Goal: Task Accomplishment & Management: Use online tool/utility

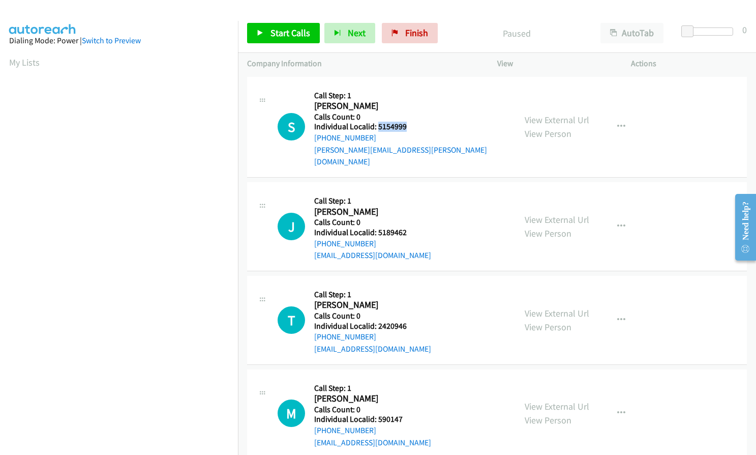
drag, startPoint x: 378, startPoint y: 125, endPoint x: 400, endPoint y: 127, distance: 22.5
click at [409, 125] on h5 "Individual Localid: 5154999" at bounding box center [410, 127] width 192 height 10
copy h5 "5154999"
drag, startPoint x: 377, startPoint y: 219, endPoint x: 413, endPoint y: 219, distance: 35.6
click at [414, 227] on h5 "Individual Localid: 5189462" at bounding box center [372, 232] width 117 height 10
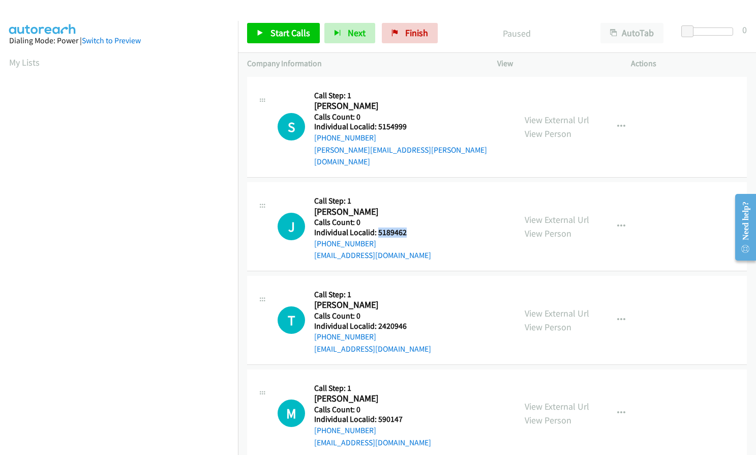
copy h5 "5189462"
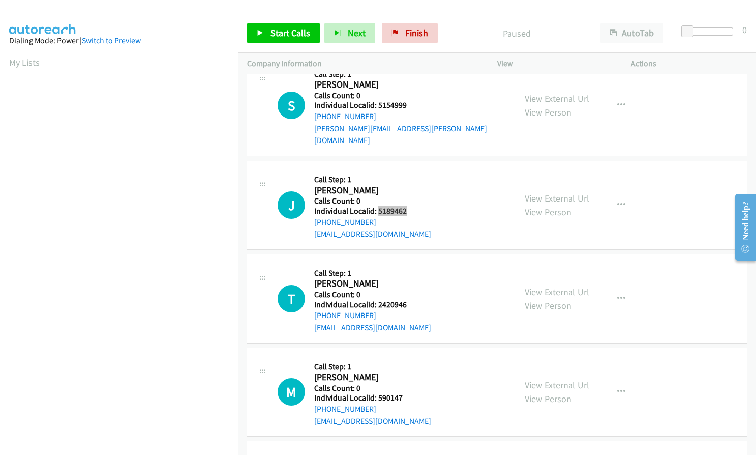
scroll to position [64, 0]
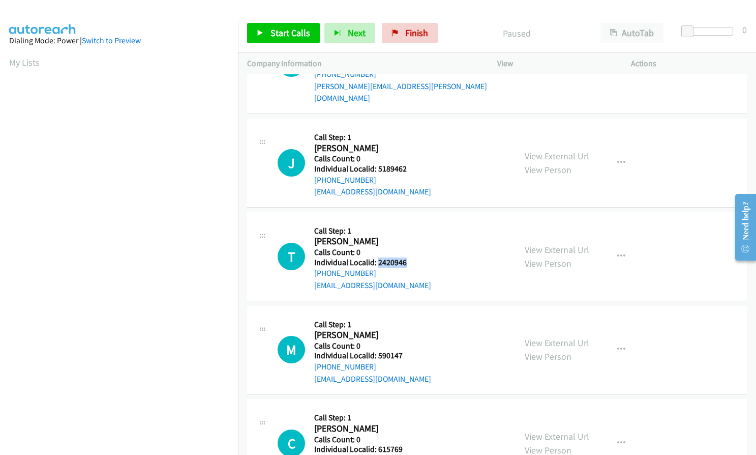
drag, startPoint x: 378, startPoint y: 251, endPoint x: 410, endPoint y: 252, distance: 31.5
click at [410, 257] on h5 "Individual Localid: 2420946" at bounding box center [372, 262] width 117 height 10
copy h5 "2420946"
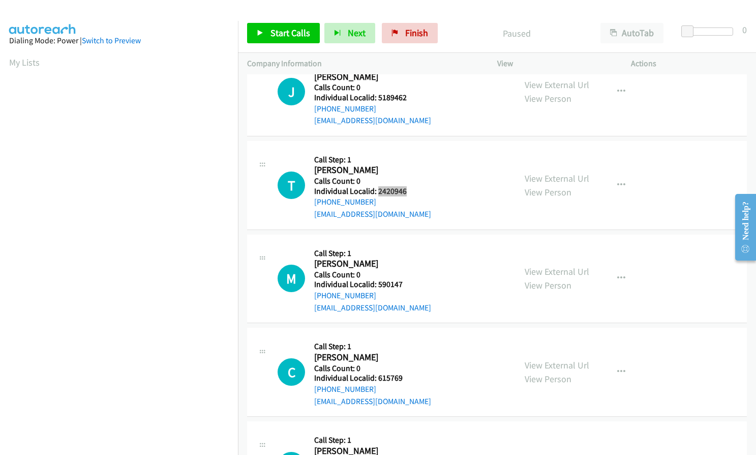
scroll to position [165, 0]
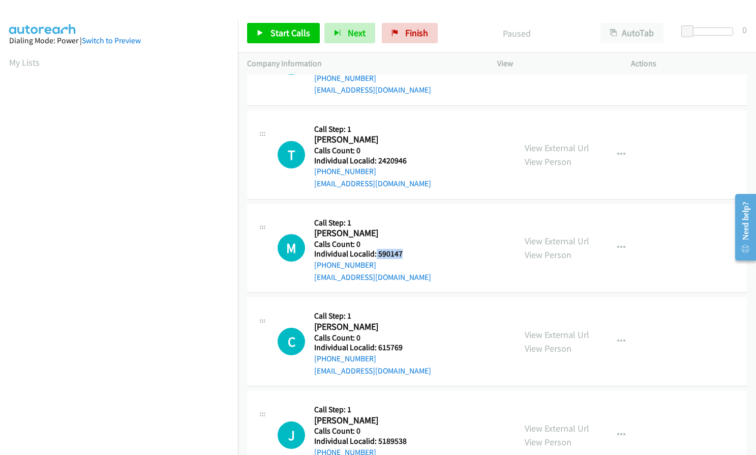
drag, startPoint x: 375, startPoint y: 240, endPoint x: 403, endPoint y: 240, distance: 28.0
click at [403, 249] on h5 "Individual Localid: 590147" at bounding box center [372, 254] width 117 height 10
copy h5 "590147"
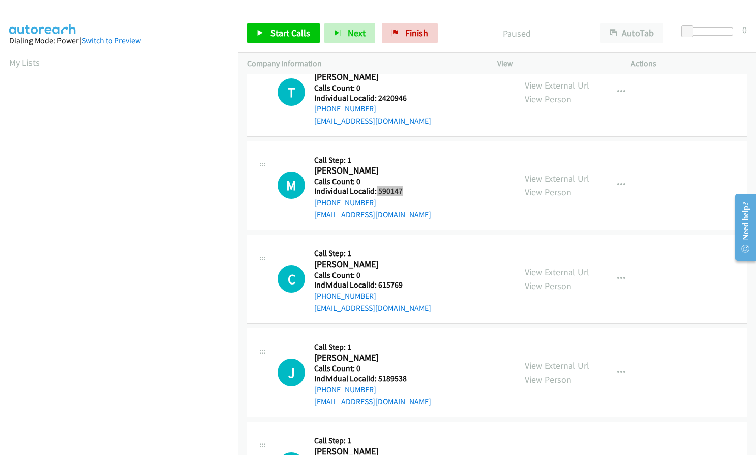
scroll to position [242, 0]
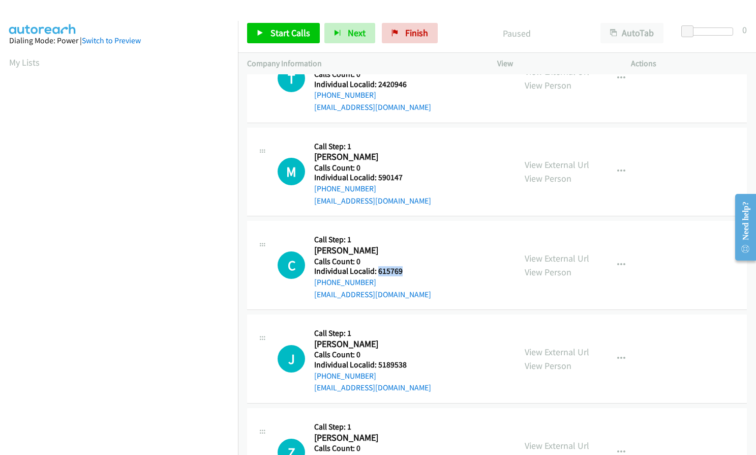
drag, startPoint x: 379, startPoint y: 259, endPoint x: 406, endPoint y: 258, distance: 27.5
click at [406, 266] on h5 "Individual Localid: 615769" at bounding box center [372, 271] width 117 height 10
copy h5 "615769"
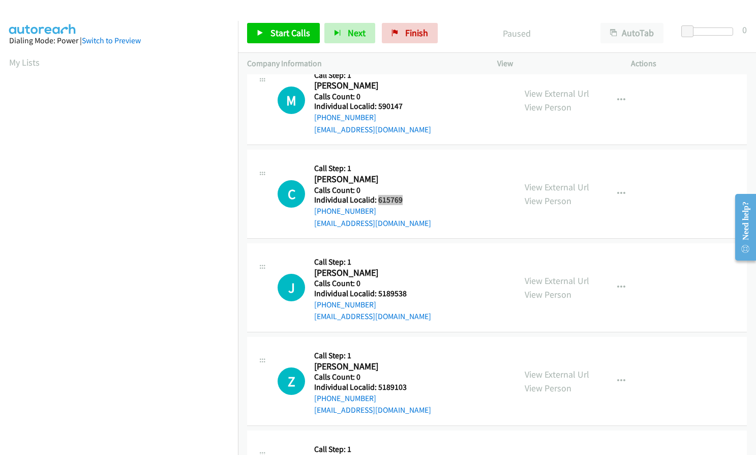
scroll to position [318, 0]
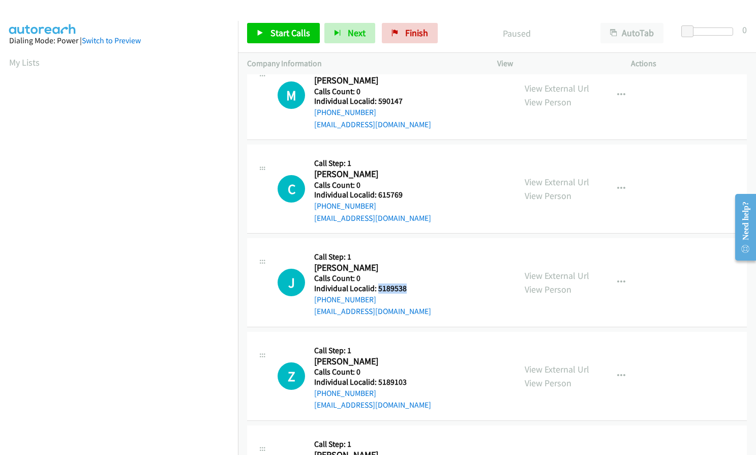
drag, startPoint x: 377, startPoint y: 276, endPoint x: 398, endPoint y: 276, distance: 20.9
click at [413, 283] on h5 "Individual Localid: 5189538" at bounding box center [372, 288] width 117 height 10
copy h5 "5189538"
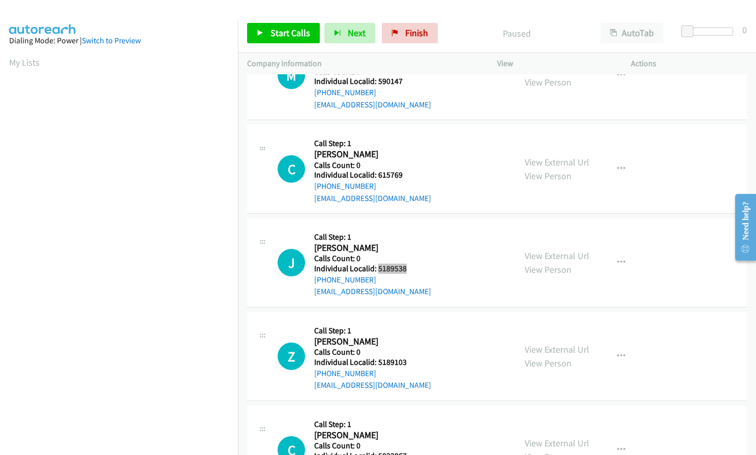
scroll to position [394, 0]
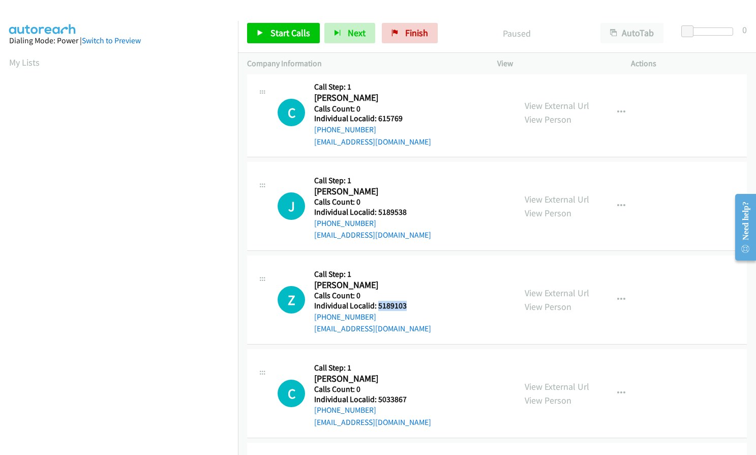
drag, startPoint x: 377, startPoint y: 292, endPoint x: 412, endPoint y: 292, distance: 34.1
click at [412, 292] on div "Z Callback Scheduled Call Step: 1 [PERSON_NAME] America/Los_Angeles Calls Count…" at bounding box center [392, 300] width 229 height 70
copy h5 "5189103"
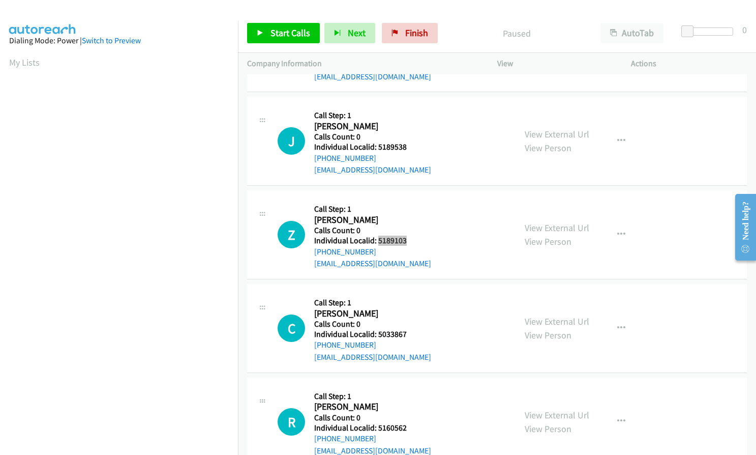
scroll to position [471, 0]
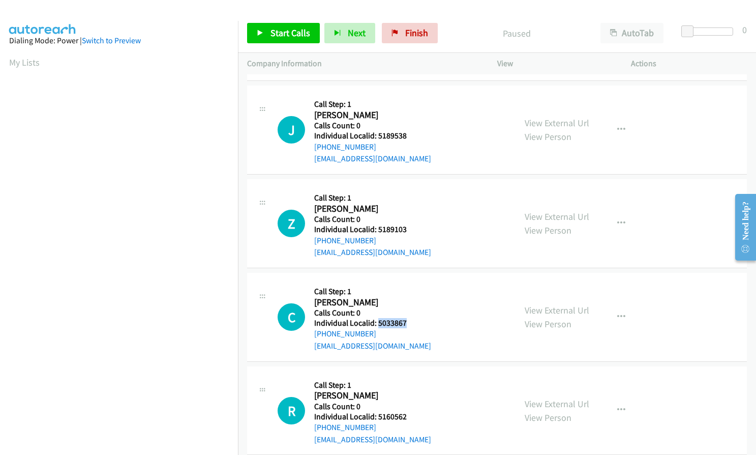
drag, startPoint x: 383, startPoint y: 309, endPoint x: 412, endPoint y: 308, distance: 29.0
click at [412, 318] on h5 "Individual Localid: 5033867" at bounding box center [372, 323] width 117 height 10
copy h5 "5033867"
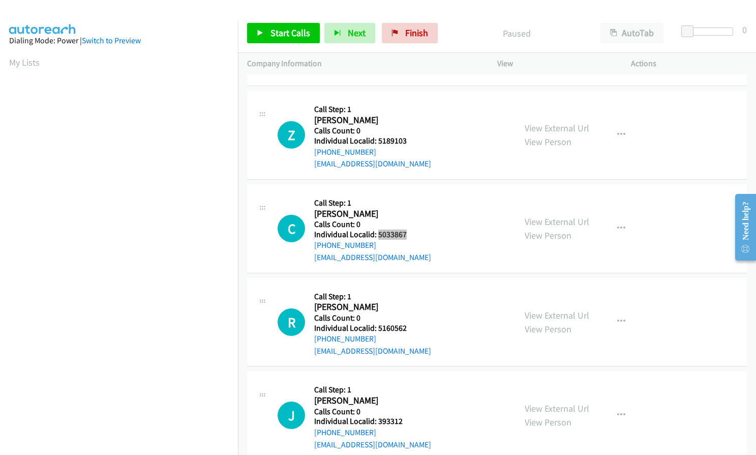
scroll to position [560, 0]
drag, startPoint x: 375, startPoint y: 315, endPoint x: 409, endPoint y: 314, distance: 33.1
click at [409, 314] on div "R Callback Scheduled Call Step: 1 [PERSON_NAME] America/Los_Angeles Calls Count…" at bounding box center [392, 321] width 229 height 70
copy h5 "5160562"
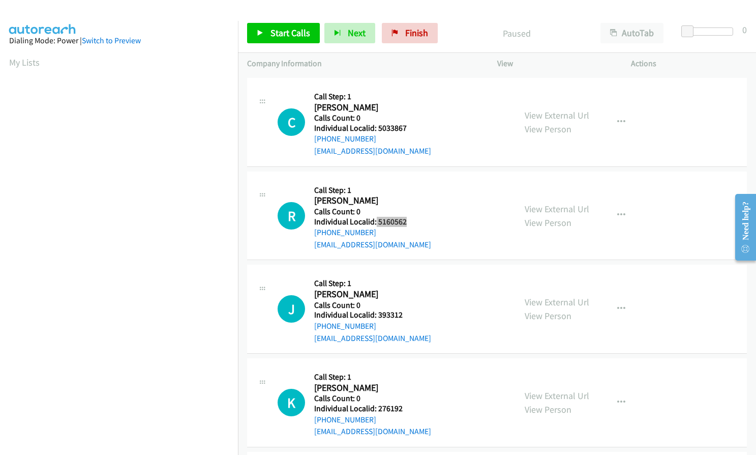
scroll to position [687, 0]
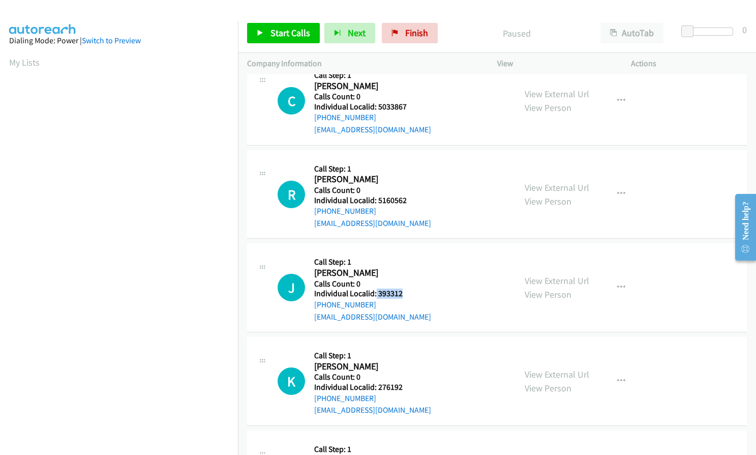
drag, startPoint x: 376, startPoint y: 283, endPoint x: 404, endPoint y: 282, distance: 28.5
click at [404, 282] on div "J Callback Scheduled Call Step: 1 [PERSON_NAME] America/Los_Angeles Calls Count…" at bounding box center [392, 287] width 229 height 70
copy h5 "393312"
drag, startPoint x: 378, startPoint y: 371, endPoint x: 405, endPoint y: 371, distance: 27.0
click at [405, 371] on div "K Callback Scheduled Call Step: 1 [PERSON_NAME] America/Los_Angeles Calls Count…" at bounding box center [392, 381] width 229 height 70
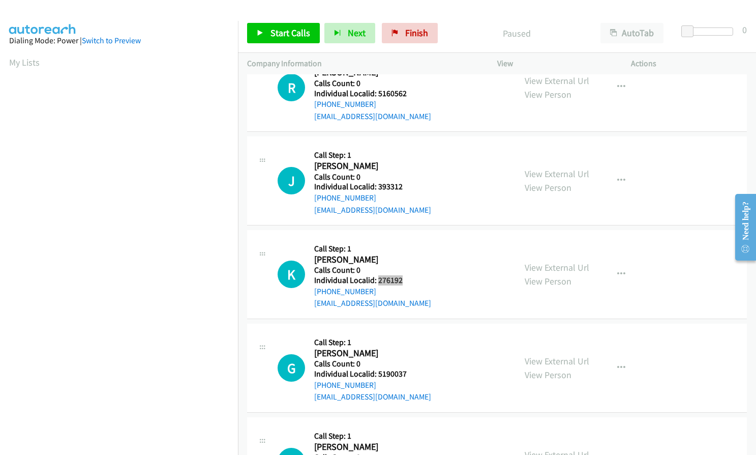
scroll to position [814, 0]
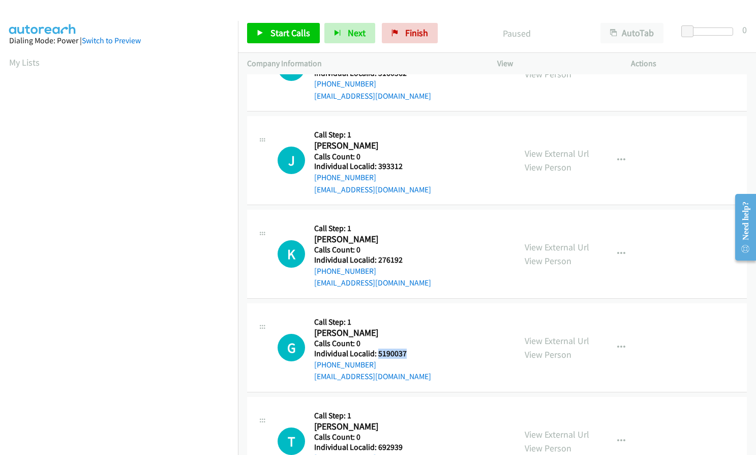
drag, startPoint x: 377, startPoint y: 344, endPoint x: 405, endPoint y: 342, distance: 28.0
click at [406, 348] on h5 "Individual Localid: 5190037" at bounding box center [372, 353] width 117 height 10
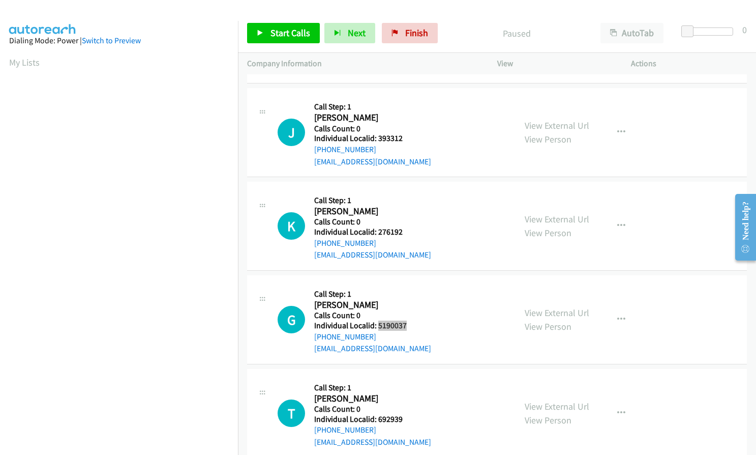
scroll to position [916, 0]
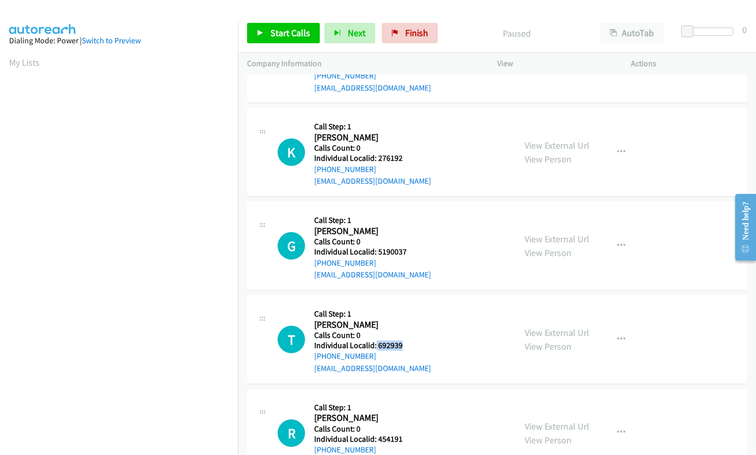
drag, startPoint x: 375, startPoint y: 333, endPoint x: 399, endPoint y: 331, distance: 24.0
click at [399, 340] on h5 "Individual Localid: 692939" at bounding box center [372, 345] width 117 height 10
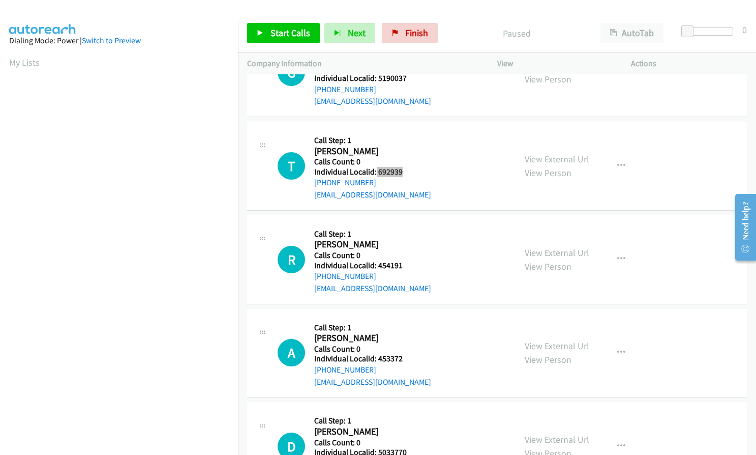
scroll to position [1094, 0]
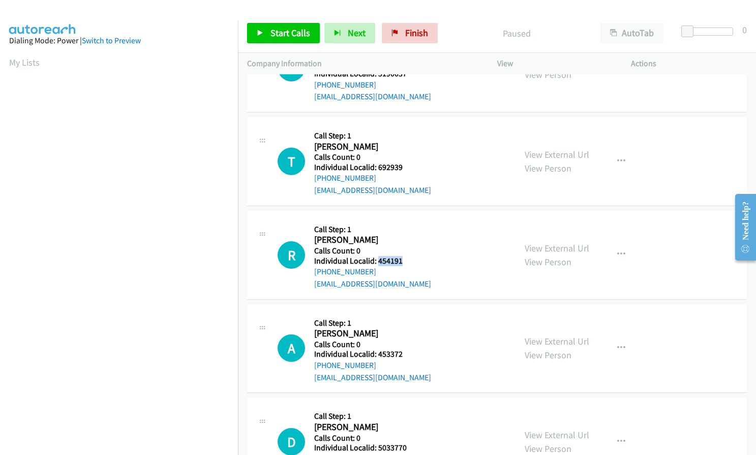
drag, startPoint x: 378, startPoint y: 250, endPoint x: 402, endPoint y: 249, distance: 24.4
click at [402, 256] on h5 "Individual Localid: 454191" at bounding box center [372, 261] width 117 height 10
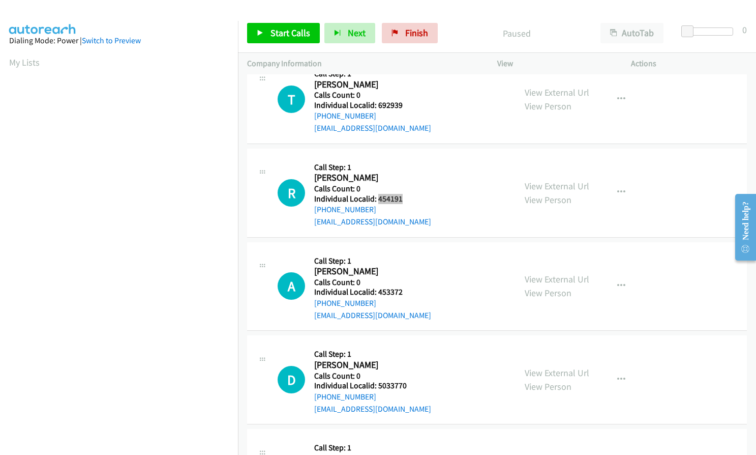
scroll to position [1170, 0]
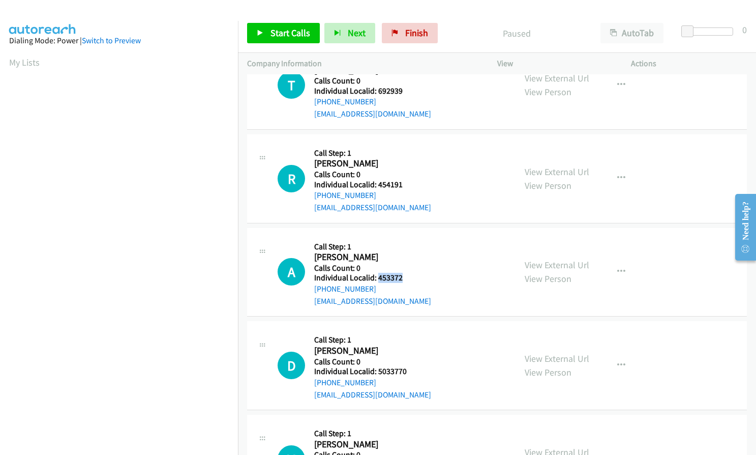
drag, startPoint x: 377, startPoint y: 267, endPoint x: 404, endPoint y: 267, distance: 27.5
click at [404, 273] on h5 "Individual Localid: 453372" at bounding box center [372, 278] width 117 height 10
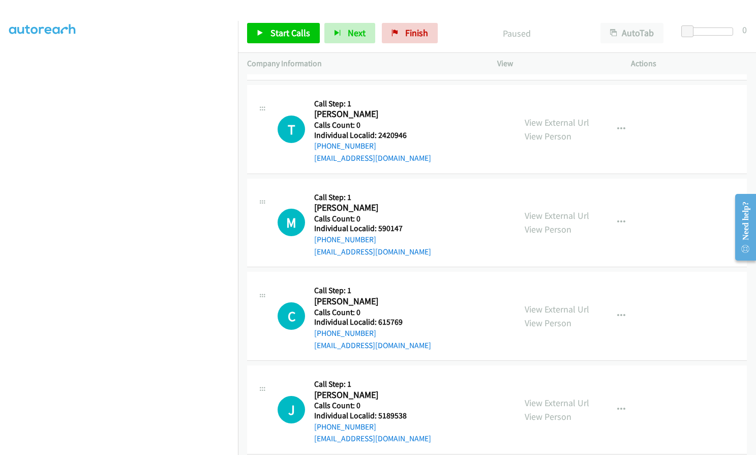
scroll to position [0, 0]
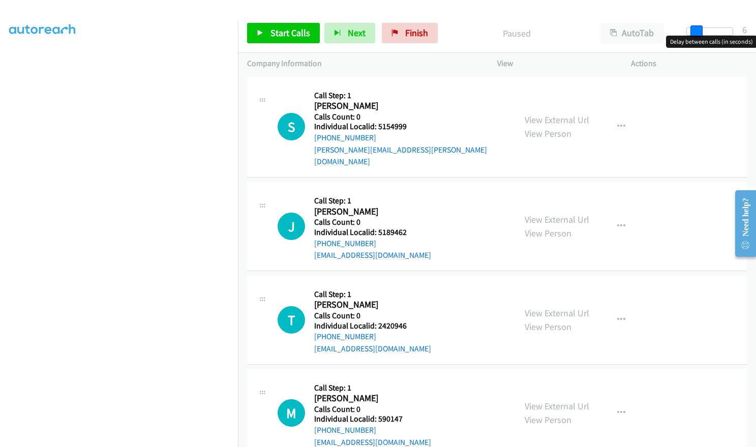
drag, startPoint x: 690, startPoint y: 30, endPoint x: 700, endPoint y: 28, distance: 9.2
click at [700, 28] on span at bounding box center [697, 31] width 12 height 12
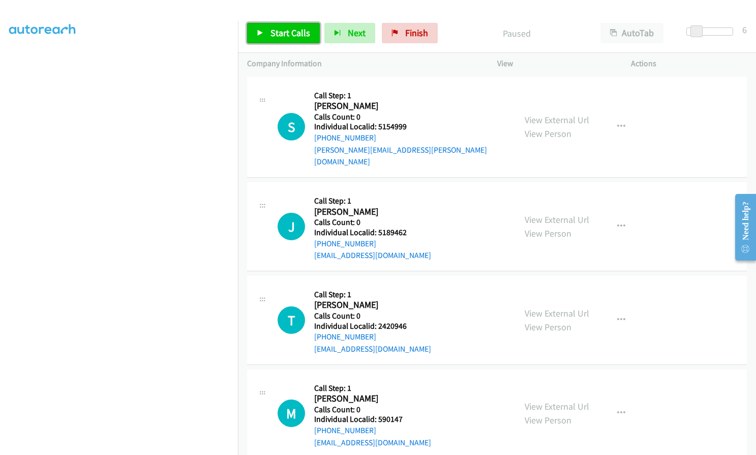
click at [295, 34] on span "Start Calls" at bounding box center [291, 33] width 40 height 12
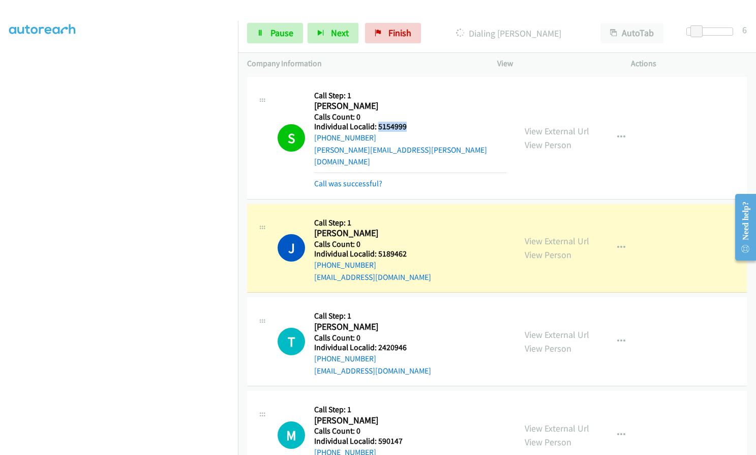
drag, startPoint x: 377, startPoint y: 124, endPoint x: 409, endPoint y: 124, distance: 31.5
click at [409, 124] on h5 "Individual Localid: 5154999" at bounding box center [410, 127] width 192 height 10
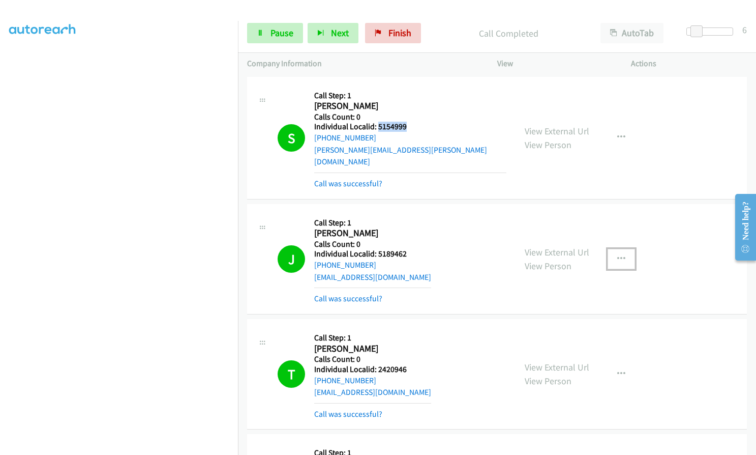
click at [618, 255] on icon "button" at bounding box center [622, 259] width 8 height 8
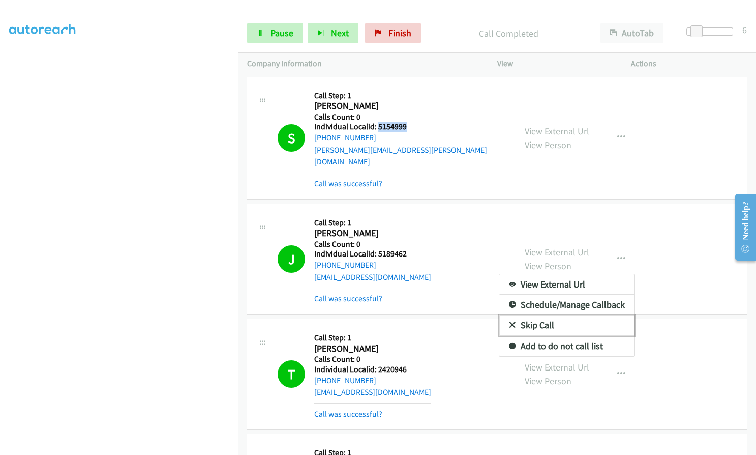
click at [509, 322] on icon at bounding box center [512, 325] width 7 height 7
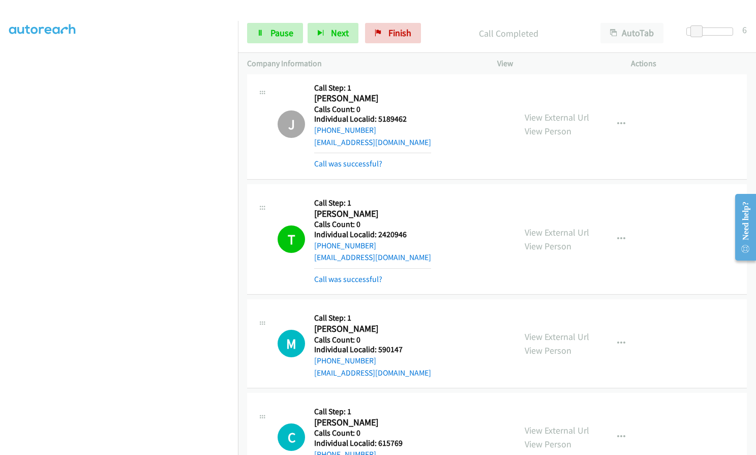
scroll to position [153, 0]
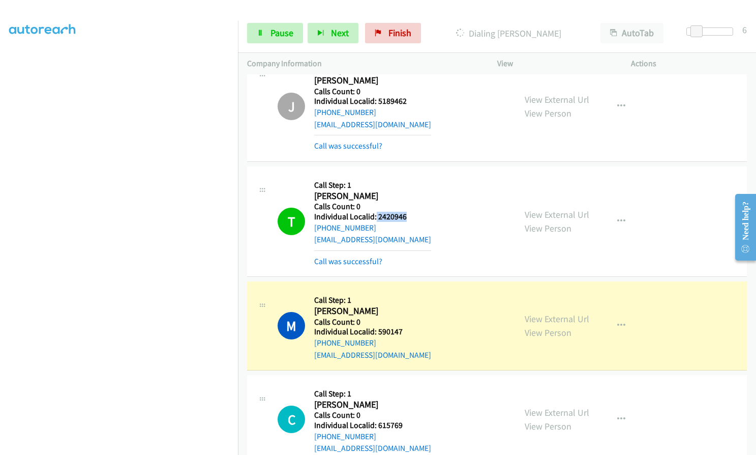
drag, startPoint x: 375, startPoint y: 202, endPoint x: 410, endPoint y: 201, distance: 34.6
click at [410, 212] on h5 "Individual Localid: 2420946" at bounding box center [372, 217] width 117 height 10
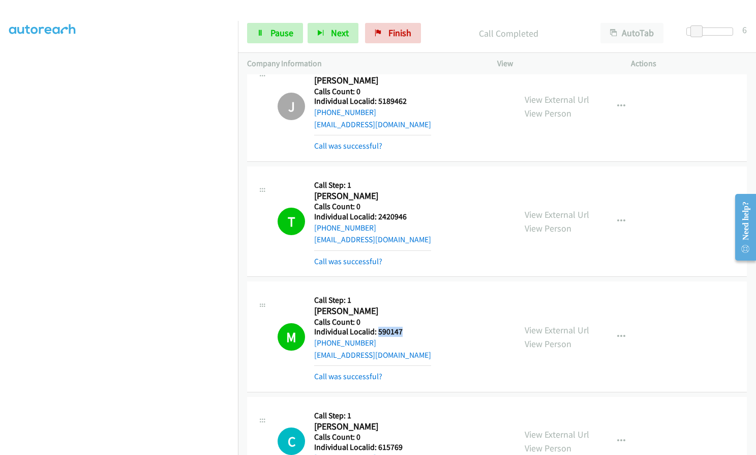
drag, startPoint x: 382, startPoint y: 318, endPoint x: 406, endPoint y: 316, distance: 24.5
click at [406, 327] on h5 "Individual Localid: 590147" at bounding box center [372, 332] width 117 height 10
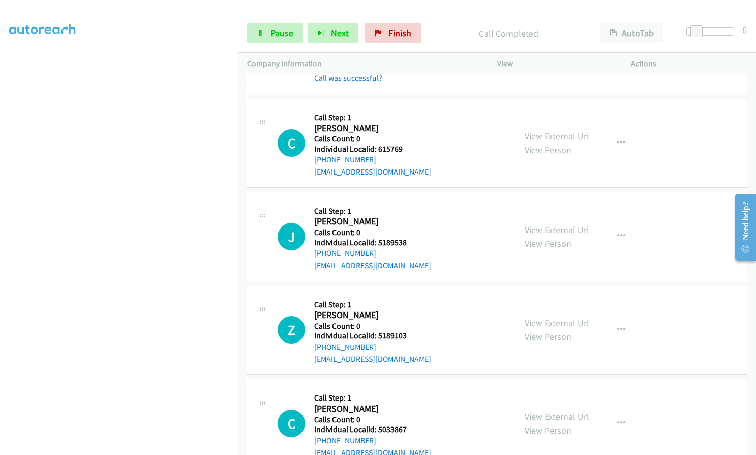
scroll to position [458, 0]
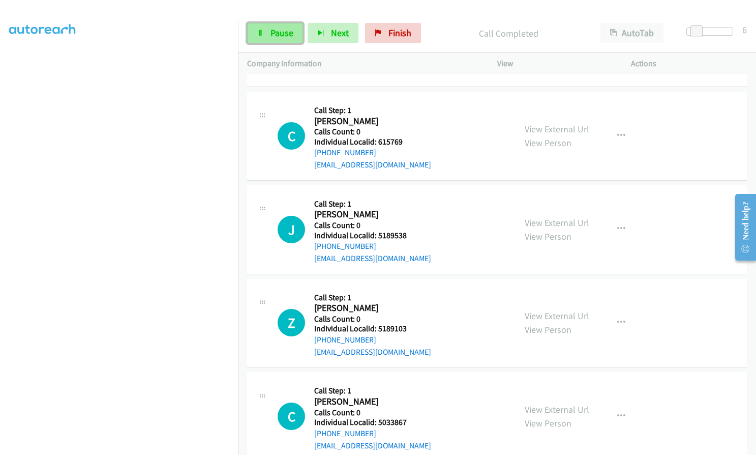
click at [281, 33] on span "Pause" at bounding box center [282, 33] width 23 height 12
click at [284, 33] on span "Start Calls" at bounding box center [291, 33] width 40 height 12
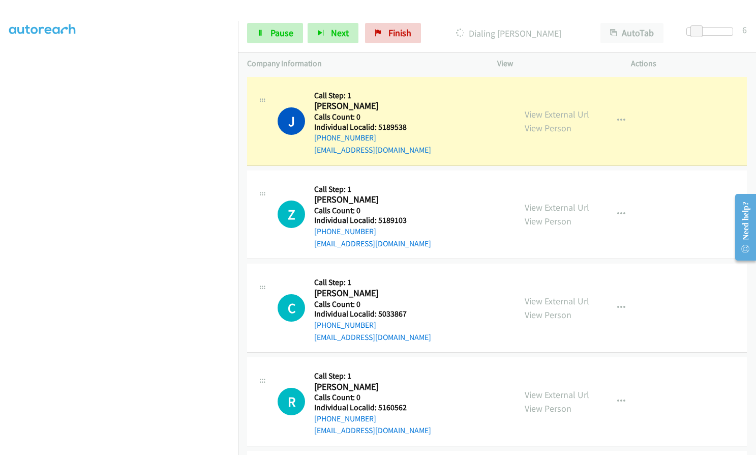
scroll to position [572, 0]
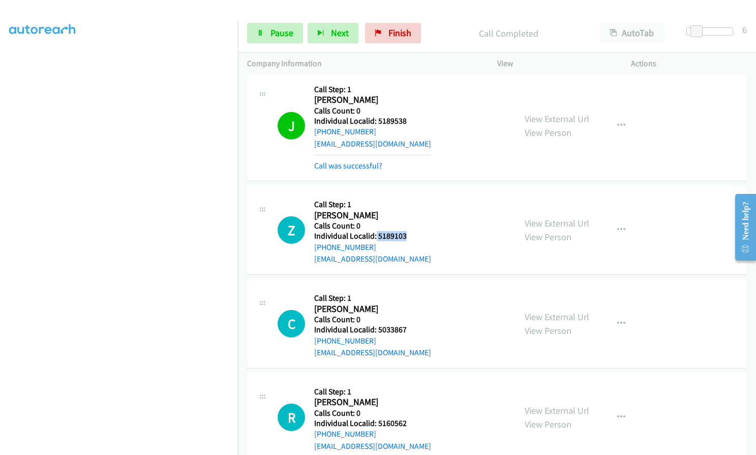
drag, startPoint x: 376, startPoint y: 223, endPoint x: 408, endPoint y: 222, distance: 32.1
click at [408, 222] on div "Z Callback Scheduled Call Step: 1 [PERSON_NAME] America/Los_Angeles Calls Count…" at bounding box center [392, 230] width 229 height 70
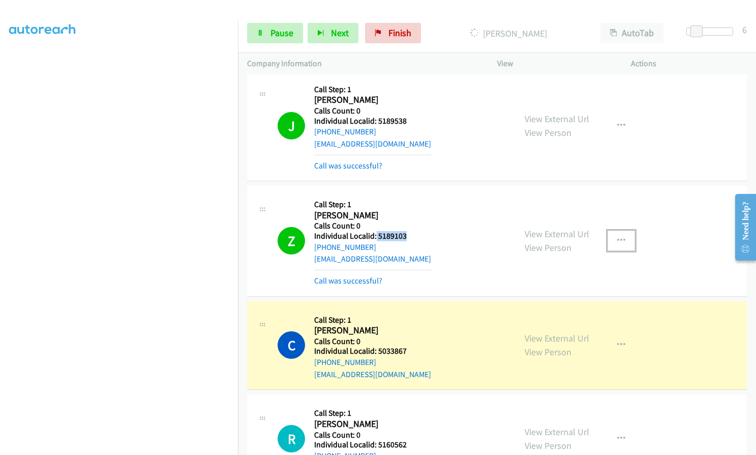
drag, startPoint x: 618, startPoint y: 226, endPoint x: 615, endPoint y: 232, distance: 6.4
click at [618, 237] on icon "button" at bounding box center [622, 241] width 8 height 8
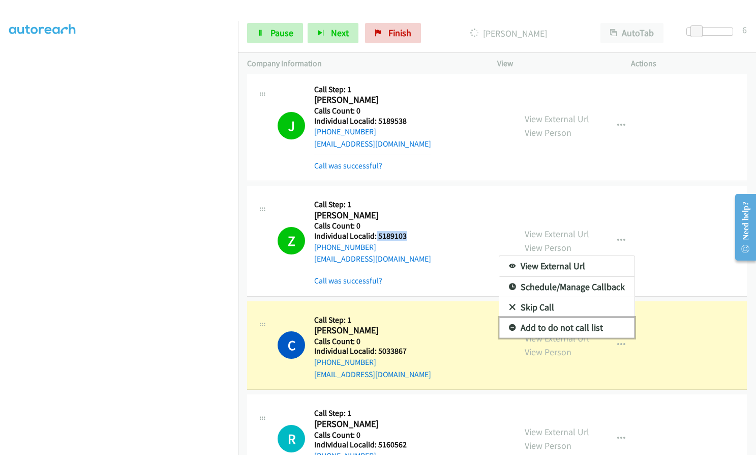
click at [509, 325] on icon at bounding box center [512, 328] width 7 height 7
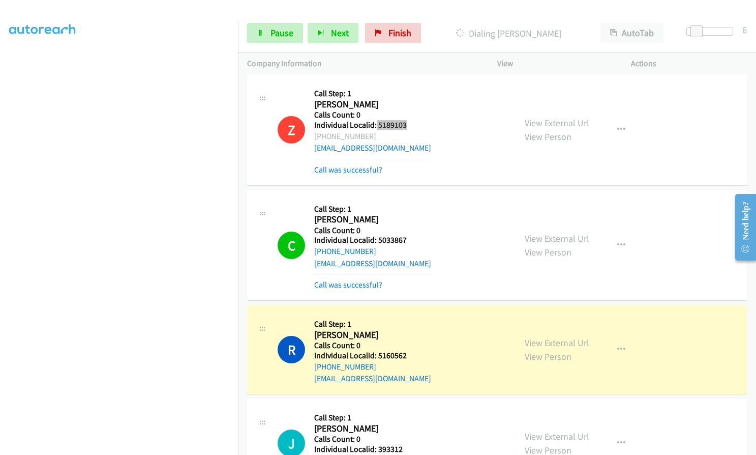
scroll to position [687, 0]
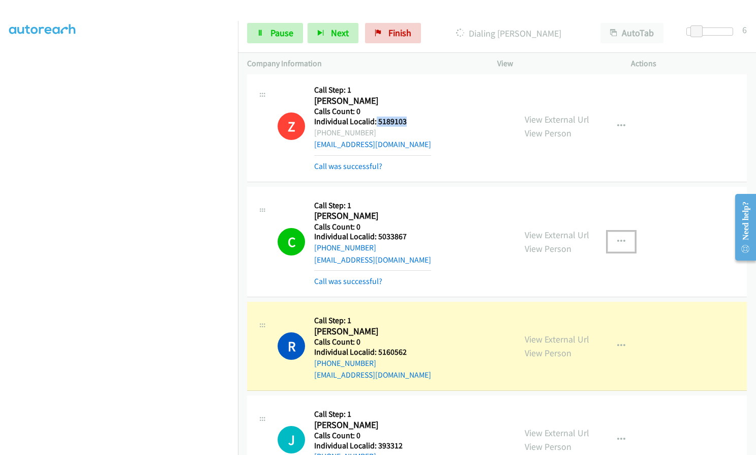
click at [621, 238] on icon "button" at bounding box center [622, 242] width 8 height 8
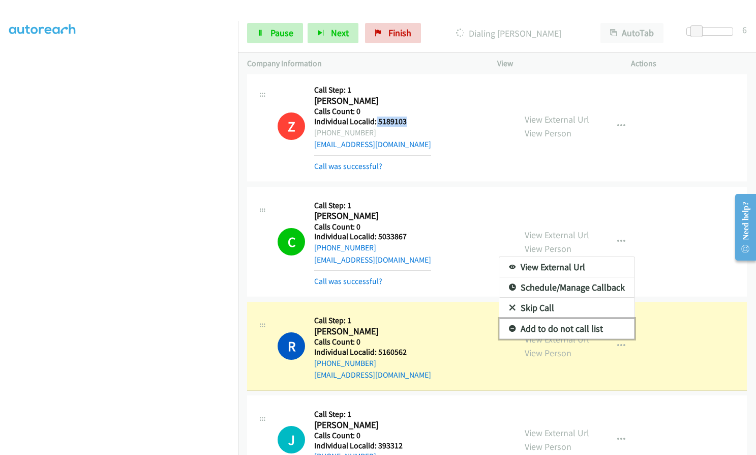
click at [509, 326] on icon at bounding box center [512, 329] width 7 height 7
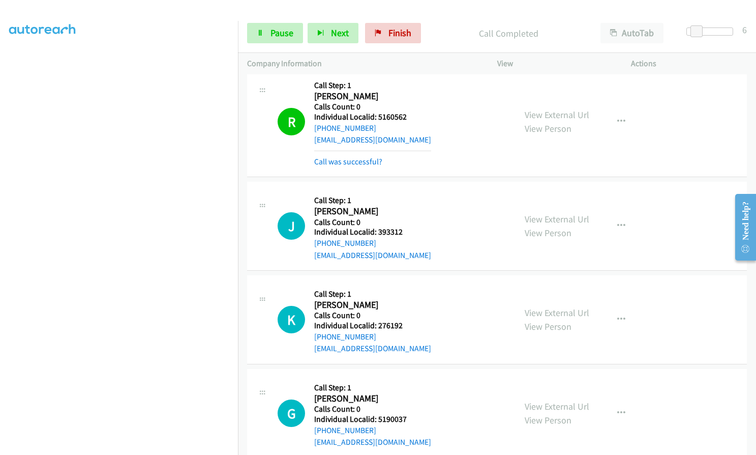
scroll to position [941, 0]
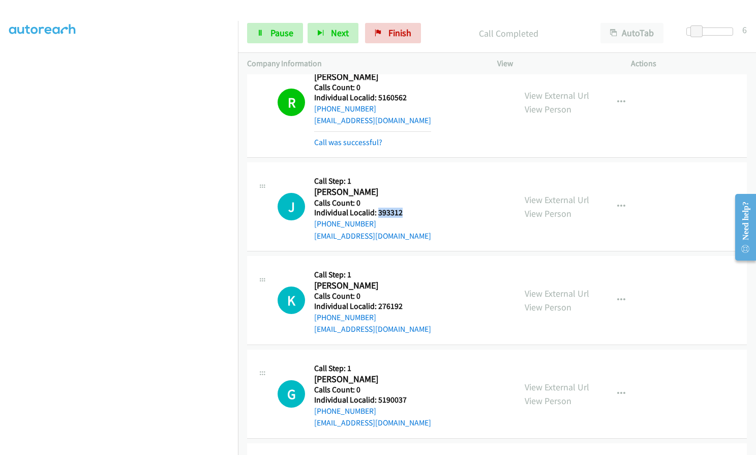
drag, startPoint x: 378, startPoint y: 200, endPoint x: 405, endPoint y: 200, distance: 27.5
click at [405, 200] on div "J Callback Scheduled Call Step: 1 [PERSON_NAME] America/Los_Angeles Calls Count…" at bounding box center [392, 206] width 229 height 70
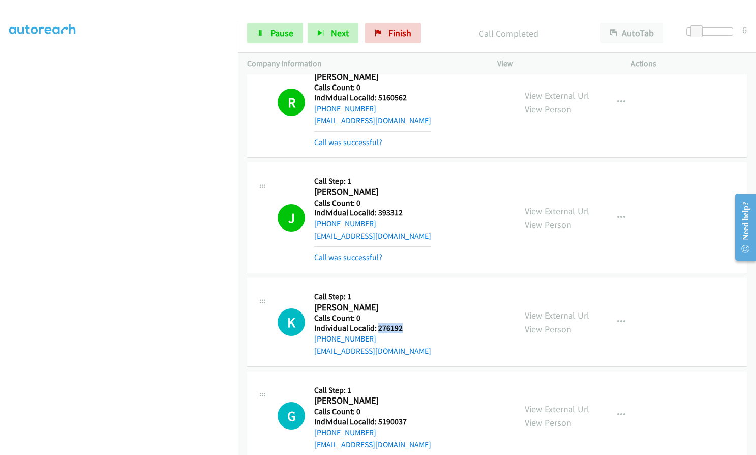
drag, startPoint x: 378, startPoint y: 317, endPoint x: 405, endPoint y: 315, distance: 27.5
click at [405, 315] on div "K Callback Scheduled Call Step: 1 [PERSON_NAME] America/Los_Angeles Calls Count…" at bounding box center [392, 322] width 229 height 70
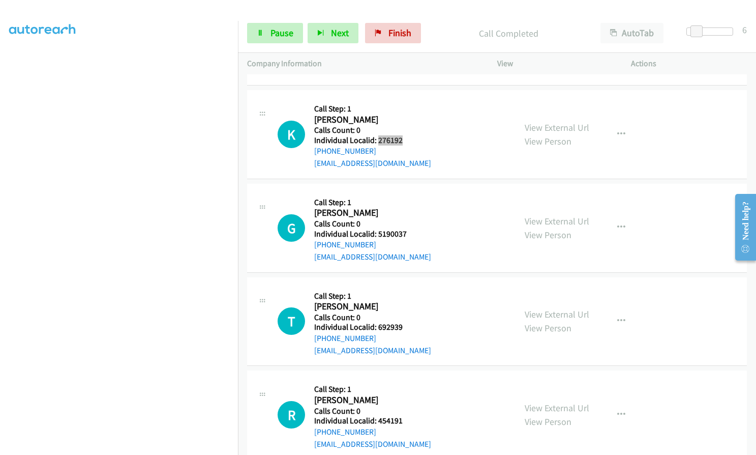
scroll to position [1132, 0]
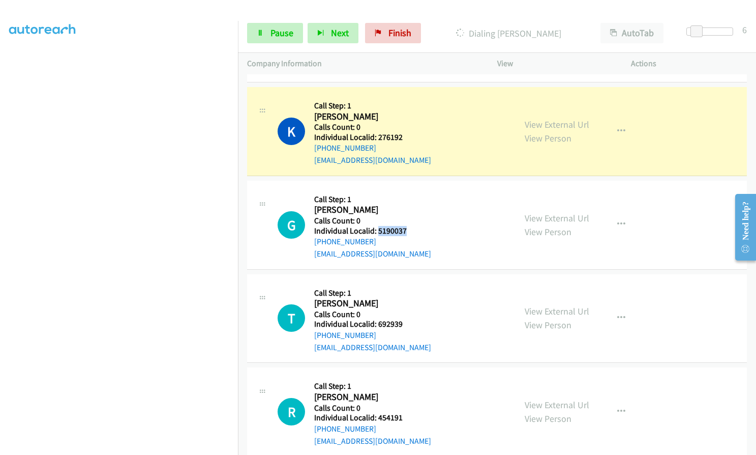
drag, startPoint x: 377, startPoint y: 220, endPoint x: 410, endPoint y: 220, distance: 33.1
click at [410, 226] on h5 "Individual Localid: 5190037" at bounding box center [372, 231] width 117 height 10
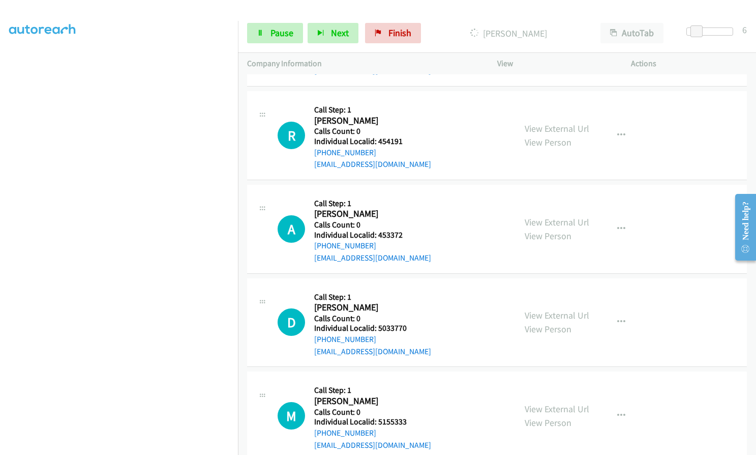
scroll to position [1475, 0]
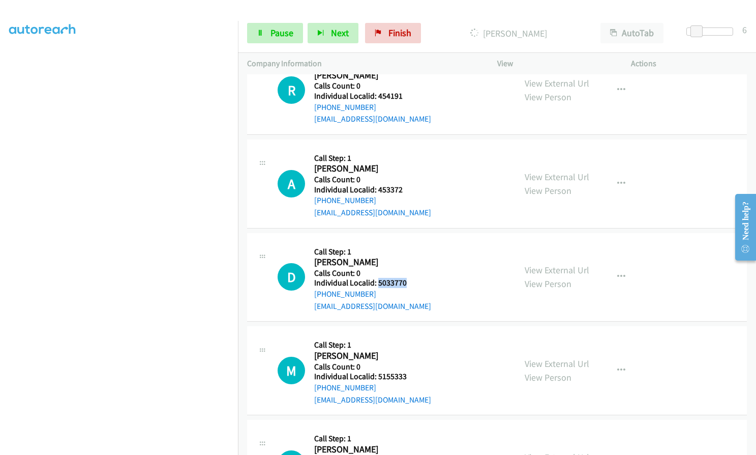
drag, startPoint x: 377, startPoint y: 270, endPoint x: 406, endPoint y: 267, distance: 28.6
click at [409, 267] on div "D Callback Scheduled Call Step: 1 [PERSON_NAME] America/Los_Angeles Calls Count…" at bounding box center [392, 277] width 229 height 70
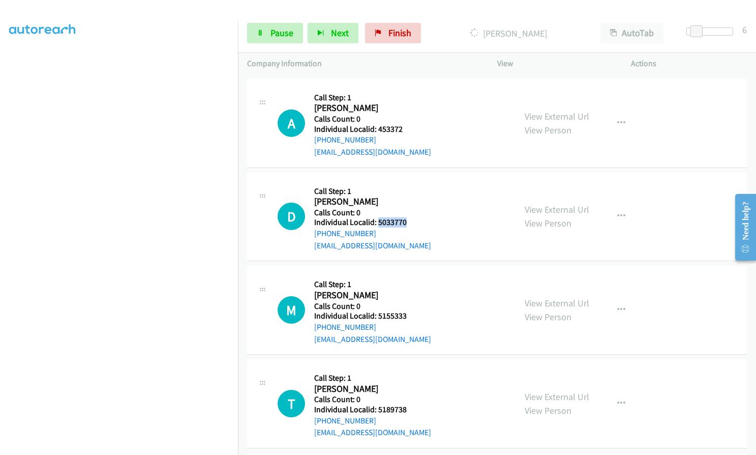
scroll to position [1539, 0]
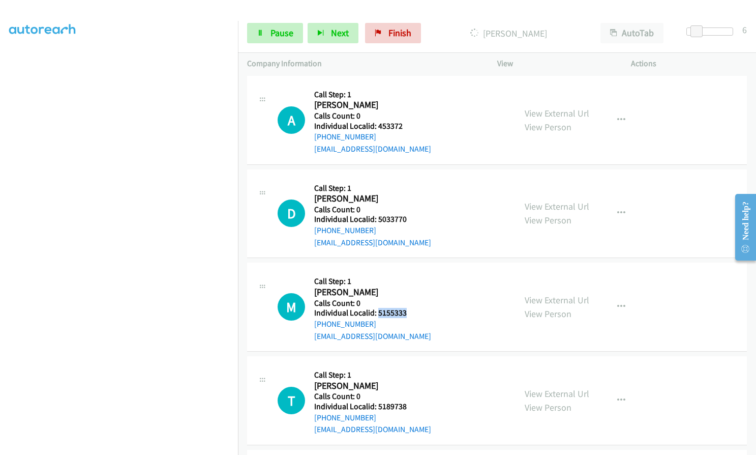
drag, startPoint x: 377, startPoint y: 300, endPoint x: 390, endPoint y: 301, distance: 13.2
click at [412, 299] on div "M Callback Scheduled Call Step: 1 [PERSON_NAME] America/Los_Angeles Calls Count…" at bounding box center [392, 307] width 229 height 70
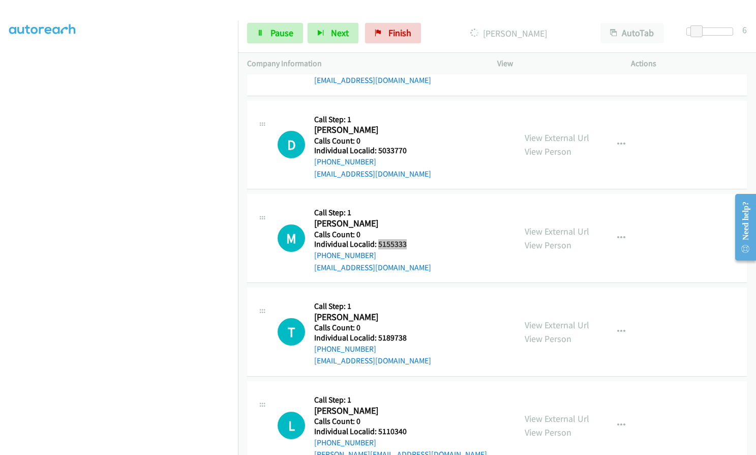
scroll to position [1615, 0]
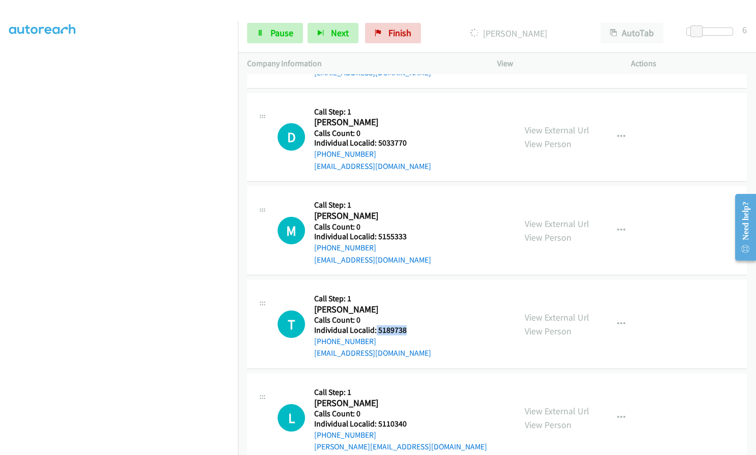
drag, startPoint x: 375, startPoint y: 318, endPoint x: 405, endPoint y: 317, distance: 30.5
click at [405, 317] on div "T Callback Scheduled Call Step: 1 [PERSON_NAME] America/Los_Angeles Calls Count…" at bounding box center [392, 324] width 229 height 70
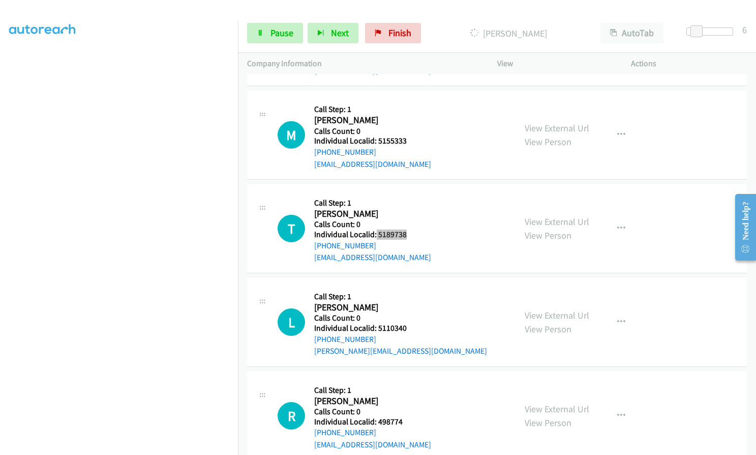
scroll to position [1742, 0]
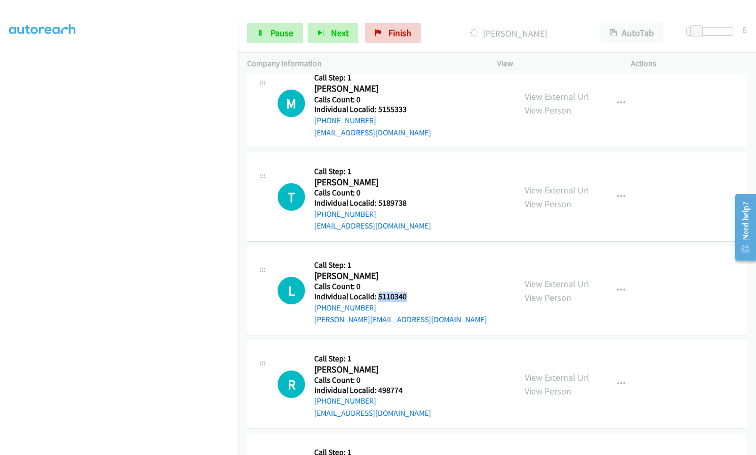
drag, startPoint x: 377, startPoint y: 282, endPoint x: 405, endPoint y: 281, distance: 28.0
click at [405, 292] on h5 "Individual Localid: 5110340" at bounding box center [400, 297] width 173 height 10
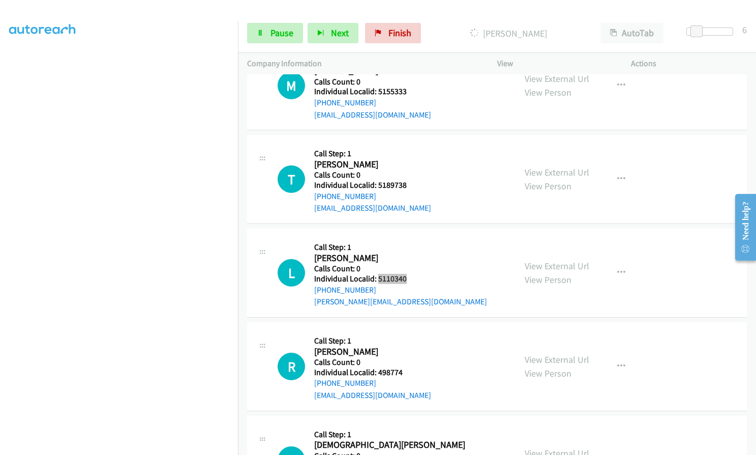
scroll to position [1781, 0]
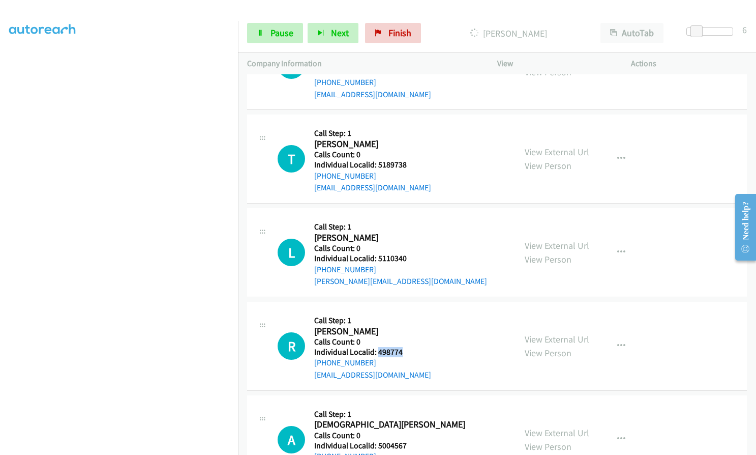
drag, startPoint x: 385, startPoint y: 338, endPoint x: 406, endPoint y: 339, distance: 21.9
click at [406, 339] on div "R Callback Scheduled Call Step: 1 [PERSON_NAME] America/Los_Angeles Calls Count…" at bounding box center [392, 346] width 229 height 70
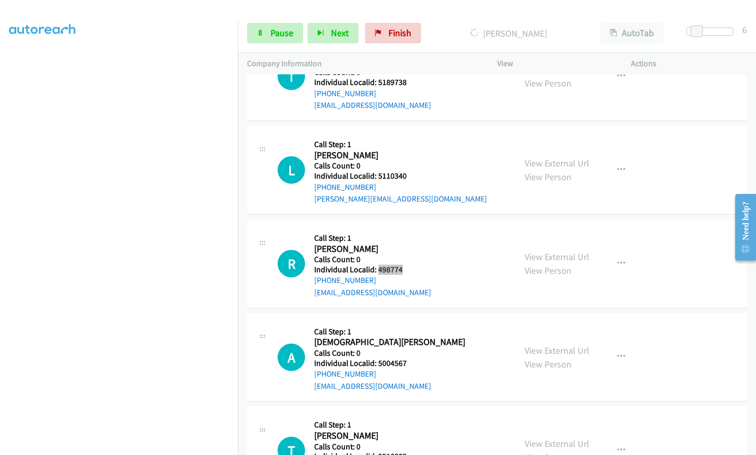
scroll to position [1882, 0]
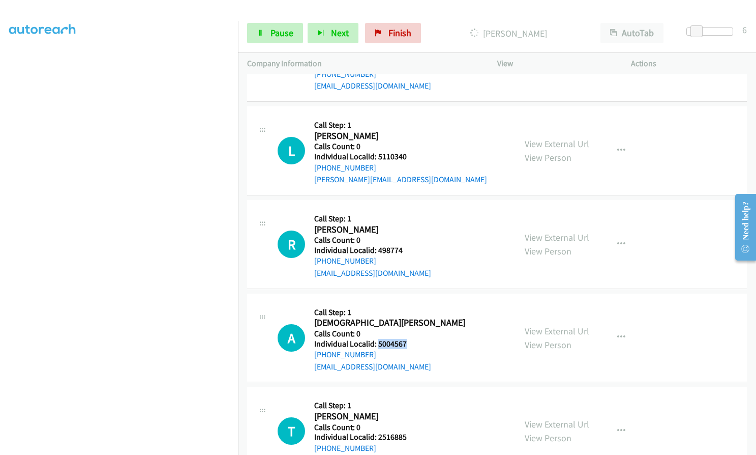
drag, startPoint x: 376, startPoint y: 329, endPoint x: 409, endPoint y: 330, distance: 32.1
click at [409, 330] on div "A Callback Scheduled Call Step: 1 [PERSON_NAME] America/Los_Angeles Calls Count…" at bounding box center [392, 338] width 229 height 70
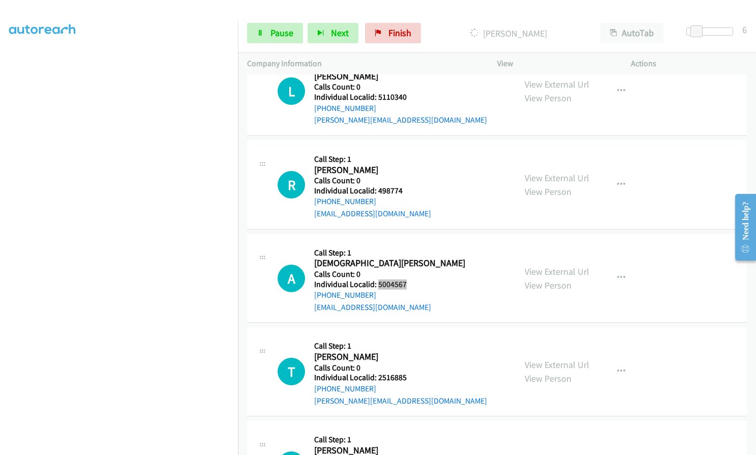
scroll to position [1971, 0]
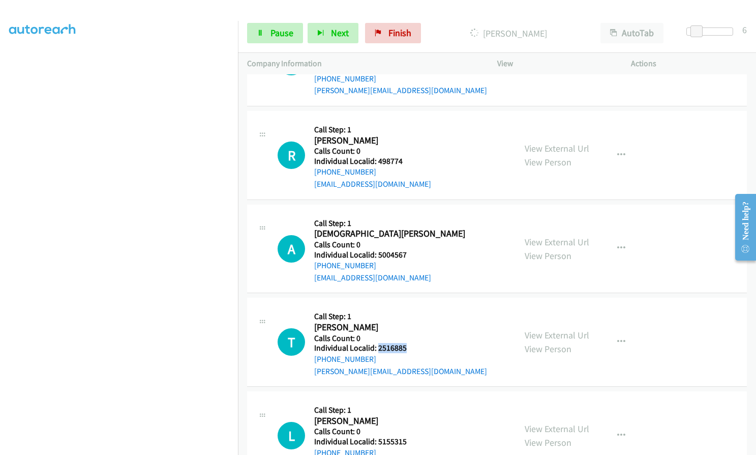
drag, startPoint x: 380, startPoint y: 336, endPoint x: 395, endPoint y: 337, distance: 15.8
click at [410, 343] on h5 "Individual Localid: 2516885" at bounding box center [400, 348] width 173 height 10
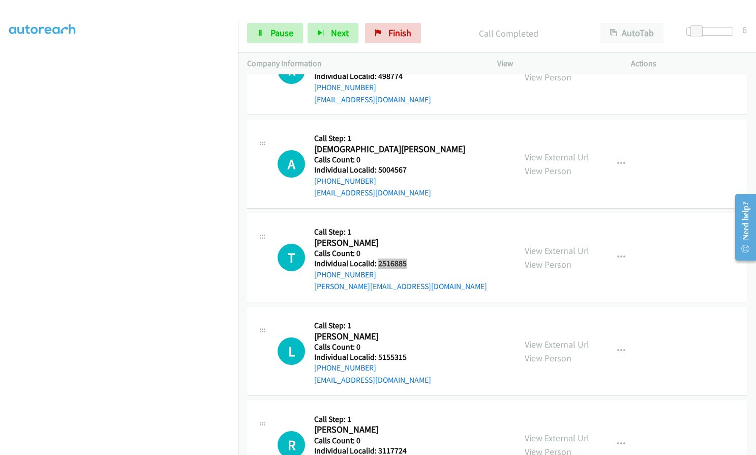
scroll to position [2082, 0]
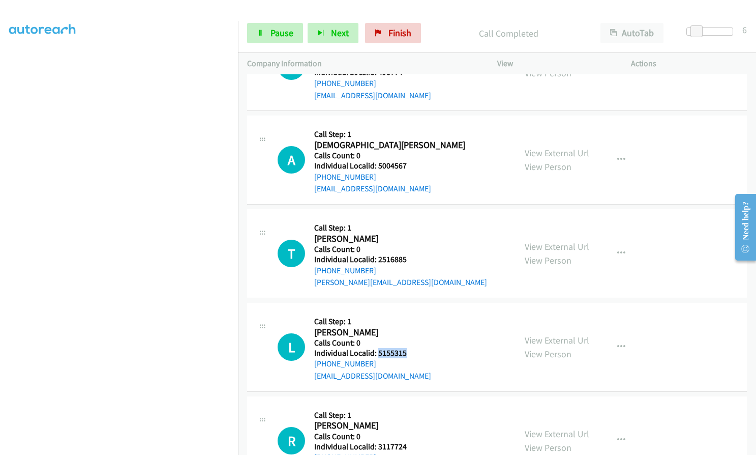
click at [411, 341] on div "L Callback Scheduled Call Step: 1 [PERSON_NAME] America/Los_Angeles Calls Count…" at bounding box center [392, 347] width 229 height 70
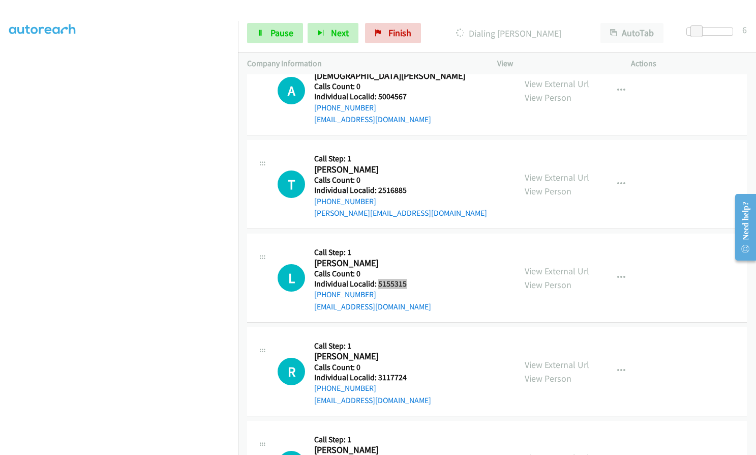
scroll to position [2158, 0]
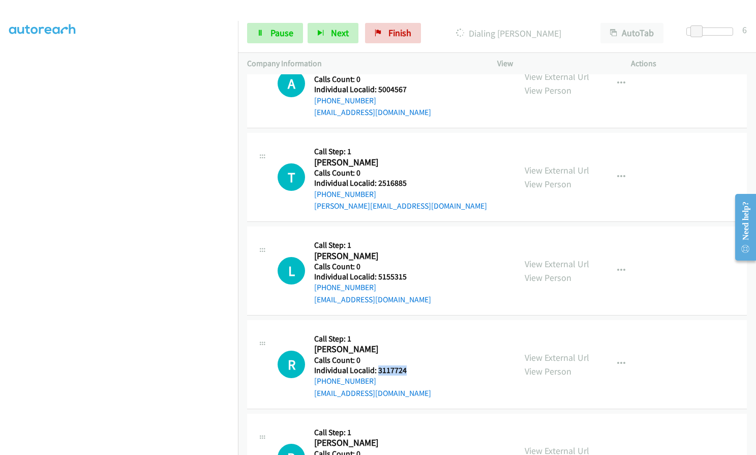
drag, startPoint x: 379, startPoint y: 356, endPoint x: 412, endPoint y: 358, distance: 33.1
click at [412, 358] on div "R Callback Scheduled Call Step: 1 [PERSON_NAME] America/[GEOGRAPHIC_DATA] Calls…" at bounding box center [392, 364] width 229 height 70
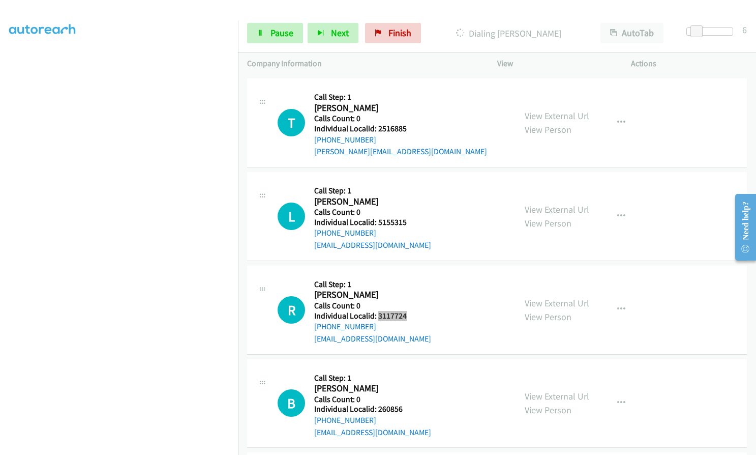
scroll to position [2222, 0]
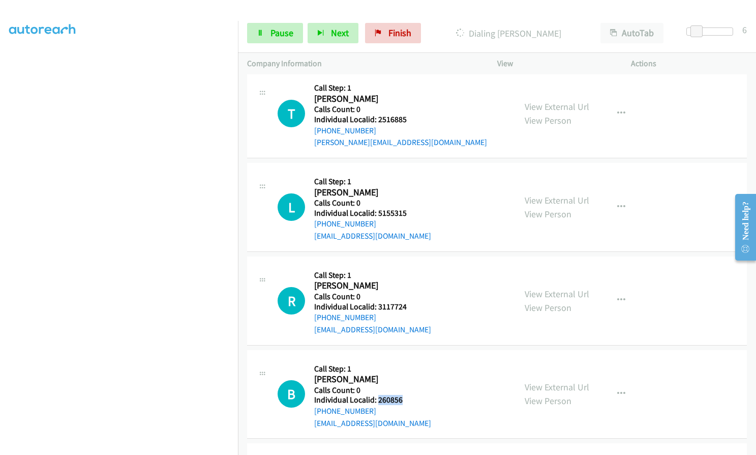
drag, startPoint x: 377, startPoint y: 387, endPoint x: 405, endPoint y: 387, distance: 27.5
click at [405, 387] on div "B Callback Scheduled Call Step: 1 [PERSON_NAME] America/Los_Angeles Calls Count…" at bounding box center [392, 394] width 229 height 70
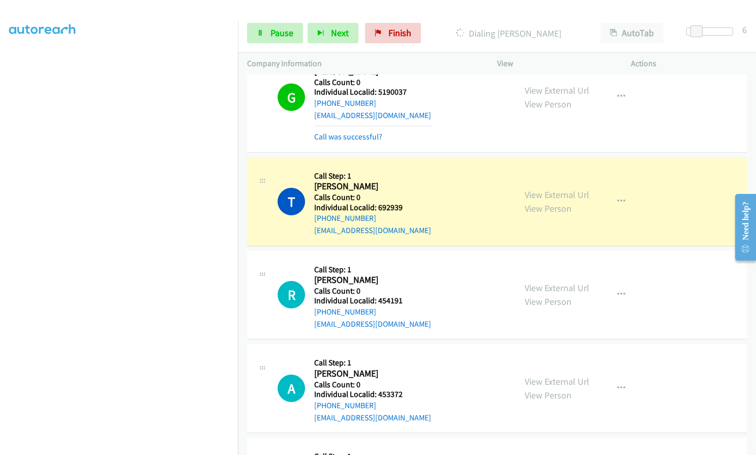
scroll to position [1331, 0]
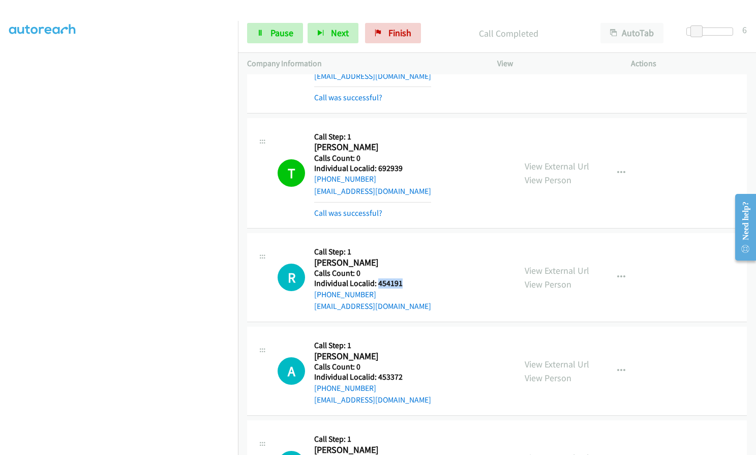
drag, startPoint x: 379, startPoint y: 271, endPoint x: 403, endPoint y: 271, distance: 24.9
click at [403, 278] on h5 "Individual Localid: 454191" at bounding box center [372, 283] width 117 height 10
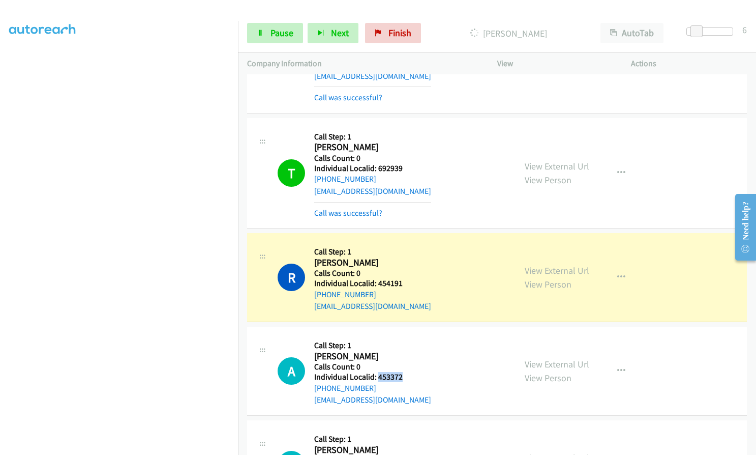
drag, startPoint x: 379, startPoint y: 363, endPoint x: 411, endPoint y: 364, distance: 32.1
click at [411, 364] on div "A Callback Scheduled Call Step: 1 [PERSON_NAME] America/Los_Angeles Calls Count…" at bounding box center [392, 371] width 229 height 70
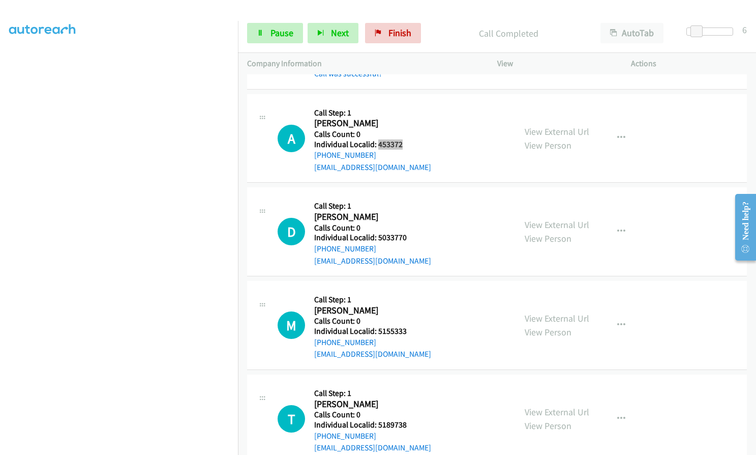
scroll to position [1598, 0]
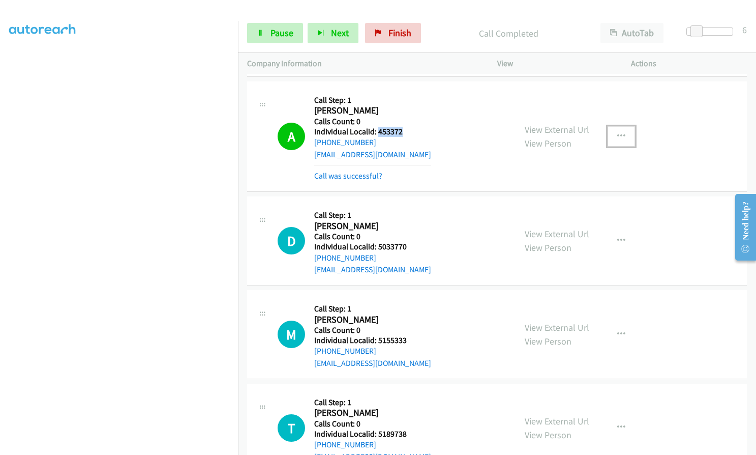
click at [619, 132] on icon "button" at bounding box center [622, 136] width 8 height 8
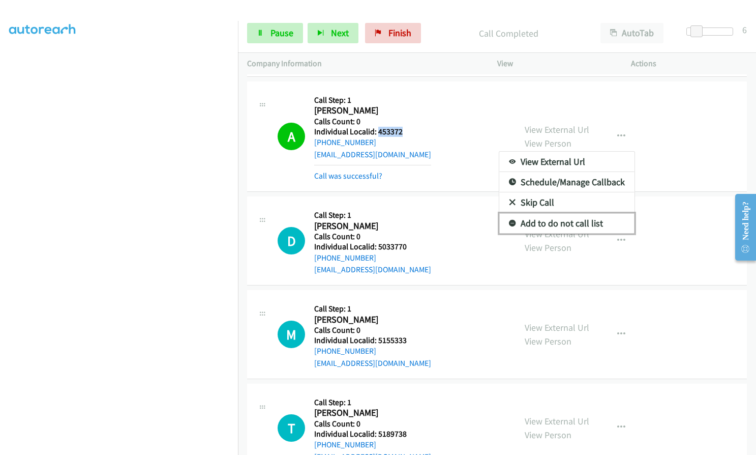
click at [511, 220] on icon at bounding box center [512, 223] width 7 height 7
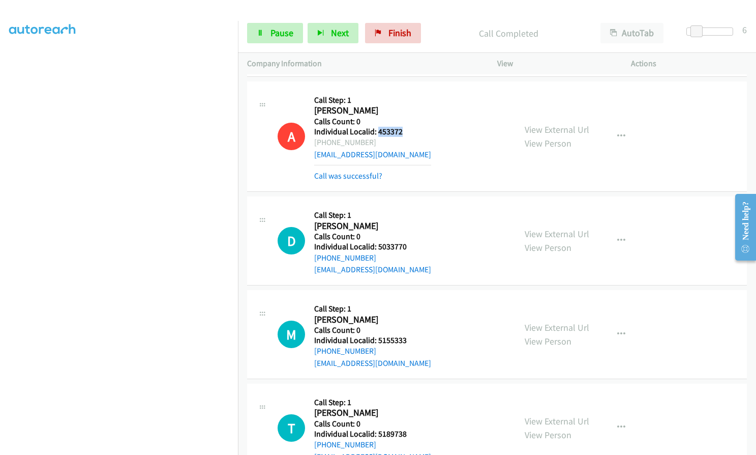
drag, startPoint x: 323, startPoint y: 128, endPoint x: 359, endPoint y: 131, distance: 36.8
click at [370, 136] on div "[PHONE_NUMBER]" at bounding box center [372, 142] width 117 height 12
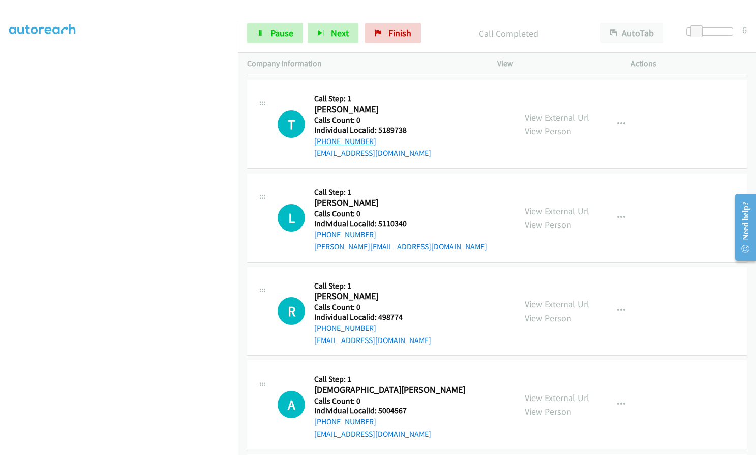
scroll to position [1955, 0]
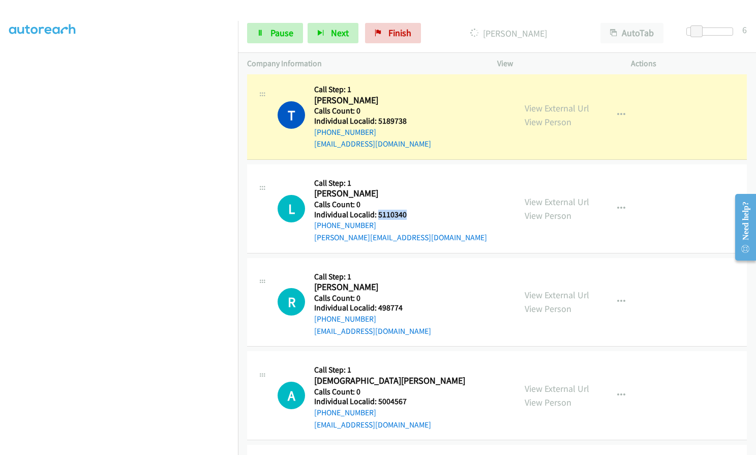
drag, startPoint x: 376, startPoint y: 201, endPoint x: 409, endPoint y: 202, distance: 32.1
click at [409, 202] on div "L Callback Scheduled Call Step: 1 [PERSON_NAME] America/[GEOGRAPHIC_DATA] Calls…" at bounding box center [392, 208] width 229 height 70
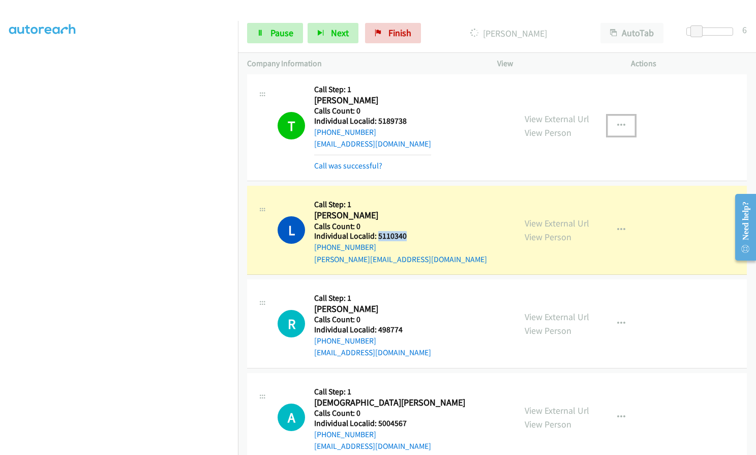
click at [623, 115] on button "button" at bounding box center [621, 125] width 27 height 20
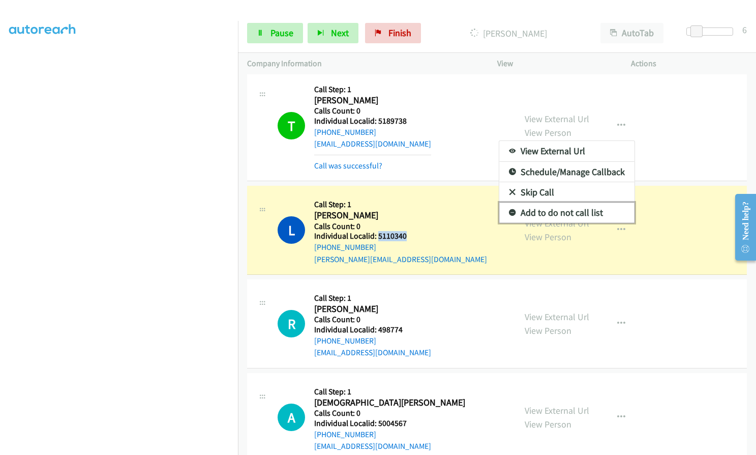
click at [509, 210] on icon at bounding box center [512, 213] width 7 height 7
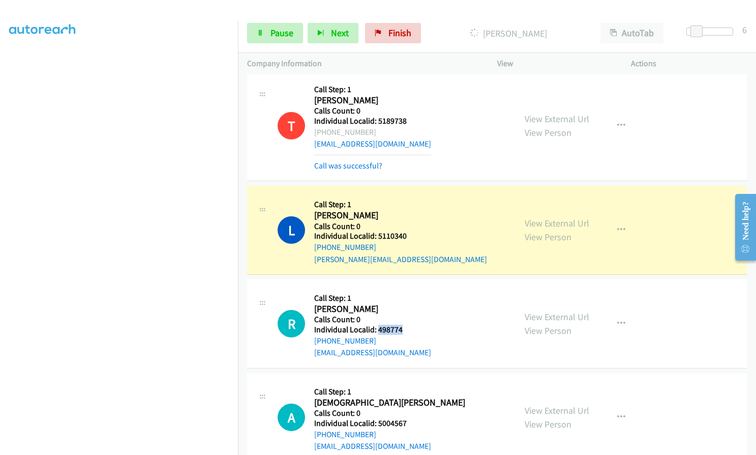
drag, startPoint x: 380, startPoint y: 315, endPoint x: 410, endPoint y: 315, distance: 30.0
click at [410, 315] on div "R Callback Scheduled Call Step: 1 [PERSON_NAME] America/Los_Angeles Calls Count…" at bounding box center [392, 323] width 229 height 70
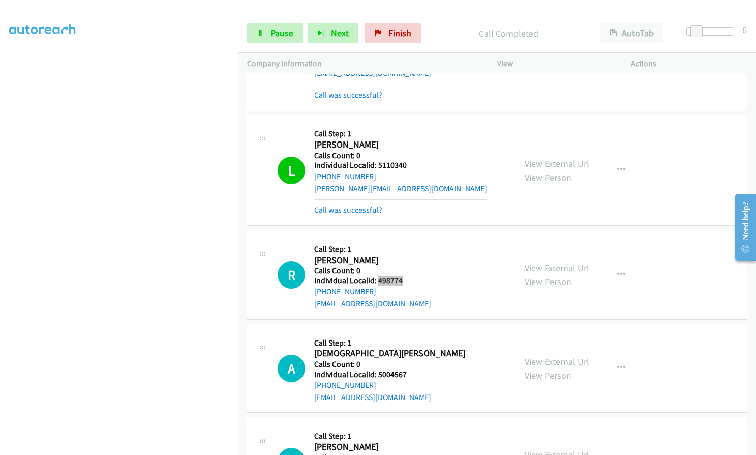
scroll to position [2031, 0]
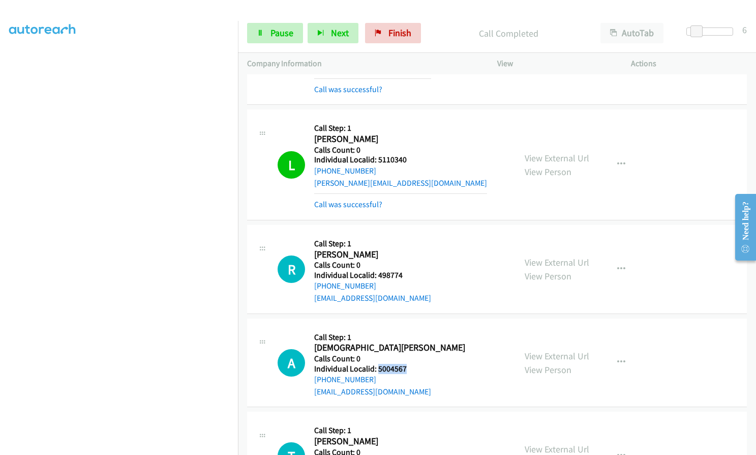
drag, startPoint x: 378, startPoint y: 354, endPoint x: 407, endPoint y: 354, distance: 29.0
click at [407, 364] on h5 "Individual Localid: 5004567" at bounding box center [389, 369] width 151 height 10
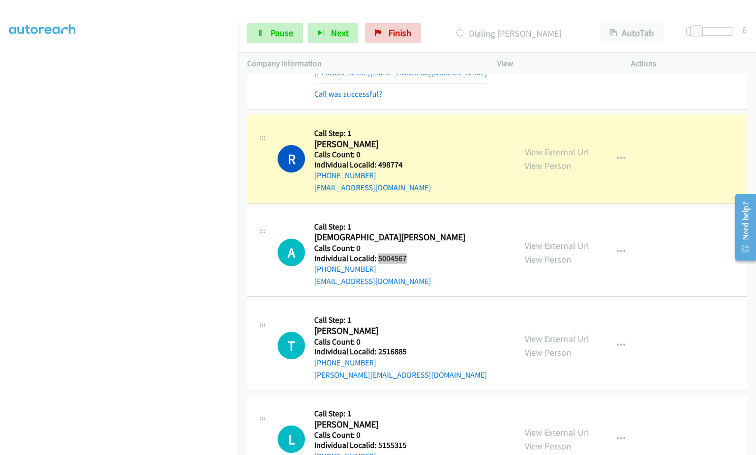
scroll to position [2145, 0]
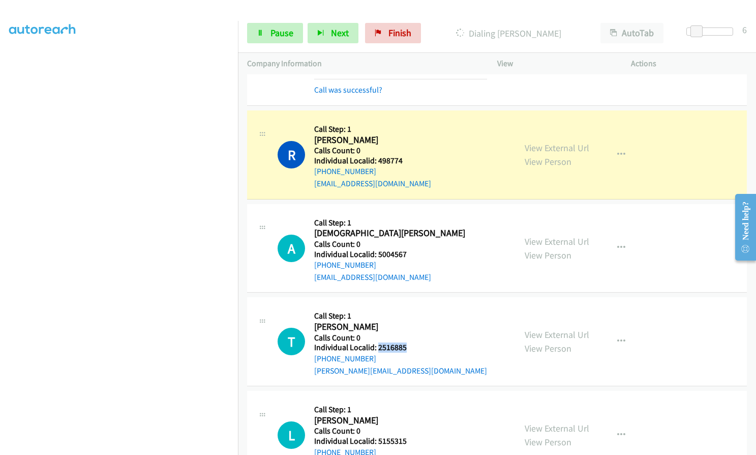
drag, startPoint x: 376, startPoint y: 333, endPoint x: 409, endPoint y: 333, distance: 32.1
click at [409, 342] on h5 "Individual Localid: 2516885" at bounding box center [400, 347] width 173 height 10
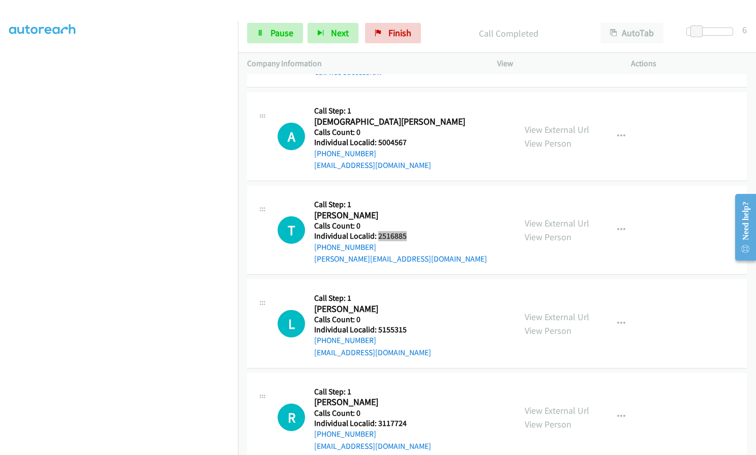
scroll to position [2298, 0]
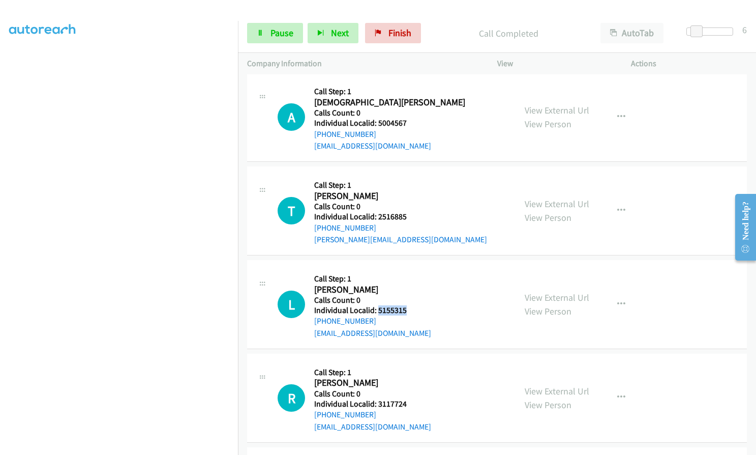
drag, startPoint x: 378, startPoint y: 298, endPoint x: 409, endPoint y: 296, distance: 31.1
click at [409, 296] on div "L Callback Scheduled Call Step: 1 [PERSON_NAME] America/Los_Angeles Calls Count…" at bounding box center [392, 304] width 229 height 70
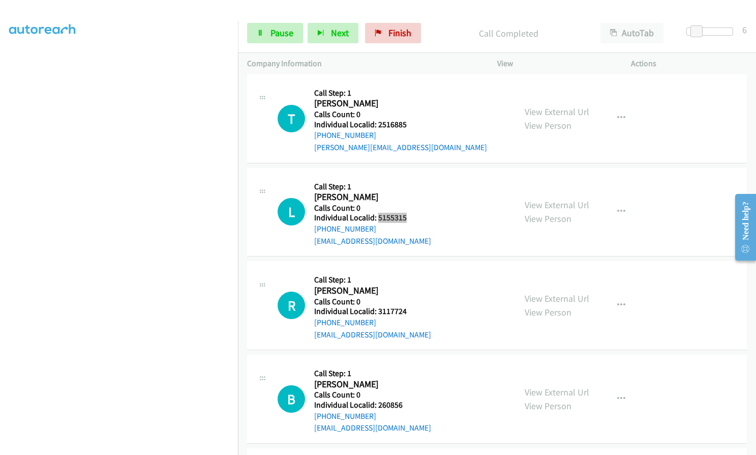
scroll to position [2412, 0]
drag, startPoint x: 376, startPoint y: 297, endPoint x: 405, endPoint y: 298, distance: 28.5
click at [405, 306] on h5 "Individual Localid: 3117724" at bounding box center [372, 311] width 117 height 10
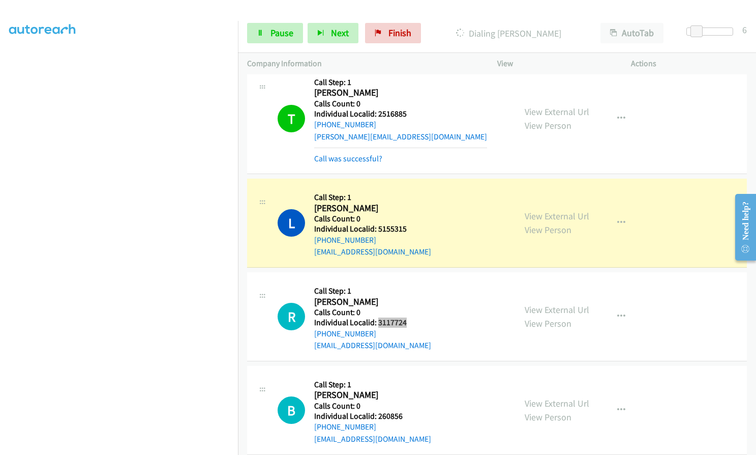
scroll to position [2400, 0]
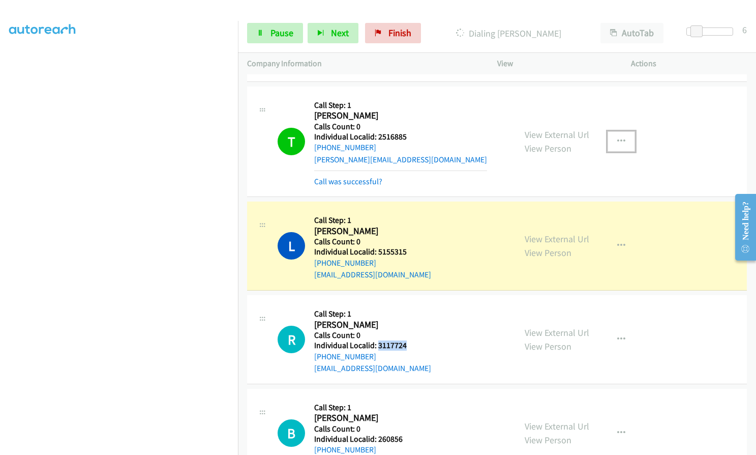
drag, startPoint x: 619, startPoint y: 127, endPoint x: 610, endPoint y: 140, distance: 15.5
click at [619, 137] on icon "button" at bounding box center [622, 141] width 8 height 8
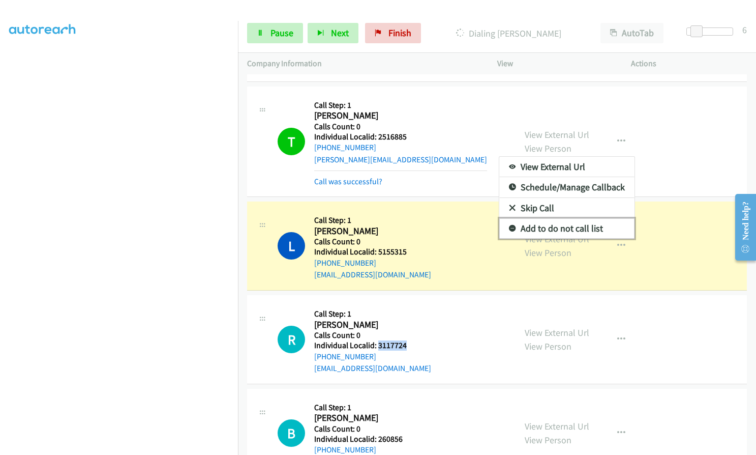
click at [509, 225] on icon at bounding box center [512, 228] width 7 height 7
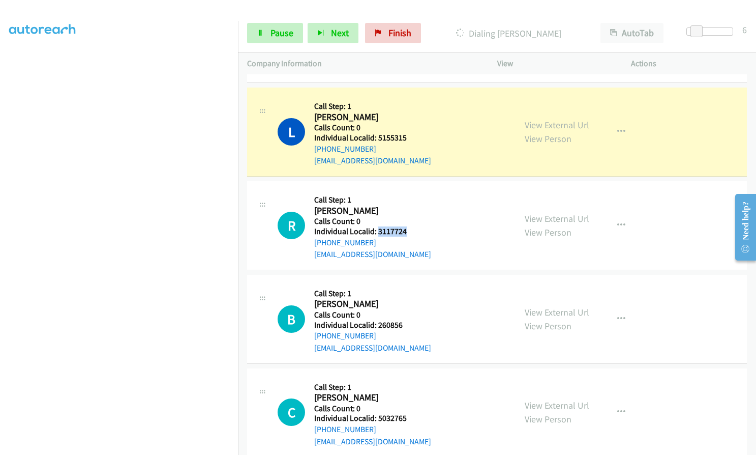
scroll to position [2514, 0]
drag, startPoint x: 376, startPoint y: 311, endPoint x: 390, endPoint y: 311, distance: 13.2
click at [408, 311] on div "B Callback Scheduled Call Step: 1 [PERSON_NAME] America/Los_Angeles Calls Count…" at bounding box center [392, 318] width 229 height 70
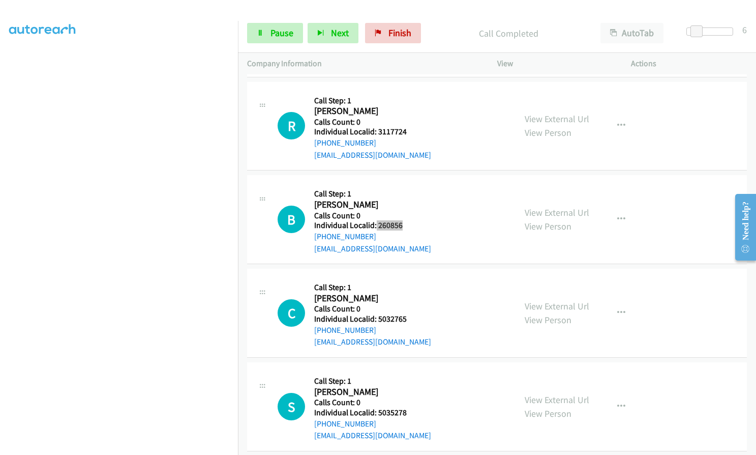
scroll to position [2641, 0]
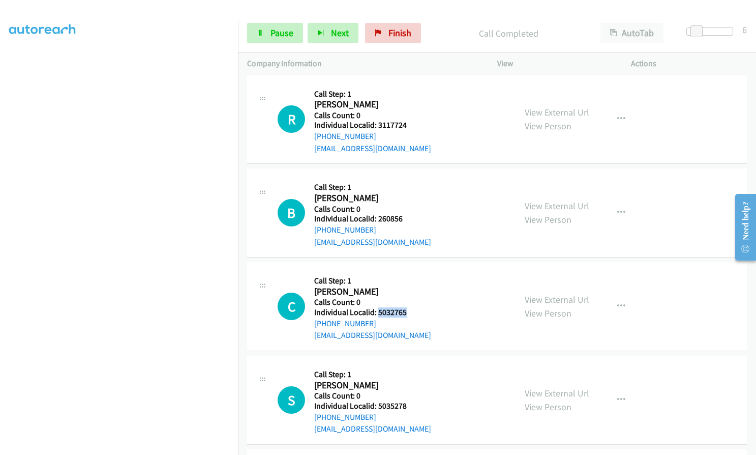
drag, startPoint x: 379, startPoint y: 300, endPoint x: 405, endPoint y: 300, distance: 25.9
click at [406, 300] on div "C Callback Scheduled Call Step: 1 [PERSON_NAME] America/[GEOGRAPHIC_DATA] Calls…" at bounding box center [392, 306] width 229 height 70
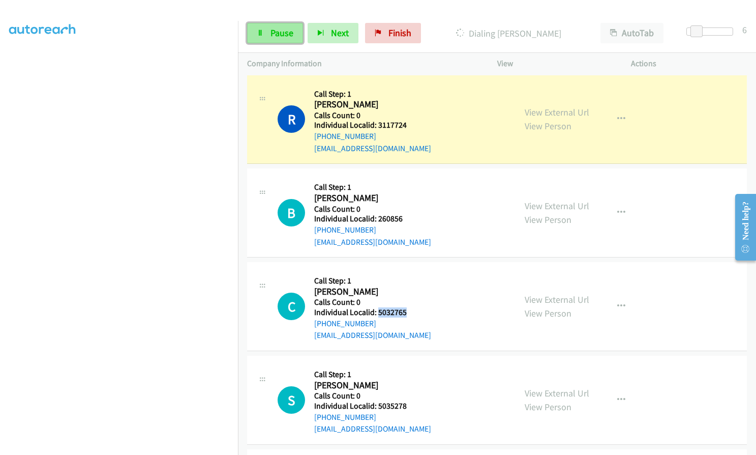
click at [281, 37] on span "Pause" at bounding box center [282, 33] width 23 height 12
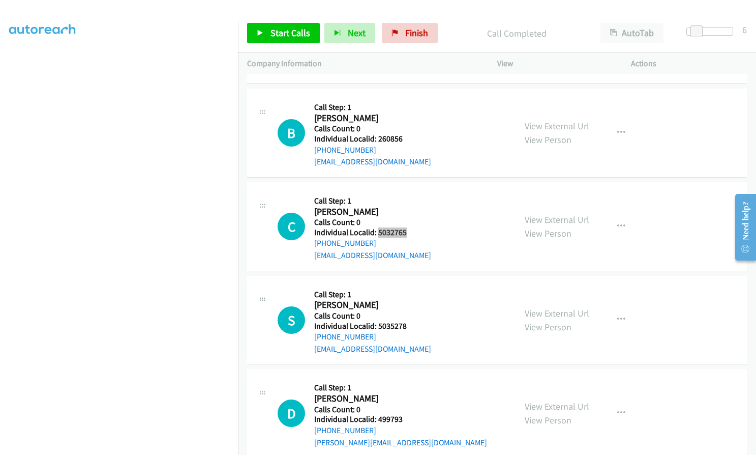
scroll to position [2769, 0]
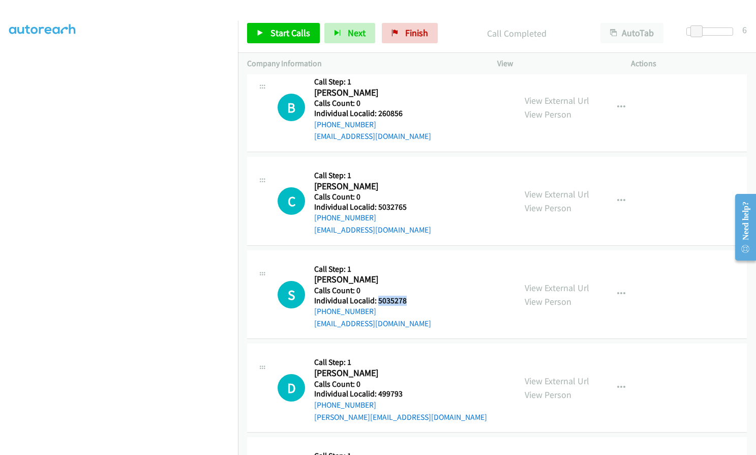
drag, startPoint x: 379, startPoint y: 289, endPoint x: 404, endPoint y: 288, distance: 25.5
click at [404, 296] on h5 "Individual Localid: 5035278" at bounding box center [372, 301] width 117 height 10
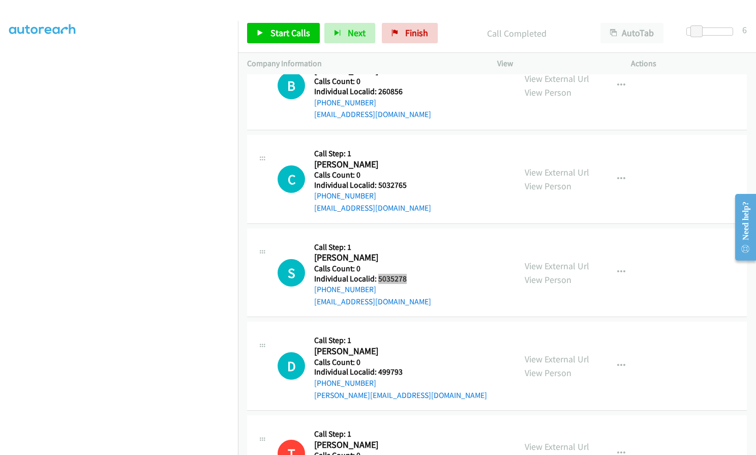
scroll to position [2858, 0]
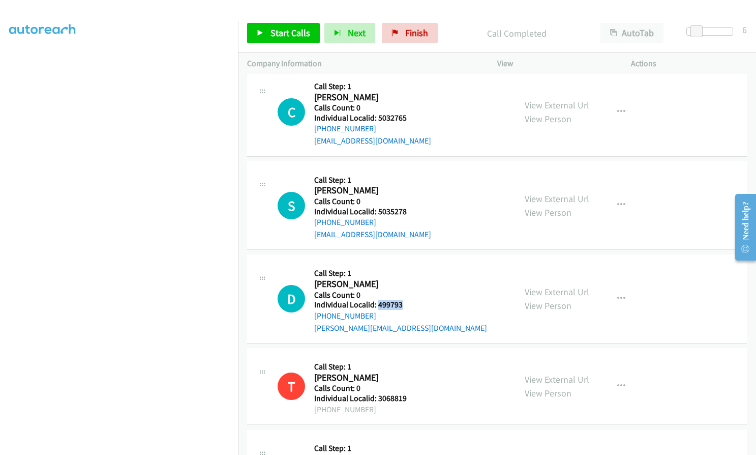
drag, startPoint x: 377, startPoint y: 292, endPoint x: 402, endPoint y: 292, distance: 24.9
click at [402, 292] on div "D Callback Scheduled Call Step: 1 [PERSON_NAME] America/Los_Angeles Calls Count…" at bounding box center [392, 299] width 229 height 70
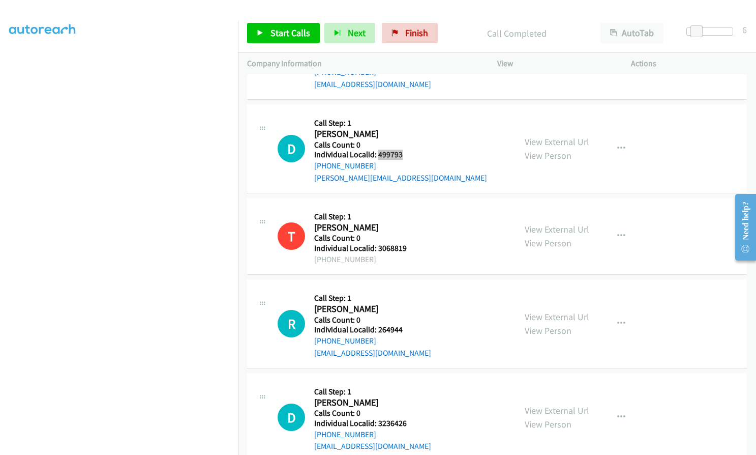
scroll to position [3023, 0]
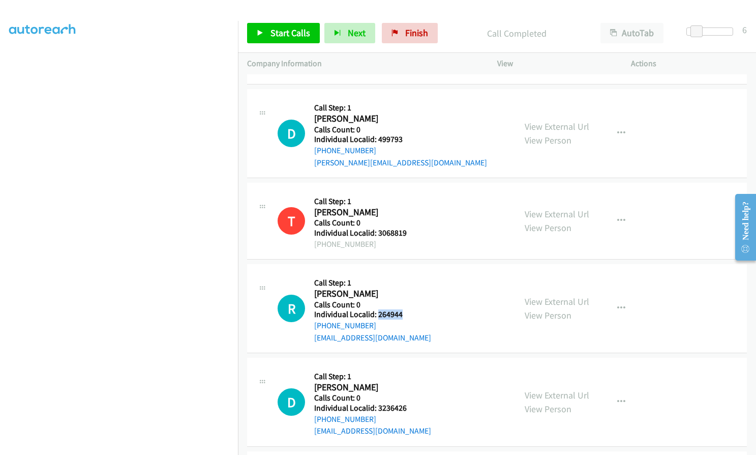
drag, startPoint x: 376, startPoint y: 302, endPoint x: 408, endPoint y: 301, distance: 31.5
click at [408, 309] on h5 "Individual Localid: 264944" at bounding box center [372, 314] width 117 height 10
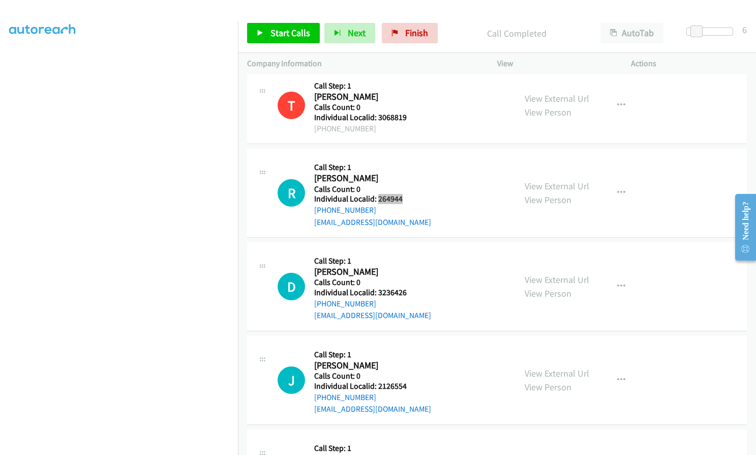
scroll to position [3163, 0]
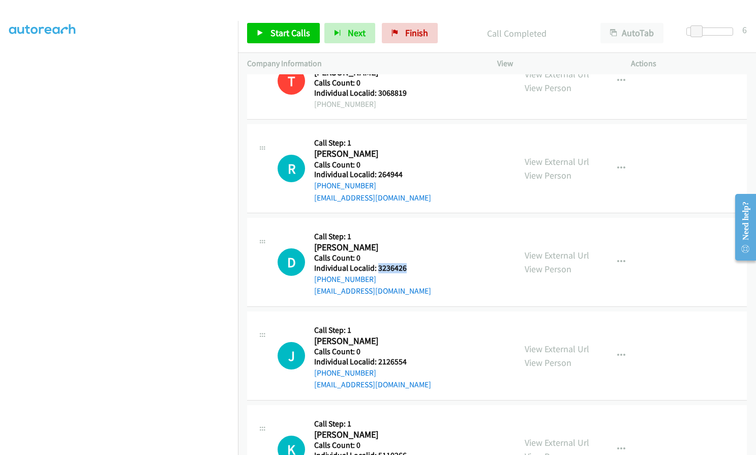
drag, startPoint x: 378, startPoint y: 257, endPoint x: 415, endPoint y: 256, distance: 37.2
click at [416, 256] on div "D Callback Scheduled Call Step: 1 [PERSON_NAME] America/[GEOGRAPHIC_DATA] Calls…" at bounding box center [392, 262] width 229 height 70
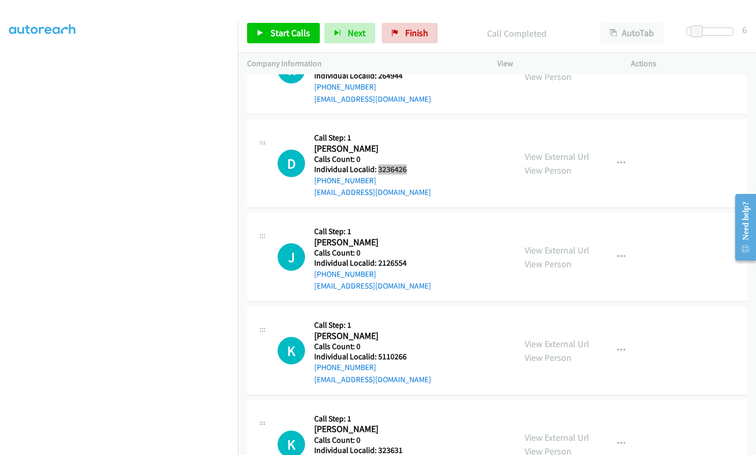
scroll to position [3277, 0]
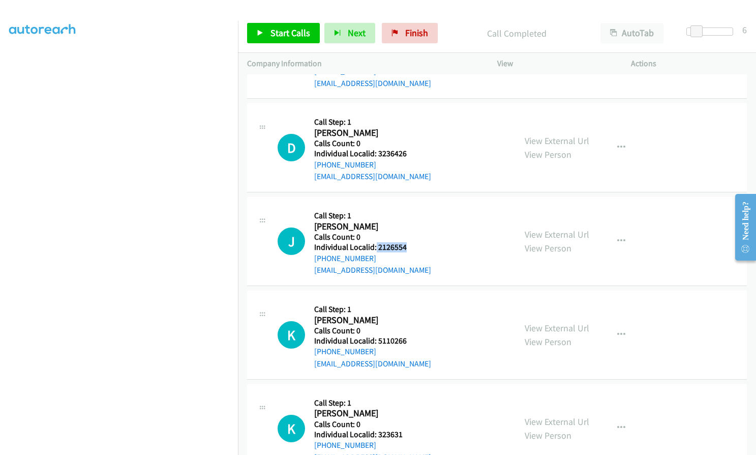
drag, startPoint x: 376, startPoint y: 234, endPoint x: 409, endPoint y: 232, distance: 32.6
click at [409, 232] on div "J Callback Scheduled Call Step: 1 [PERSON_NAME] America/[GEOGRAPHIC_DATA] Calls…" at bounding box center [392, 241] width 229 height 70
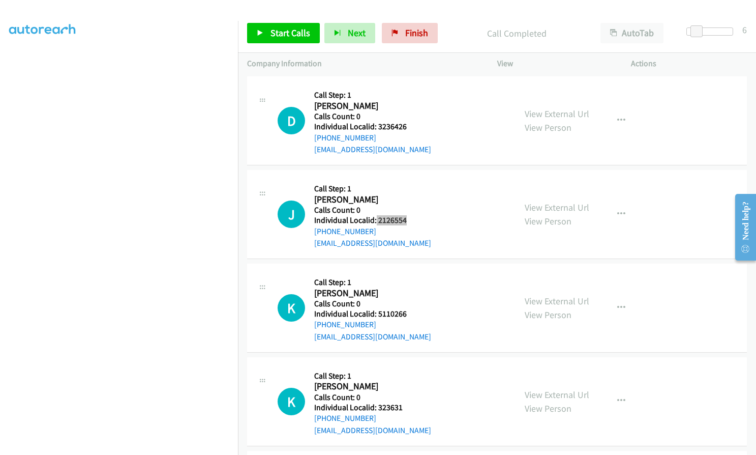
scroll to position [3354, 0]
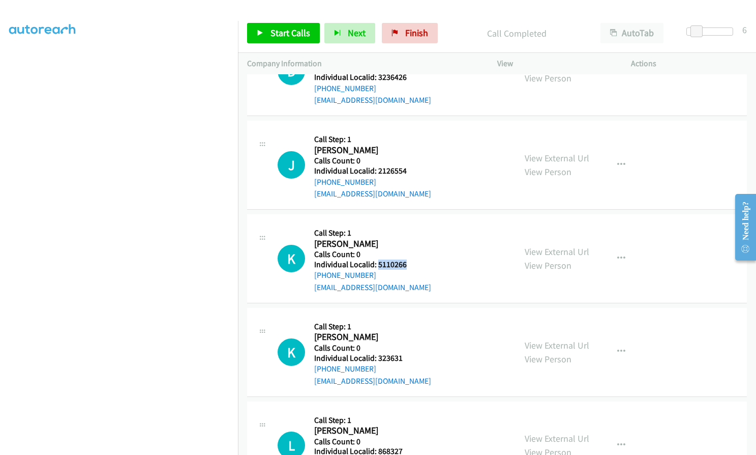
drag, startPoint x: 378, startPoint y: 252, endPoint x: 411, endPoint y: 251, distance: 33.1
click at [411, 251] on div "K Callback Scheduled Call Step: 1 [PERSON_NAME] America/Los_Angeles Calls Count…" at bounding box center [392, 258] width 229 height 70
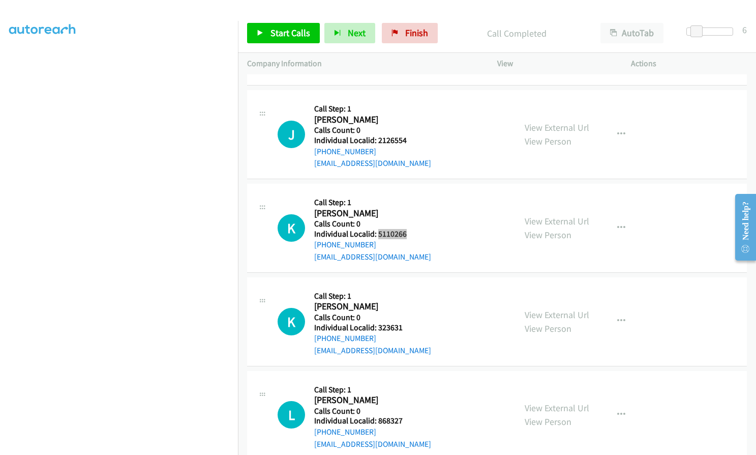
scroll to position [3430, 0]
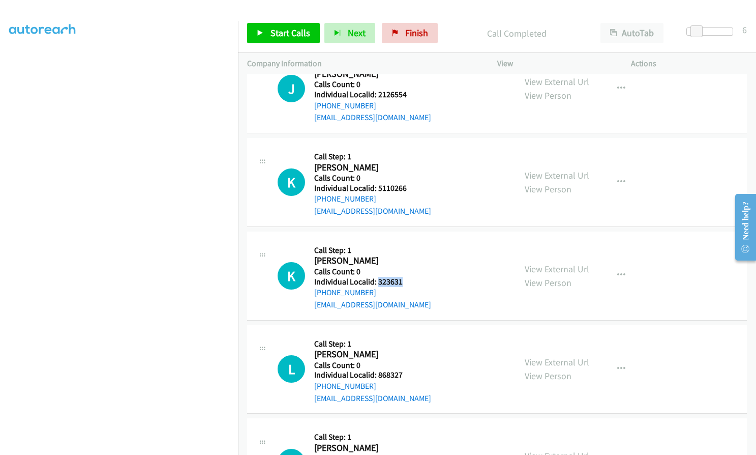
drag, startPoint x: 379, startPoint y: 272, endPoint x: 404, endPoint y: 270, distance: 26.0
click at [404, 270] on div "K Callback Scheduled Call Step: 1 [PERSON_NAME] America/[GEOGRAPHIC_DATA] Calls…" at bounding box center [392, 276] width 229 height 70
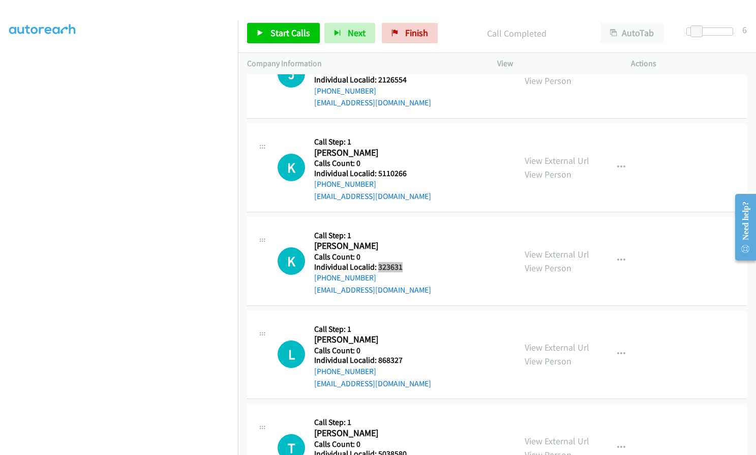
scroll to position [3494, 0]
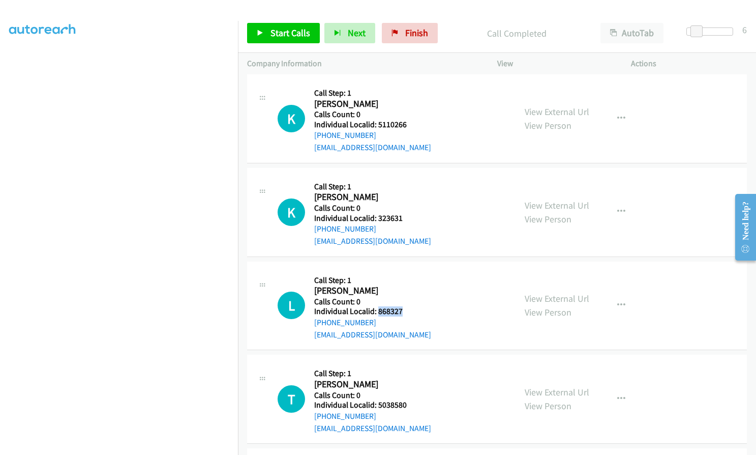
drag, startPoint x: 376, startPoint y: 299, endPoint x: 405, endPoint y: 299, distance: 29.0
click at [405, 306] on h5 "Individual Localid: 868327" at bounding box center [372, 311] width 117 height 10
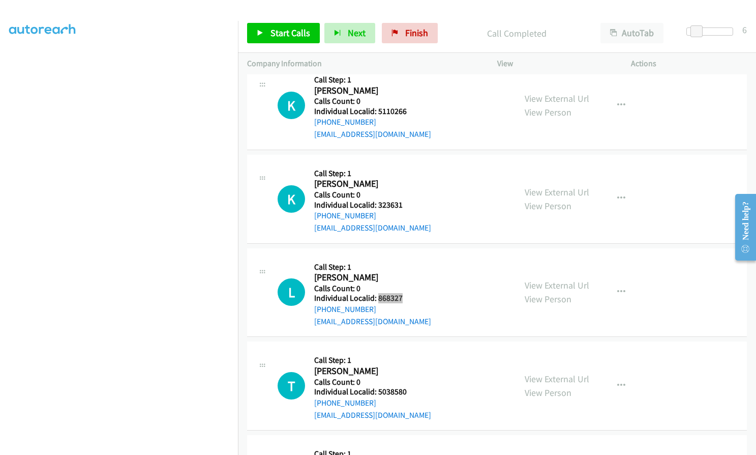
scroll to position [3519, 0]
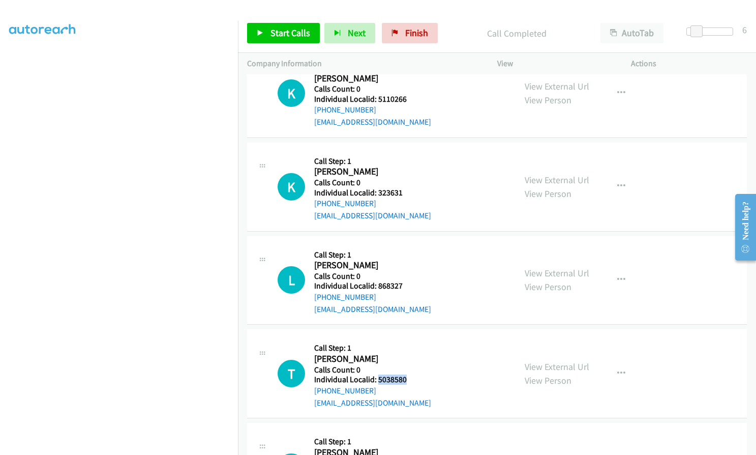
drag, startPoint x: 379, startPoint y: 368, endPoint x: 411, endPoint y: 368, distance: 31.5
click at [411, 368] on div "T Callback Scheduled Call Step: 1 [PERSON_NAME] America/Los_Angeles Calls Count…" at bounding box center [392, 373] width 229 height 70
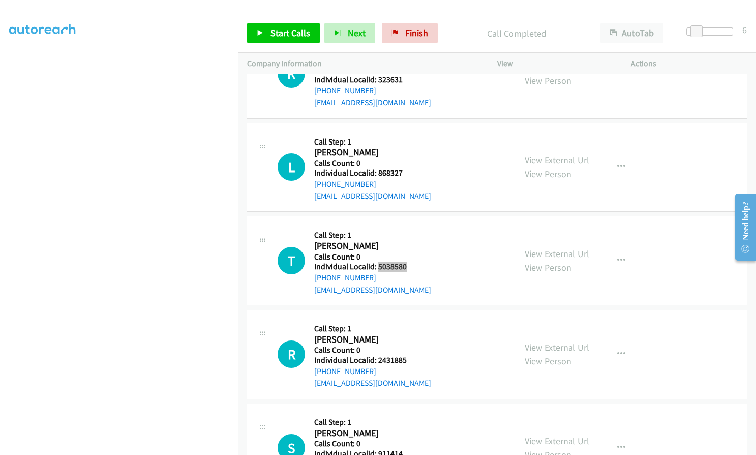
scroll to position [3697, 0]
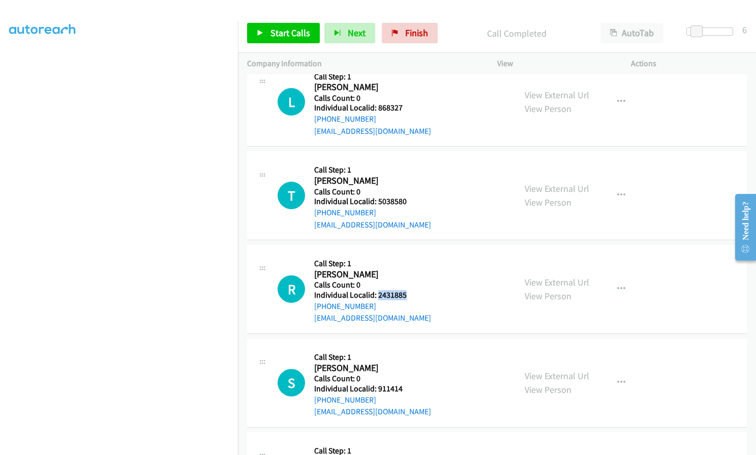
drag, startPoint x: 377, startPoint y: 283, endPoint x: 404, endPoint y: 282, distance: 27.5
click at [404, 290] on h5 "Individual Localid: 2431885" at bounding box center [372, 295] width 117 height 10
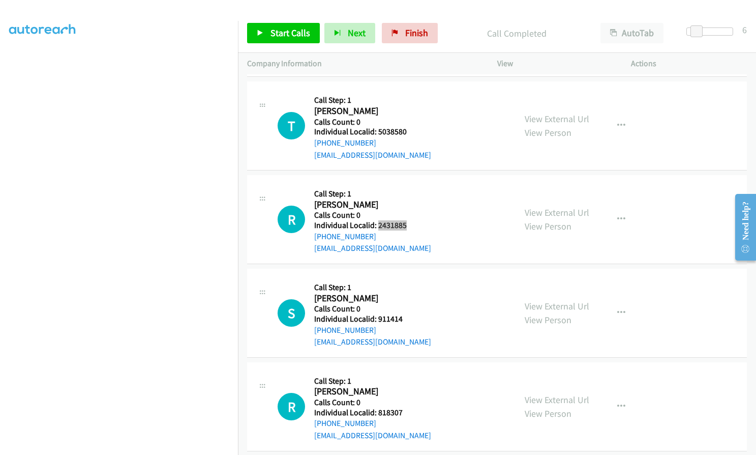
scroll to position [3773, 0]
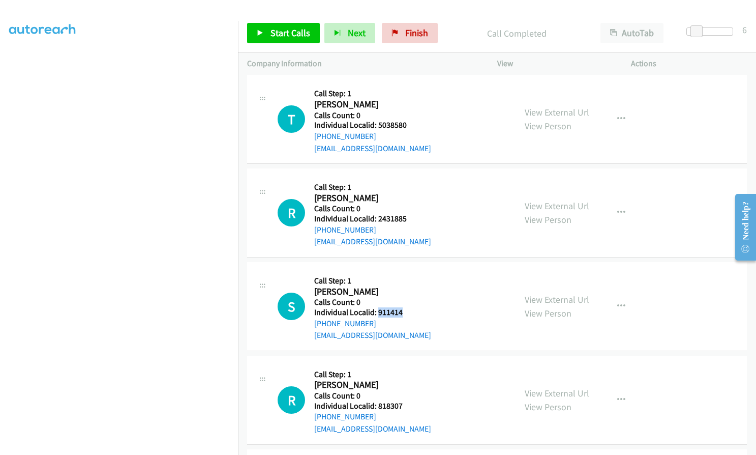
drag, startPoint x: 377, startPoint y: 299, endPoint x: 391, endPoint y: 299, distance: 13.7
click at [403, 299] on div "S Callback Scheduled Call Step: 1 [PERSON_NAME] America/Los_Angeles Calls Count…" at bounding box center [392, 306] width 229 height 70
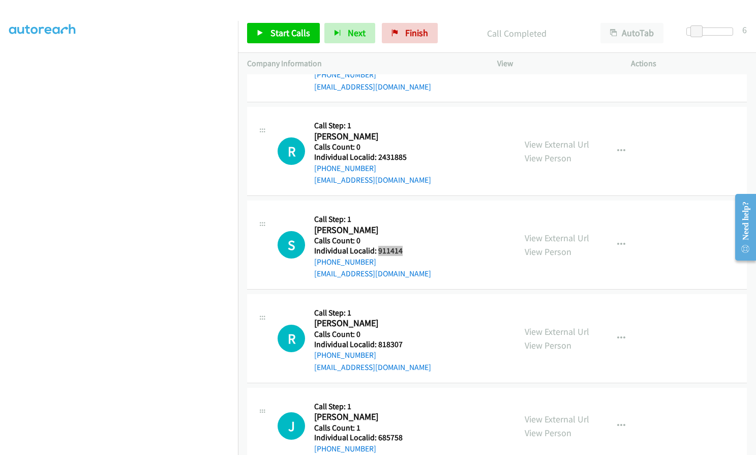
scroll to position [3837, 0]
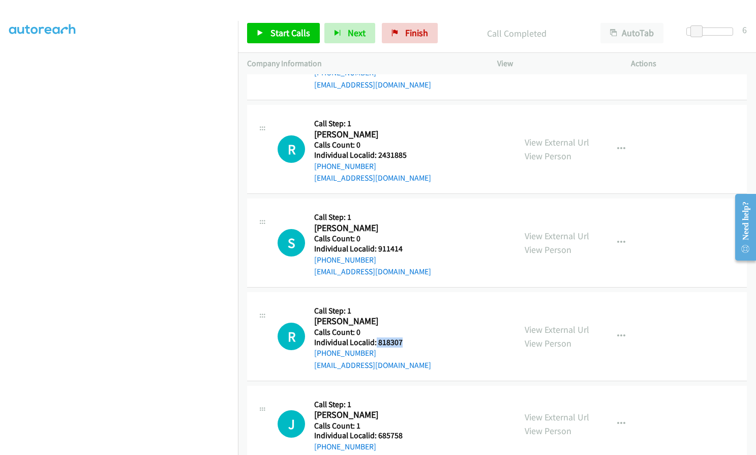
drag, startPoint x: 375, startPoint y: 326, endPoint x: 400, endPoint y: 329, distance: 25.1
click at [400, 337] on h5 "Individual Localid: 818307" at bounding box center [372, 342] width 117 height 10
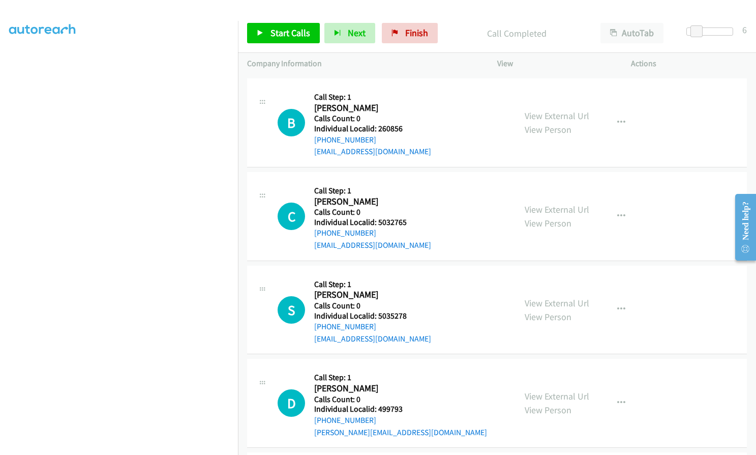
scroll to position [2756, 0]
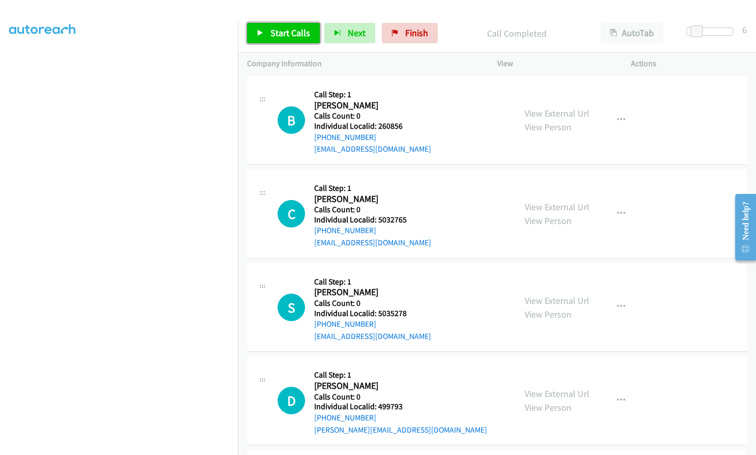
click at [275, 31] on span "Start Calls" at bounding box center [291, 33] width 40 height 12
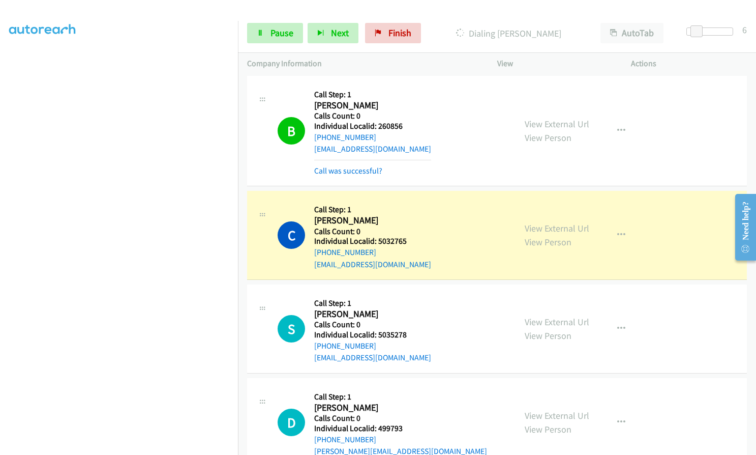
scroll to position [2781, 0]
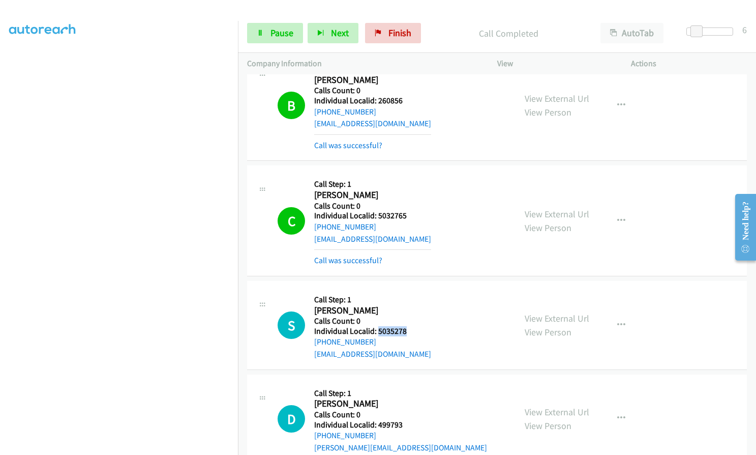
drag, startPoint x: 377, startPoint y: 316, endPoint x: 409, endPoint y: 317, distance: 31.6
click at [409, 317] on div "S Callback Scheduled Call Step: 1 [PERSON_NAME] America/Los_Angeles Calls Count…" at bounding box center [392, 325] width 229 height 70
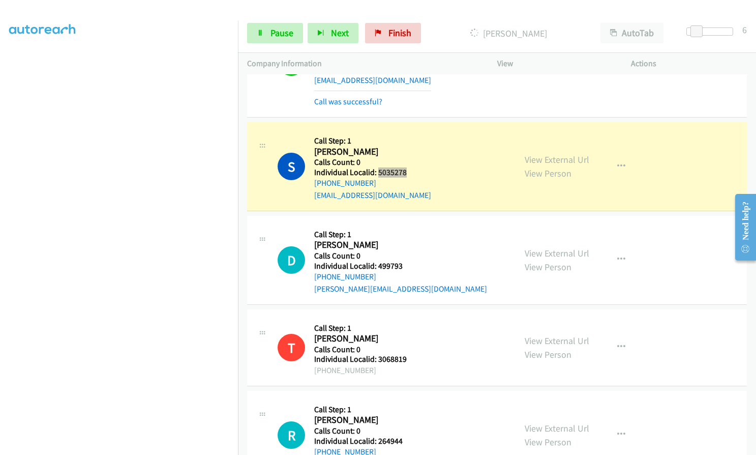
scroll to position [2972, 0]
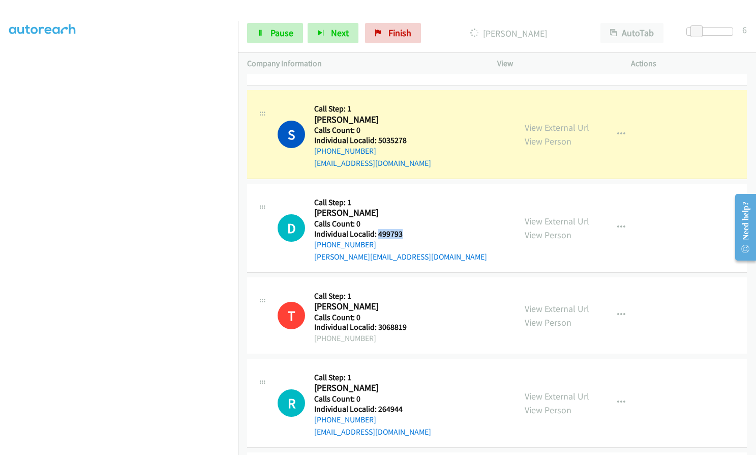
drag, startPoint x: 379, startPoint y: 222, endPoint x: 406, endPoint y: 223, distance: 27.5
click at [406, 223] on div "D Callback Scheduled Call Step: 1 [PERSON_NAME] America/Los_Angeles Calls Count…" at bounding box center [392, 228] width 229 height 70
drag, startPoint x: 377, startPoint y: 395, endPoint x: 404, endPoint y: 395, distance: 27.5
click at [404, 404] on h5 "Individual Localid: 264944" at bounding box center [372, 409] width 117 height 10
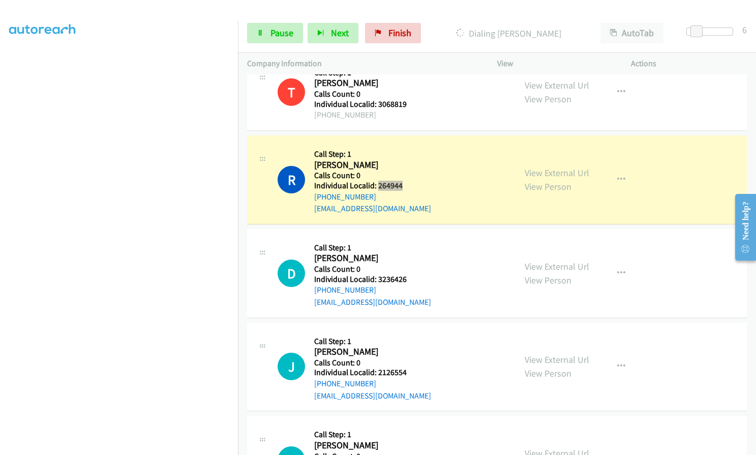
scroll to position [3239, 0]
drag, startPoint x: 381, startPoint y: 268, endPoint x: 407, endPoint y: 266, distance: 26.5
click at [407, 266] on div "D Callback Scheduled Call Step: 1 [PERSON_NAME] America/[GEOGRAPHIC_DATA] Calls…" at bounding box center [392, 273] width 229 height 70
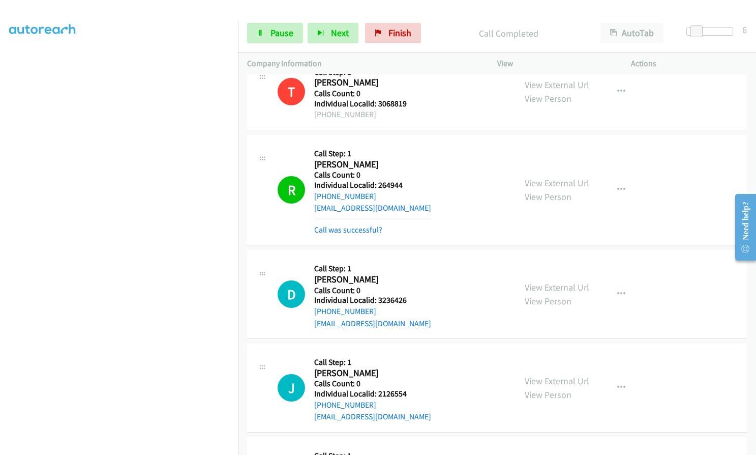
drag, startPoint x: 393, startPoint y: 267, endPoint x: 396, endPoint y: 297, distance: 30.1
click at [403, 305] on div "[PHONE_NUMBER]" at bounding box center [372, 311] width 117 height 12
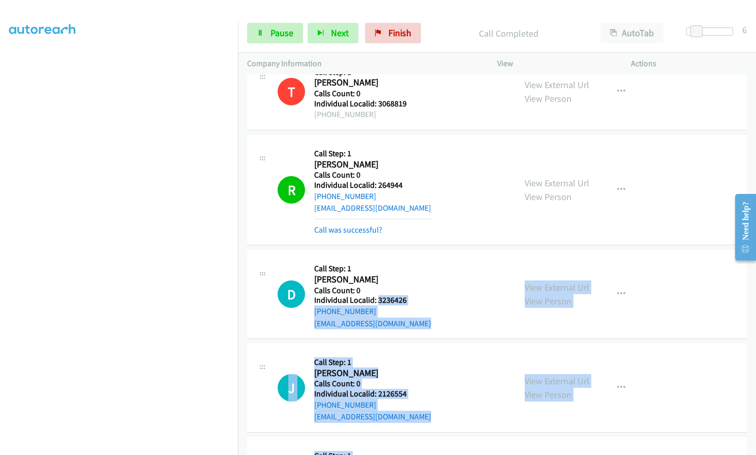
drag, startPoint x: 377, startPoint y: 288, endPoint x: 404, endPoint y: 288, distance: 26.5
click at [404, 295] on h5 "Individual Localid: 3236426" at bounding box center [372, 300] width 117 height 10
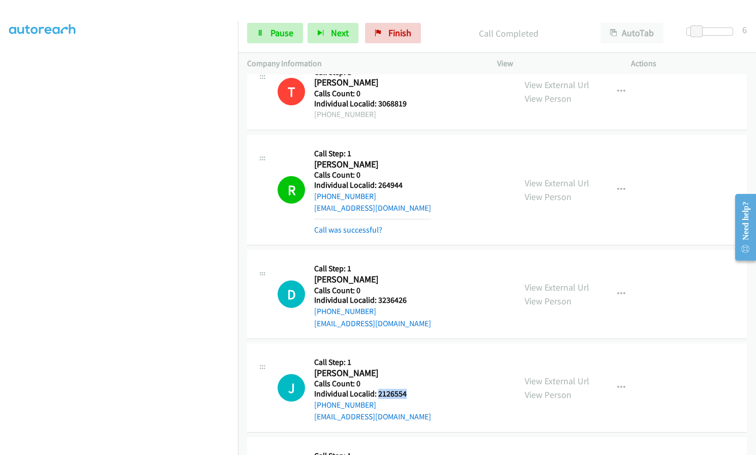
drag, startPoint x: 378, startPoint y: 380, endPoint x: 408, endPoint y: 380, distance: 30.0
click at [408, 380] on div "J Callback Scheduled Call Step: 1 [PERSON_NAME] America/[GEOGRAPHIC_DATA] Calls…" at bounding box center [392, 388] width 229 height 70
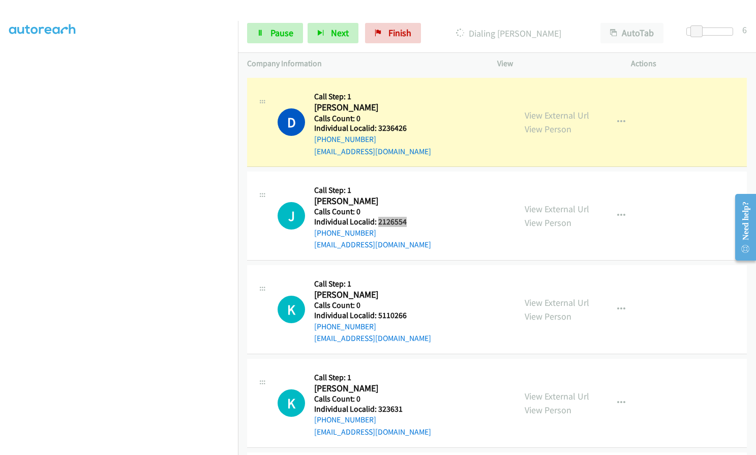
scroll to position [3417, 0]
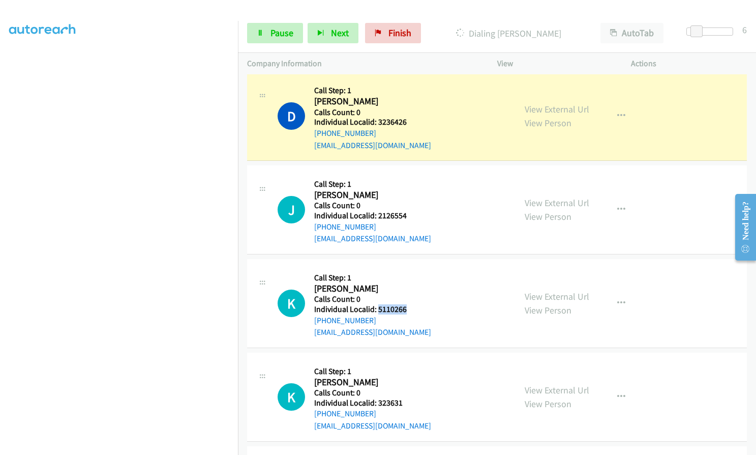
drag, startPoint x: 378, startPoint y: 296, endPoint x: 407, endPoint y: 296, distance: 29.0
click at [407, 296] on div "K Callback Scheduled Call Step: 1 [PERSON_NAME] America/Los_Angeles Calls Count…" at bounding box center [392, 303] width 229 height 70
drag, startPoint x: 378, startPoint y: 390, endPoint x: 403, endPoint y: 389, distance: 24.9
click at [403, 389] on div "K Callback Scheduled Call Step: 1 [PERSON_NAME] America/[GEOGRAPHIC_DATA] Calls…" at bounding box center [392, 397] width 229 height 70
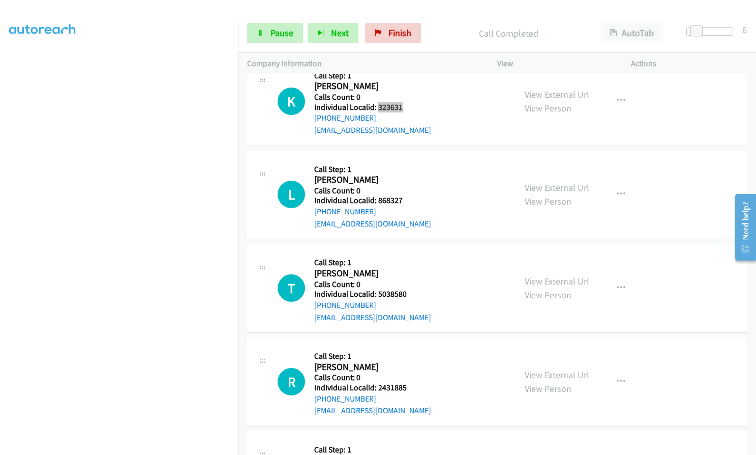
scroll to position [3786, 0]
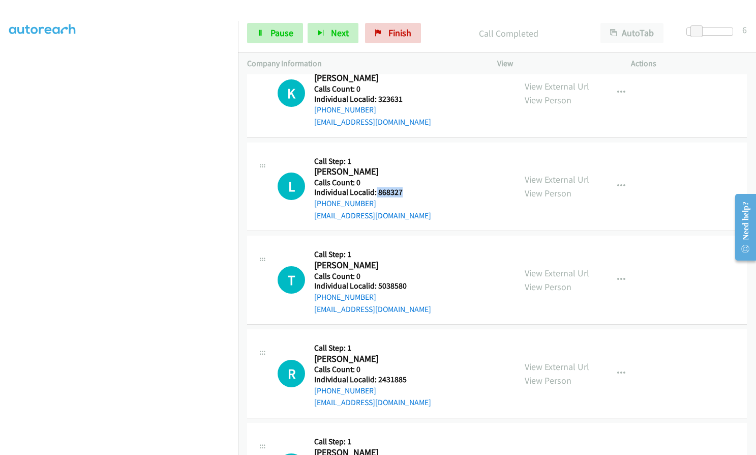
drag, startPoint x: 377, startPoint y: 180, endPoint x: 401, endPoint y: 178, distance: 24.5
click at [401, 187] on h5 "Individual Localid: 868327" at bounding box center [372, 192] width 117 height 10
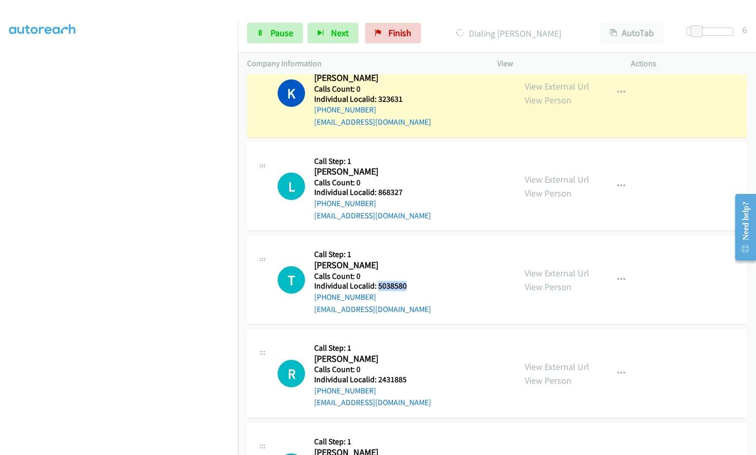
drag, startPoint x: 383, startPoint y: 273, endPoint x: 410, endPoint y: 273, distance: 26.5
click at [410, 273] on div "T Callback Scheduled Call Step: 1 [PERSON_NAME] America/Los_Angeles Calls Count…" at bounding box center [392, 280] width 229 height 70
drag, startPoint x: 378, startPoint y: 366, endPoint x: 412, endPoint y: 366, distance: 33.6
click at [412, 366] on div "R Callback Scheduled Call Step: 1 [PERSON_NAME] America/Los_Angeles Calls Count…" at bounding box center [392, 373] width 229 height 70
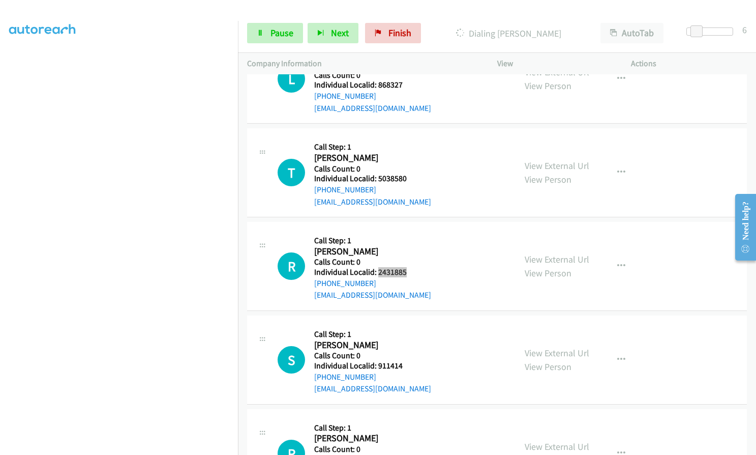
scroll to position [3901, 0]
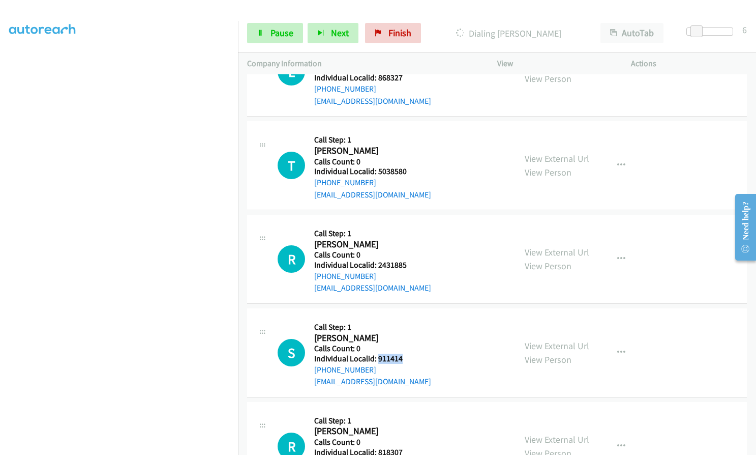
drag, startPoint x: 378, startPoint y: 346, endPoint x: 404, endPoint y: 343, distance: 26.6
click at [405, 343] on div "S Callback Scheduled Call Step: 1 [PERSON_NAME] America/Los_Angeles Calls Count…" at bounding box center [392, 352] width 229 height 70
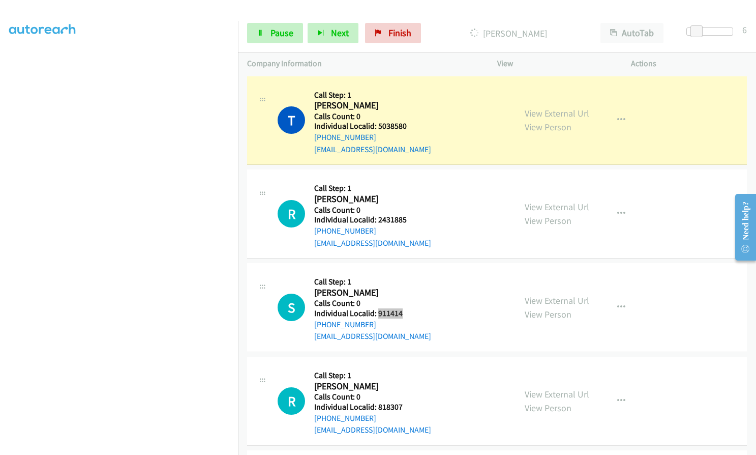
scroll to position [3990, 0]
click at [273, 35] on span "Pause" at bounding box center [282, 33] width 23 height 12
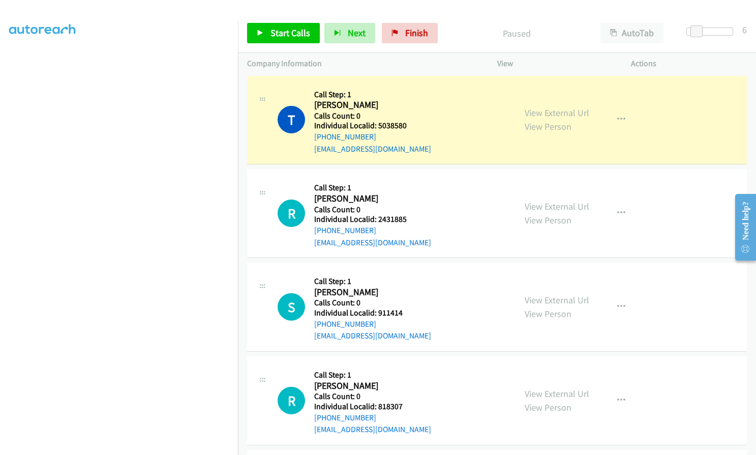
drag, startPoint x: 400, startPoint y: 138, endPoint x: 393, endPoint y: 129, distance: 11.2
click at [400, 143] on div "[EMAIL_ADDRESS][DOMAIN_NAME]" at bounding box center [372, 149] width 117 height 12
drag, startPoint x: 378, startPoint y: 114, endPoint x: 411, endPoint y: 112, distance: 33.1
click at [411, 112] on div "T Callback Scheduled Call Step: 1 [PERSON_NAME] America/Los_Angeles Calls Count…" at bounding box center [392, 120] width 229 height 70
drag, startPoint x: 377, startPoint y: 206, endPoint x: 408, endPoint y: 206, distance: 30.0
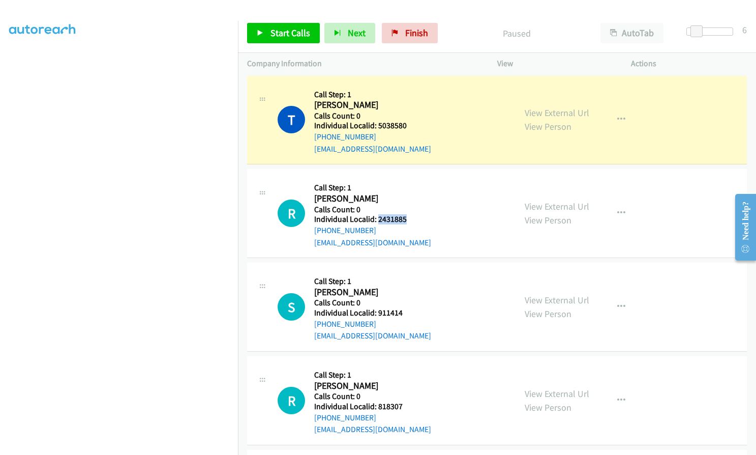
click at [408, 206] on div "R Callback Scheduled Call Step: 1 [PERSON_NAME] America/Los_Angeles Calls Count…" at bounding box center [392, 213] width 229 height 70
drag, startPoint x: 374, startPoint y: 298, endPoint x: 404, endPoint y: 301, distance: 30.2
click at [404, 301] on div "S Callback Scheduled Call Step: 1 [PERSON_NAME] America/Los_Angeles Calls Count…" at bounding box center [392, 307] width 229 height 70
drag, startPoint x: 377, startPoint y: 394, endPoint x: 408, endPoint y: 395, distance: 30.5
click at [408, 395] on div "R Callback Scheduled Call Step: 1 [PERSON_NAME] America/Los_Angeles Calls Count…" at bounding box center [392, 400] width 229 height 70
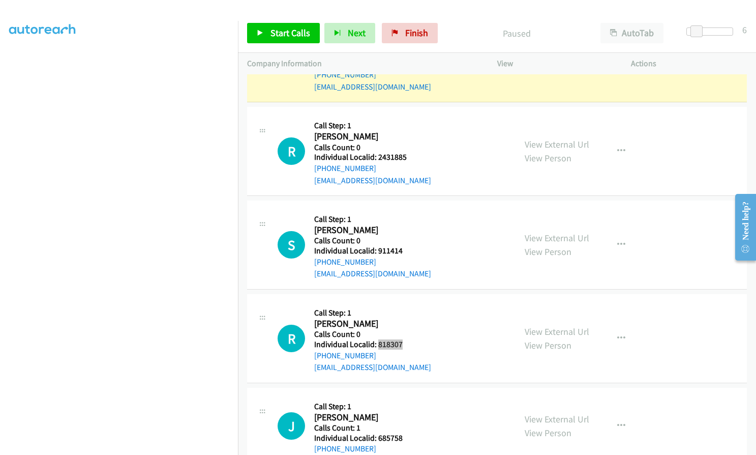
scroll to position [4155, 0]
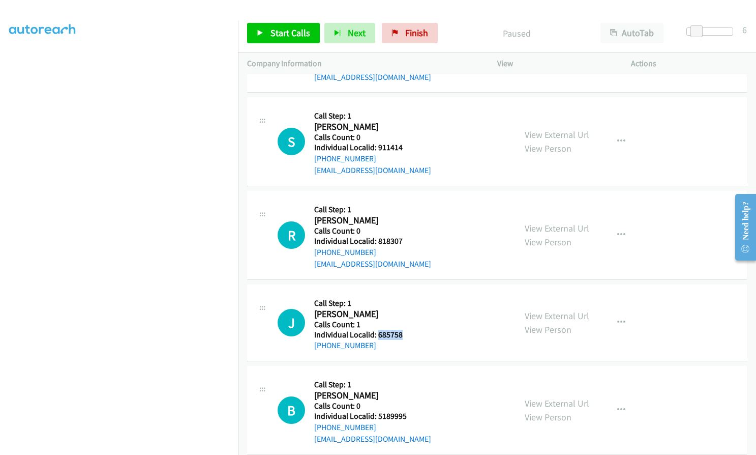
drag, startPoint x: 377, startPoint y: 320, endPoint x: 403, endPoint y: 320, distance: 26.5
click at [403, 320] on div "J Callback Scheduled Call Step: 1 [PERSON_NAME] America/Los_Angeles Calls Count…" at bounding box center [392, 323] width 229 height 58
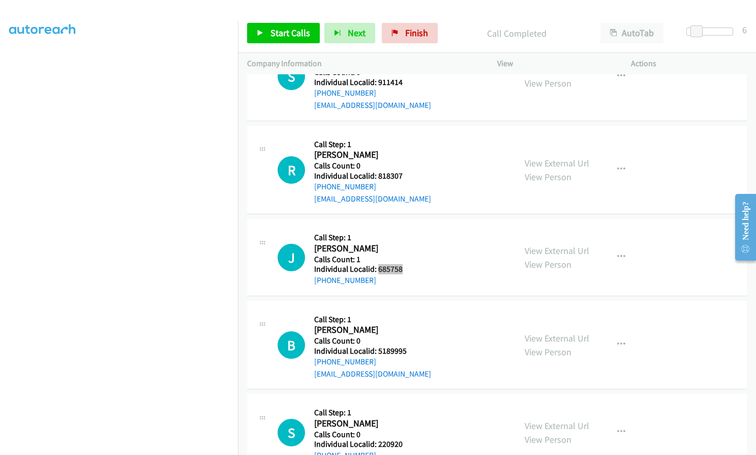
scroll to position [4265, 0]
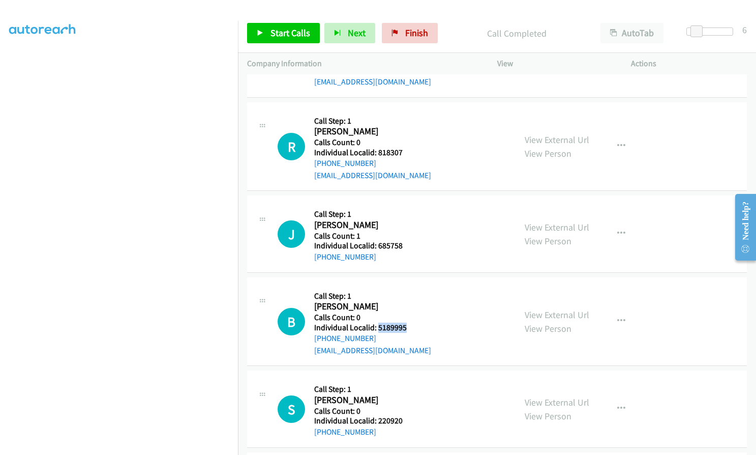
drag, startPoint x: 377, startPoint y: 314, endPoint x: 399, endPoint y: 311, distance: 22.0
click at [405, 311] on div "B Callback Scheduled Call Step: 1 [PERSON_NAME] America/Los_Angeles Calls Count…" at bounding box center [392, 321] width 229 height 70
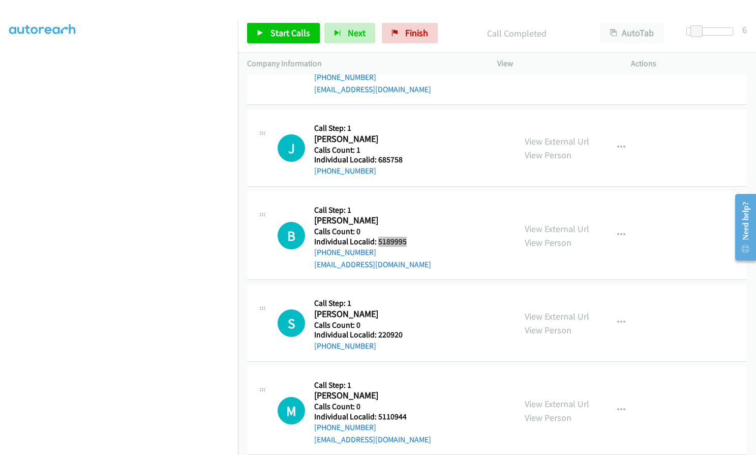
scroll to position [4354, 0]
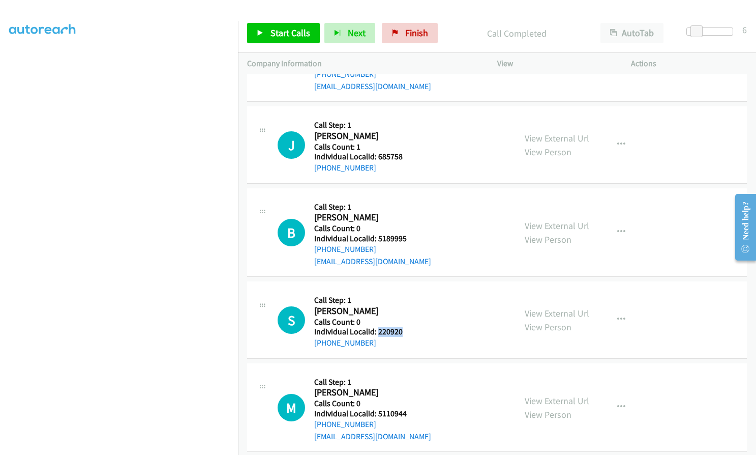
drag, startPoint x: 377, startPoint y: 319, endPoint x: 404, endPoint y: 318, distance: 27.0
click at [404, 318] on div "S Callback Scheduled Call Step: 1 [PERSON_NAME] America/Los_Angeles Calls Count…" at bounding box center [392, 319] width 229 height 58
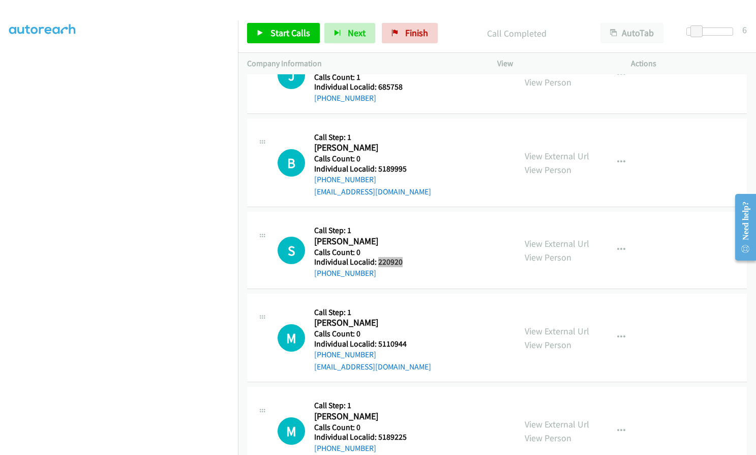
scroll to position [4431, 0]
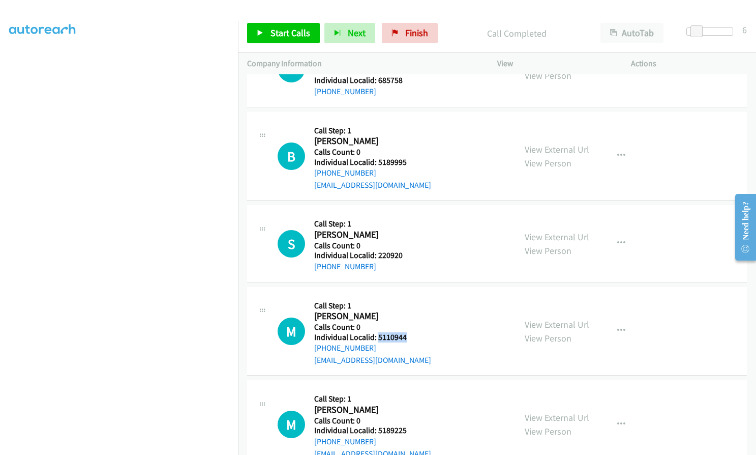
drag, startPoint x: 377, startPoint y: 325, endPoint x: 390, endPoint y: 325, distance: 12.7
click at [406, 324] on div "M Callback Scheduled Call Step: 1 [PERSON_NAME] America/[GEOGRAPHIC_DATA] Calls…" at bounding box center [392, 331] width 229 height 70
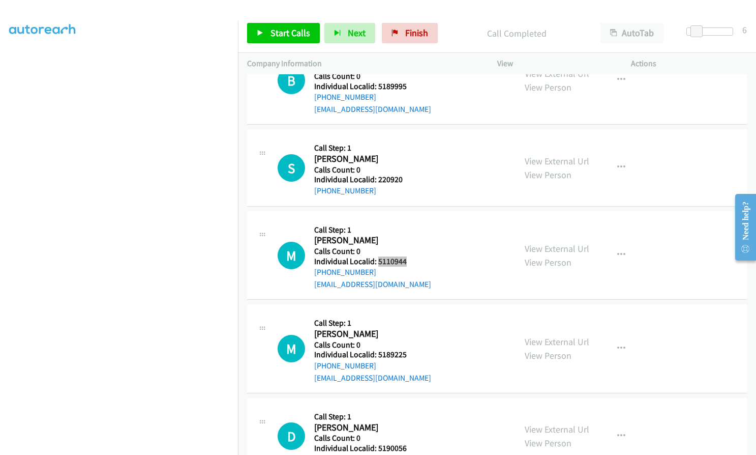
scroll to position [4532, 0]
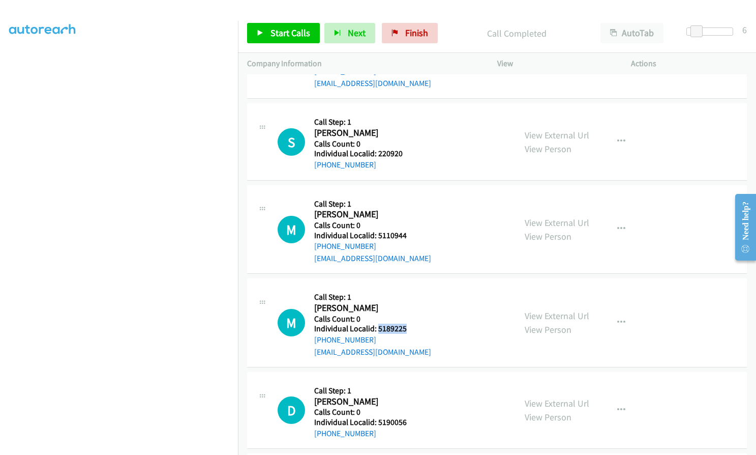
drag, startPoint x: 377, startPoint y: 316, endPoint x: 392, endPoint y: 316, distance: 15.3
click at [406, 318] on div "M Callback Scheduled Call Step: 1 [PERSON_NAME] America/Los_Angeles Calls Count…" at bounding box center [392, 322] width 229 height 70
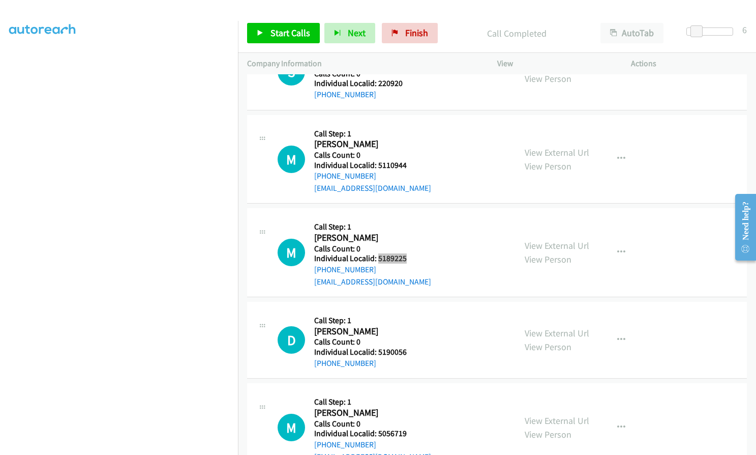
scroll to position [4660, 0]
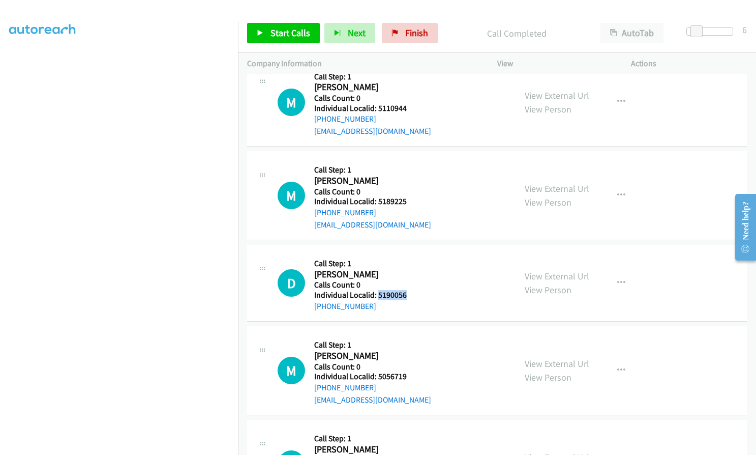
click at [412, 283] on div "D Callback Scheduled Call Step: 1 [PERSON_NAME] America/Los_Angeles Calls Count…" at bounding box center [392, 283] width 229 height 58
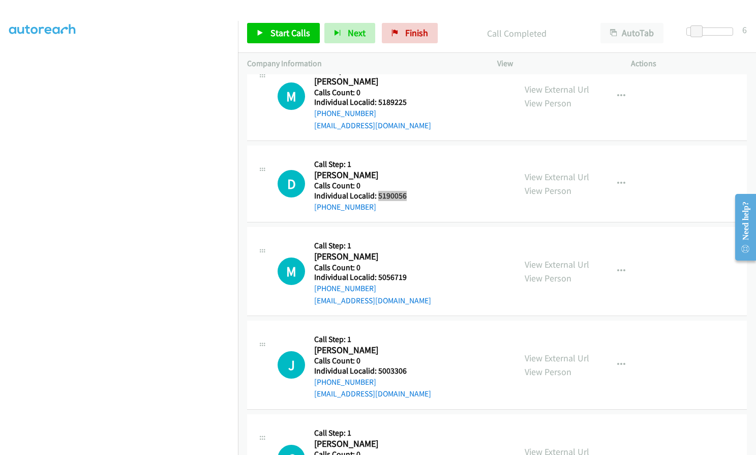
scroll to position [4774, 0]
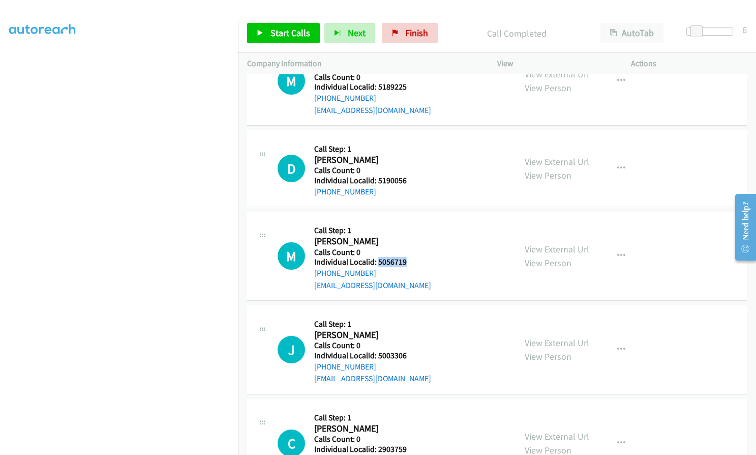
drag, startPoint x: 376, startPoint y: 253, endPoint x: 406, endPoint y: 251, distance: 30.1
click at [406, 251] on div "M Callback Scheduled Call Step: 1 [PERSON_NAME] America/Los_Angeles Calls Count…" at bounding box center [392, 256] width 229 height 70
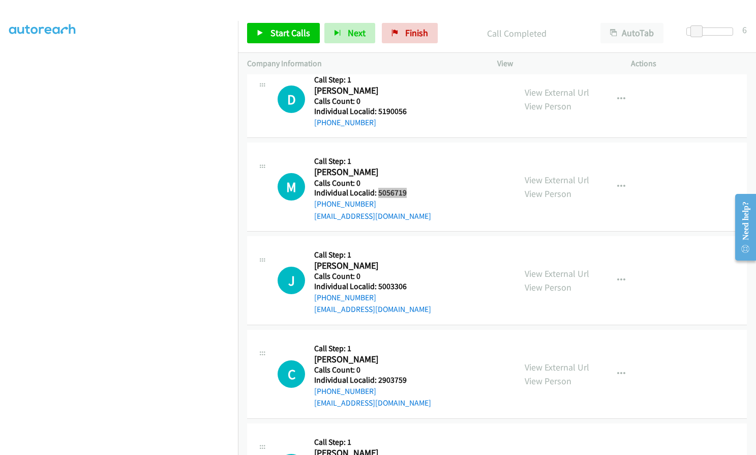
scroll to position [4850, 0]
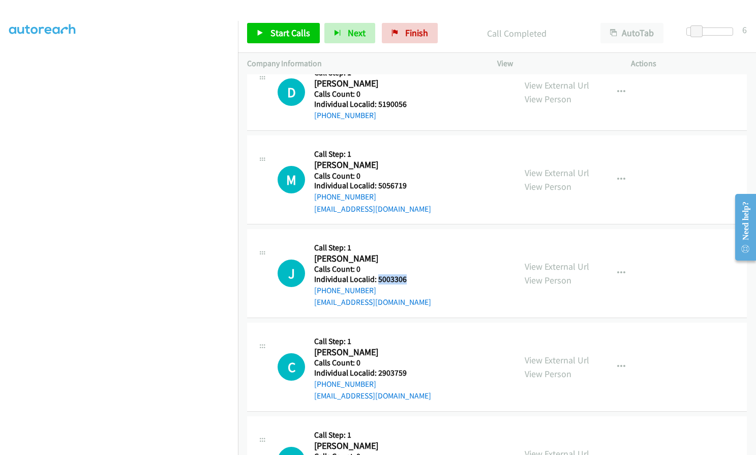
drag, startPoint x: 377, startPoint y: 268, endPoint x: 412, endPoint y: 268, distance: 34.6
click at [412, 268] on div "J Callback Scheduled Call Step: 1 [PERSON_NAME] America/Los_Angeles Calls Count…" at bounding box center [392, 273] width 229 height 70
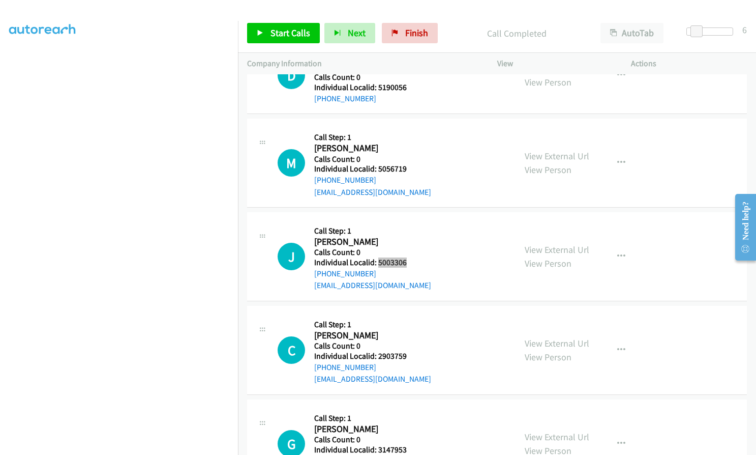
scroll to position [4927, 0]
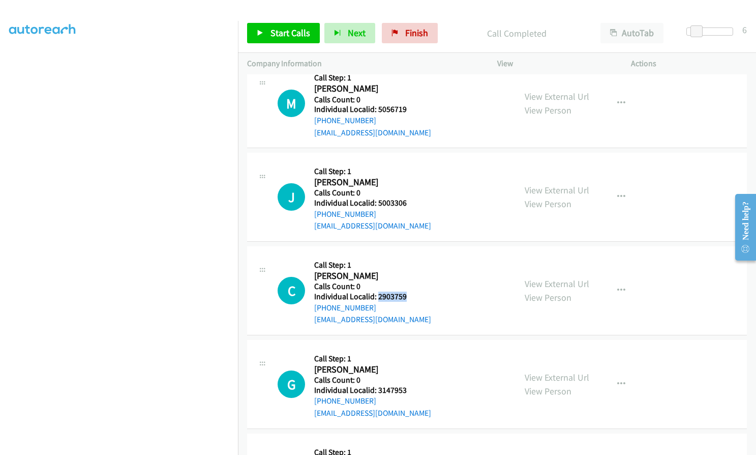
drag, startPoint x: 376, startPoint y: 283, endPoint x: 406, endPoint y: 283, distance: 30.0
click at [406, 283] on div "C Callback Scheduled Call Step: 1 [PERSON_NAME] America/Los_Angeles Calls Count…" at bounding box center [392, 290] width 229 height 70
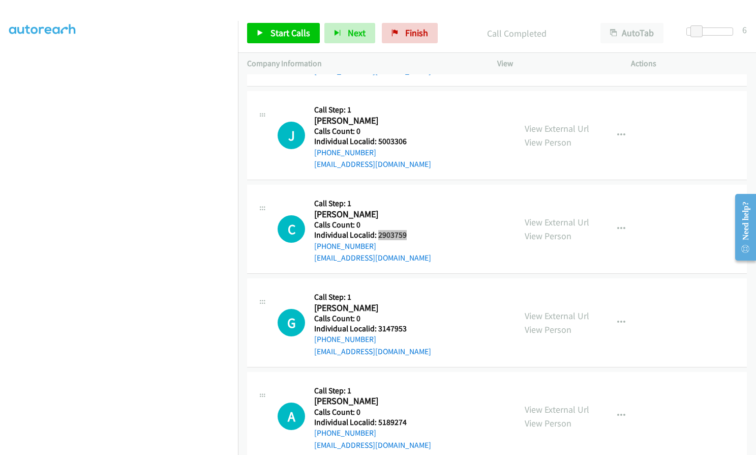
scroll to position [4990, 0]
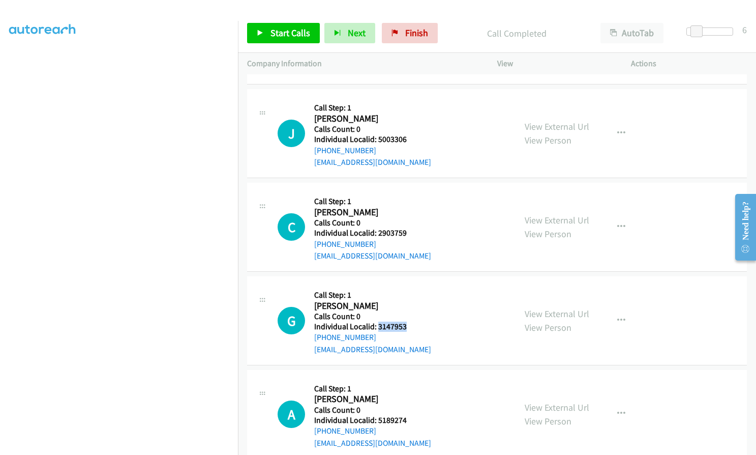
drag, startPoint x: 387, startPoint y: 315, endPoint x: 409, endPoint y: 315, distance: 21.4
click at [409, 315] on div "G Callback Scheduled Call Step: 1 [PERSON_NAME] America/[GEOGRAPHIC_DATA] Calls…" at bounding box center [392, 320] width 229 height 70
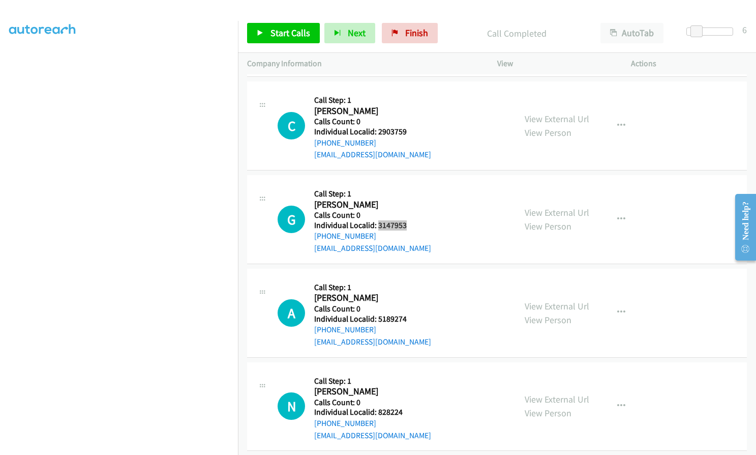
scroll to position [5092, 0]
drag, startPoint x: 377, startPoint y: 305, endPoint x: 408, endPoint y: 305, distance: 30.0
click at [408, 305] on div "A Callback Scheduled Call Step: 1 [PERSON_NAME] America/Los_Angeles Calls Count…" at bounding box center [392, 312] width 229 height 70
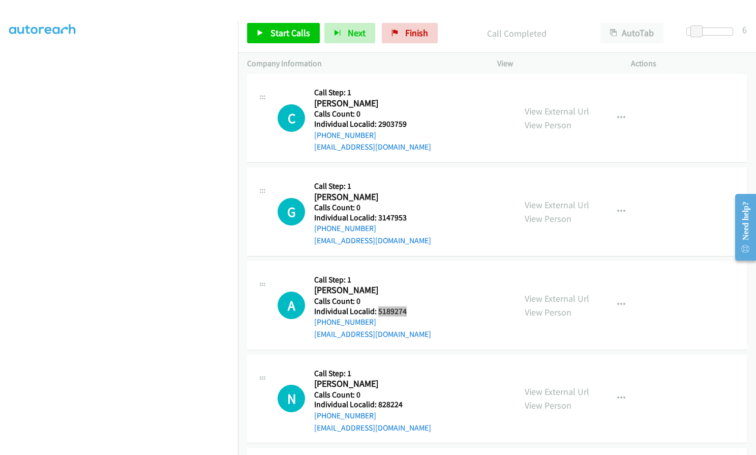
scroll to position [5117, 0]
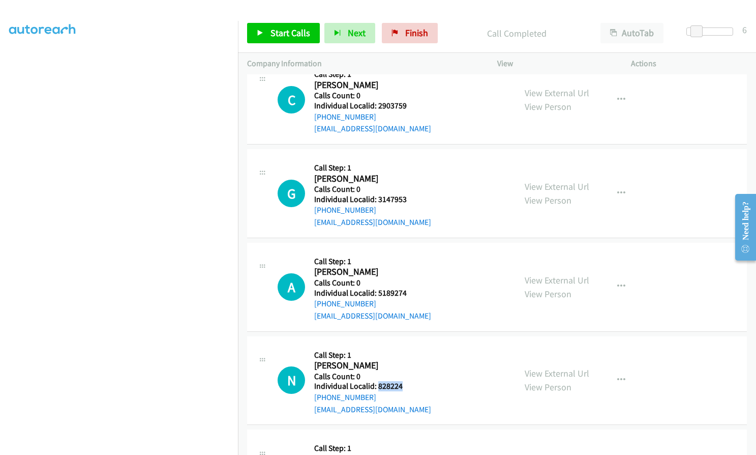
drag, startPoint x: 376, startPoint y: 373, endPoint x: 407, endPoint y: 373, distance: 30.5
click at [409, 381] on h5 "Individual Localid: 828224" at bounding box center [372, 386] width 117 height 10
drag, startPoint x: 286, startPoint y: 33, endPoint x: 290, endPoint y: 37, distance: 6.5
click at [286, 33] on span "Start Calls" at bounding box center [291, 33] width 40 height 12
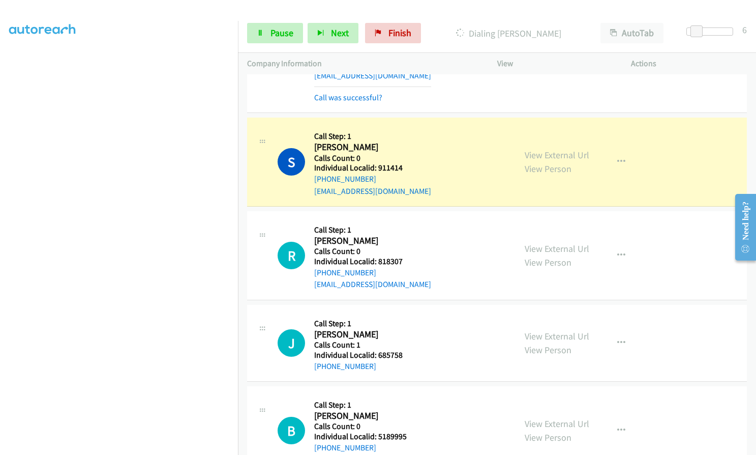
scroll to position [4214, 0]
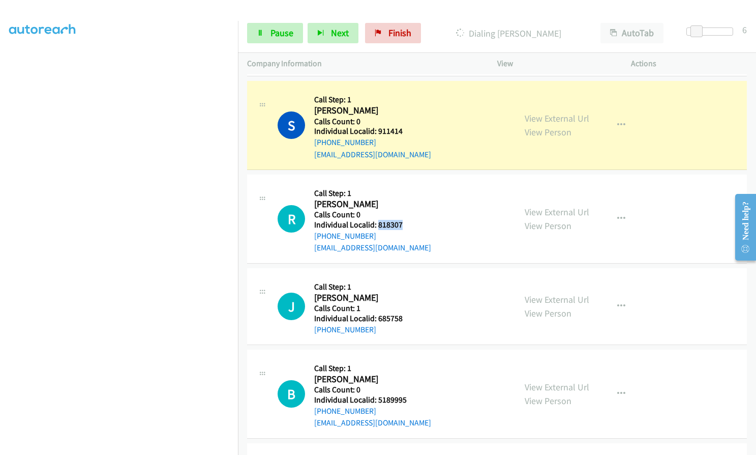
drag, startPoint x: 377, startPoint y: 211, endPoint x: 404, endPoint y: 210, distance: 27.0
click at [404, 210] on div "R Callback Scheduled Call Step: 1 [PERSON_NAME] America/Los_Angeles Calls Count…" at bounding box center [392, 219] width 229 height 70
drag, startPoint x: 377, startPoint y: 308, endPoint x: 404, endPoint y: 307, distance: 27.5
click at [404, 307] on div "J Callback Scheduled Call Step: 1 [PERSON_NAME] America/Los_Angeles Calls Count…" at bounding box center [392, 306] width 229 height 58
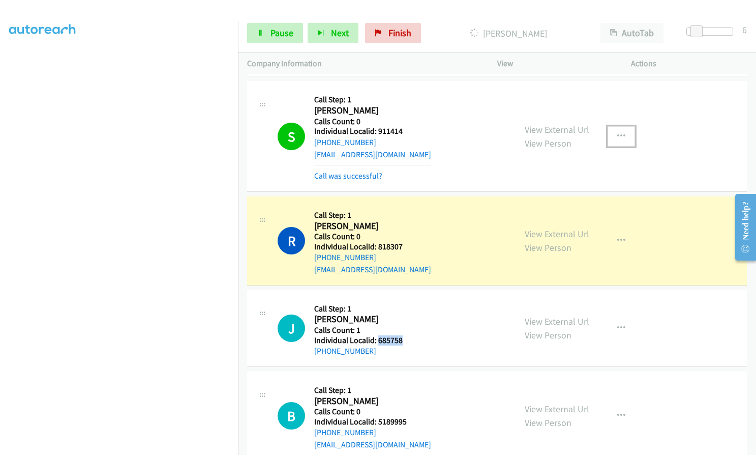
click at [624, 126] on button "button" at bounding box center [621, 136] width 27 height 20
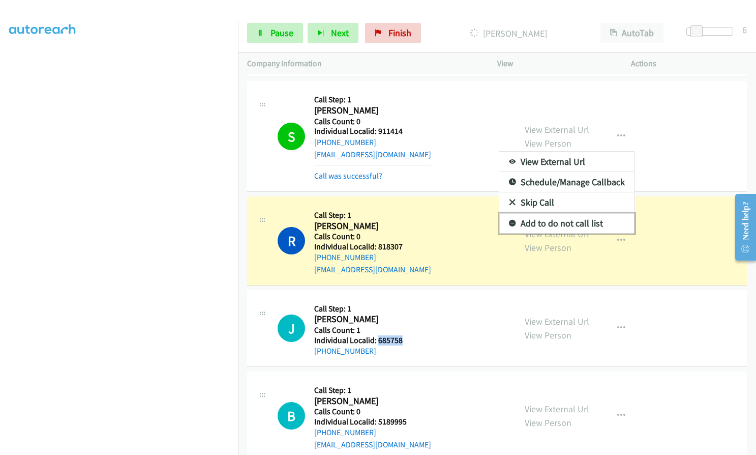
click at [508, 213] on link "Add to do not call list" at bounding box center [567, 223] width 135 height 20
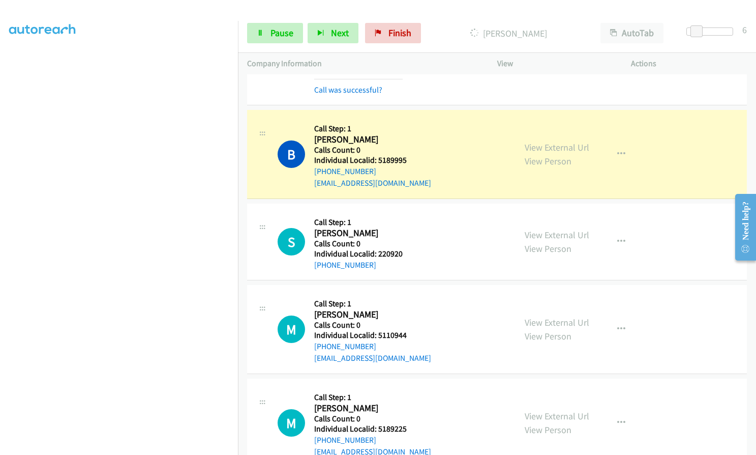
scroll to position [4532, 0]
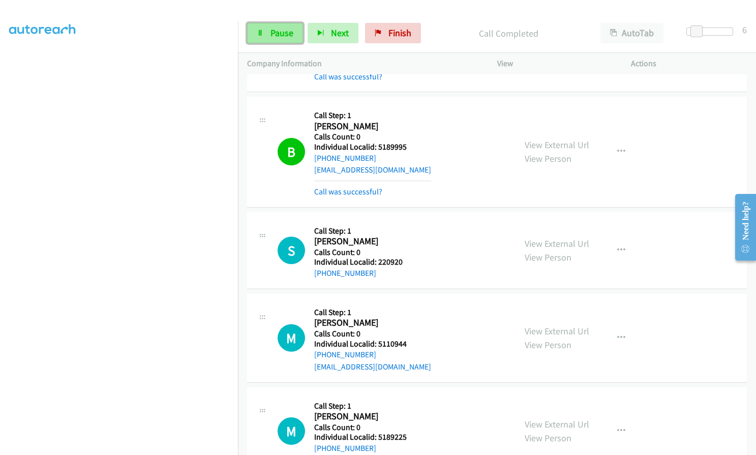
click at [274, 26] on link "Pause" at bounding box center [275, 33] width 56 height 20
click at [297, 30] on span "Start Calls" at bounding box center [291, 33] width 40 height 12
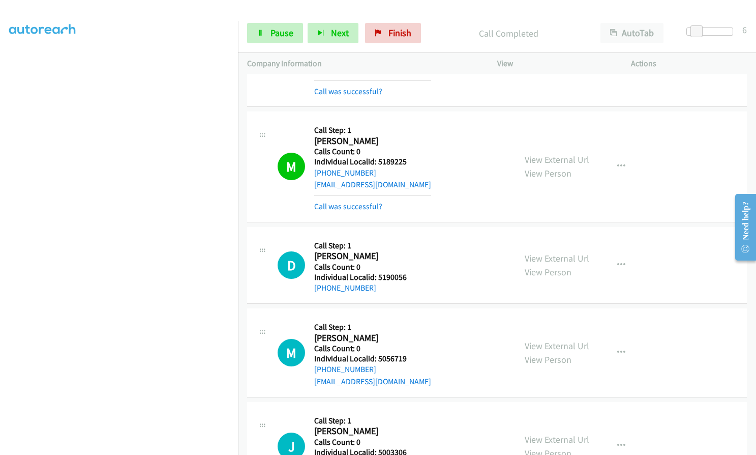
scroll to position [4863, 0]
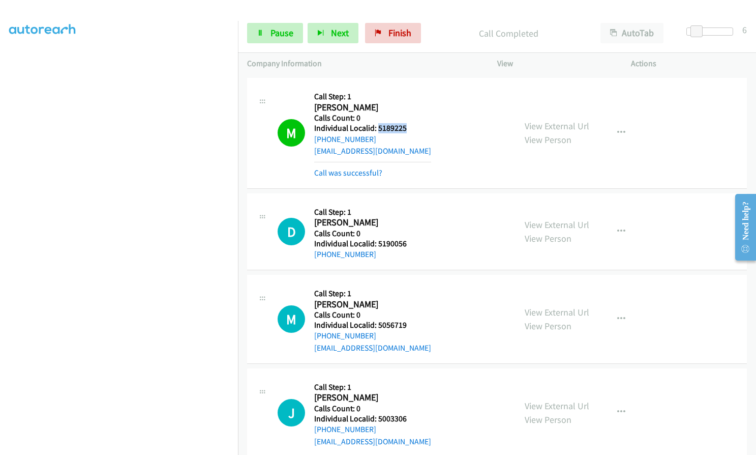
drag, startPoint x: 377, startPoint y: 115, endPoint x: 406, endPoint y: 115, distance: 28.5
click at [406, 115] on div "M Callback Scheduled Call Step: 1 [PERSON_NAME] America/Los_Angeles Calls Count…" at bounding box center [392, 133] width 229 height 92
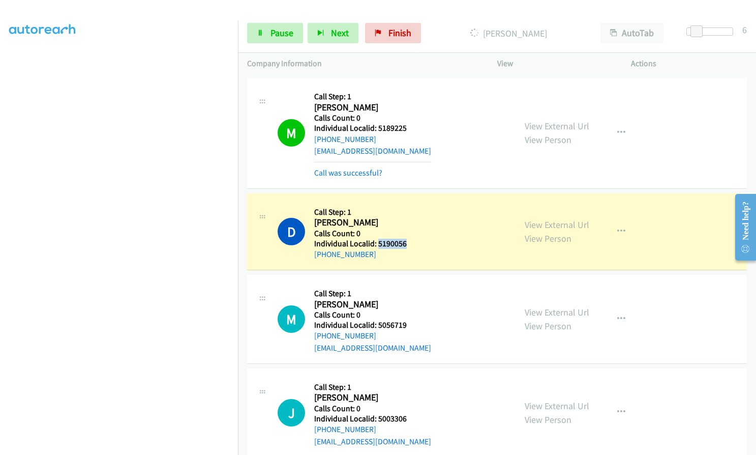
drag, startPoint x: 376, startPoint y: 229, endPoint x: 403, endPoint y: 229, distance: 27.0
click at [403, 239] on h5 "Individual Localid: 5190056" at bounding box center [360, 244] width 93 height 10
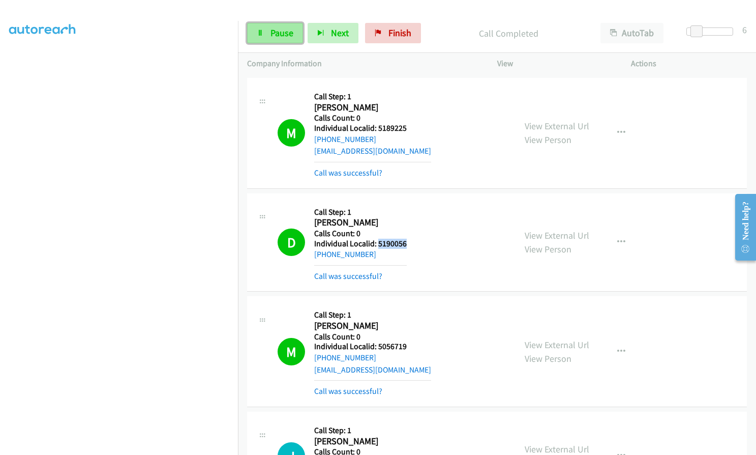
click at [275, 39] on link "Pause" at bounding box center [275, 33] width 56 height 20
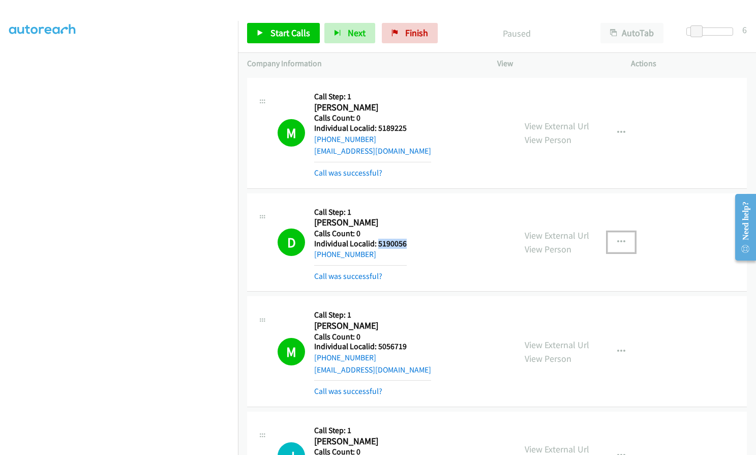
click at [628, 232] on button "button" at bounding box center [621, 242] width 27 height 20
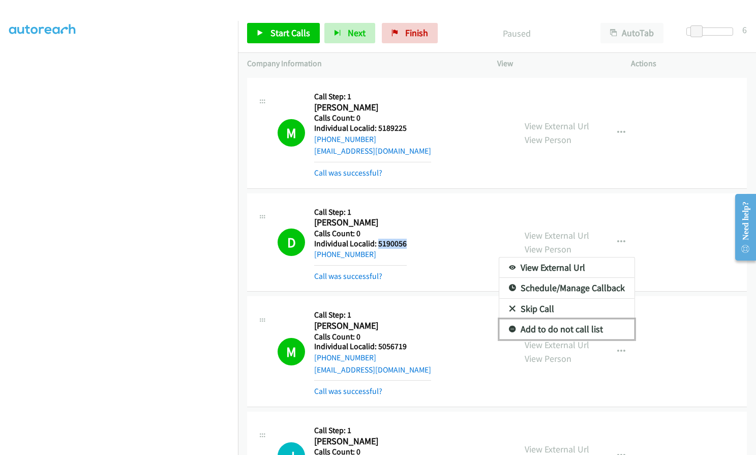
drag, startPoint x: 507, startPoint y: 317, endPoint x: 528, endPoint y: 312, distance: 21.5
click at [509, 326] on icon at bounding box center [512, 329] width 7 height 7
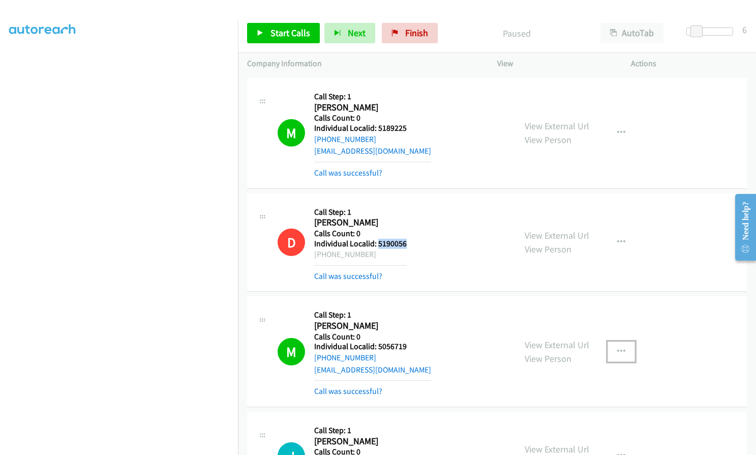
click at [620, 347] on icon "button" at bounding box center [622, 351] width 8 height 8
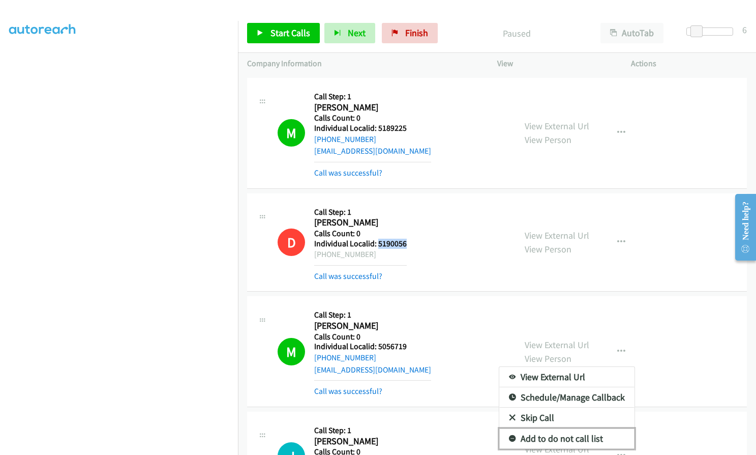
drag, startPoint x: 511, startPoint y: 426, endPoint x: 417, endPoint y: 376, distance: 105.8
click at [510, 435] on icon at bounding box center [512, 438] width 7 height 7
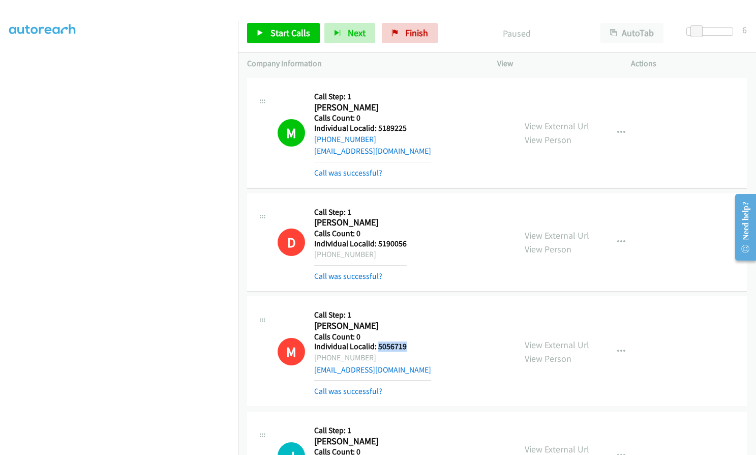
drag, startPoint x: 378, startPoint y: 332, endPoint x: 411, endPoint y: 332, distance: 33.1
click at [411, 332] on div "M Callback Scheduled Call Step: 1 [PERSON_NAME] America/Los_Angeles Calls Count…" at bounding box center [392, 351] width 229 height 92
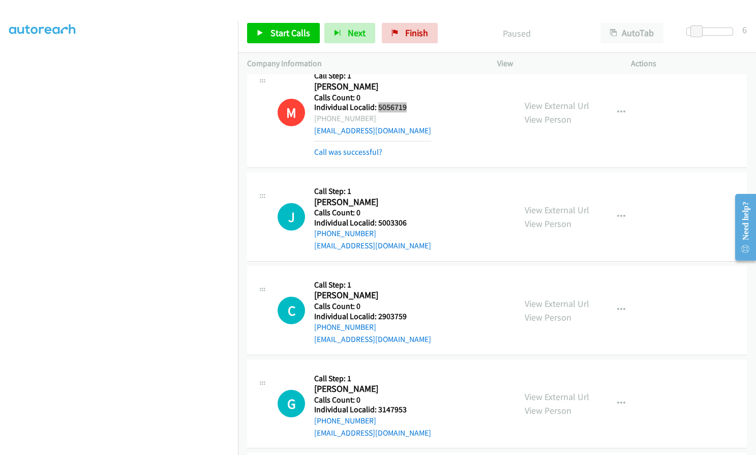
scroll to position [5105, 0]
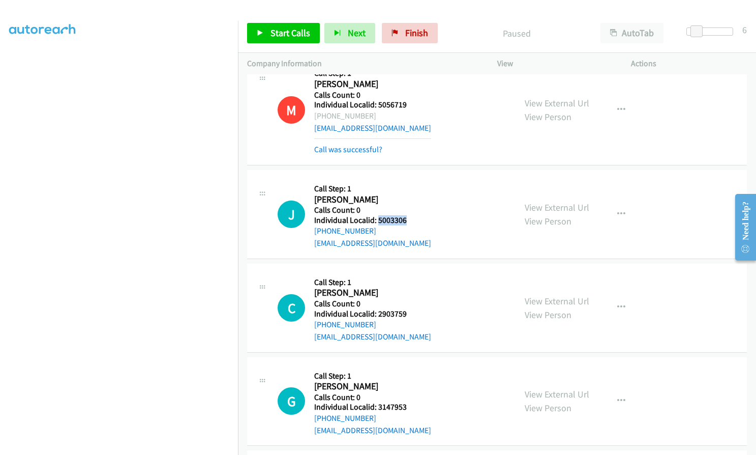
drag, startPoint x: 388, startPoint y: 209, endPoint x: 410, endPoint y: 210, distance: 21.4
click at [410, 210] on div "J Callback Scheduled Call Step: 1 [PERSON_NAME] America/Los_Angeles Calls Count…" at bounding box center [392, 214] width 229 height 70
click at [267, 37] on link "Start Calls" at bounding box center [283, 33] width 73 height 20
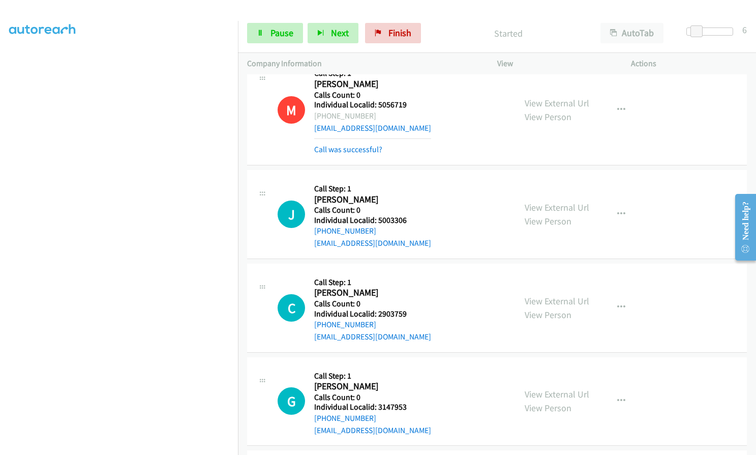
click at [457, 274] on div "C Callback Scheduled Call Step: 1 [PERSON_NAME] America/Los_Angeles Calls Count…" at bounding box center [392, 308] width 229 height 70
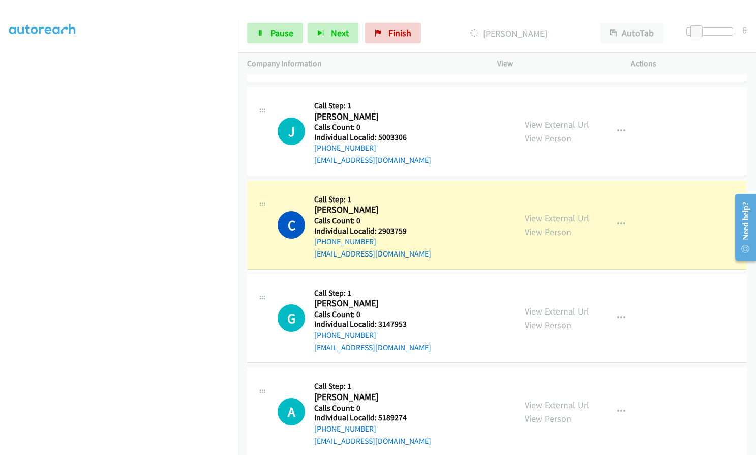
scroll to position [5321, 0]
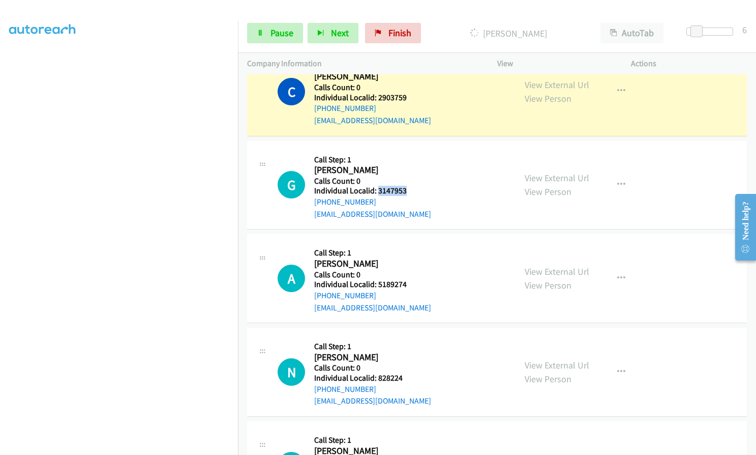
drag, startPoint x: 376, startPoint y: 180, endPoint x: 414, endPoint y: 174, distance: 38.1
click at [414, 174] on div "G Callback Scheduled Call Step: 1 [PERSON_NAME] America/[GEOGRAPHIC_DATA] Calls…" at bounding box center [392, 185] width 229 height 70
drag, startPoint x: 375, startPoint y: 271, endPoint x: 403, endPoint y: 270, distance: 28.5
click at [403, 279] on h5 "Individual Localid: 5189274" at bounding box center [372, 284] width 117 height 10
drag, startPoint x: 376, startPoint y: 365, endPoint x: 403, endPoint y: 365, distance: 27.0
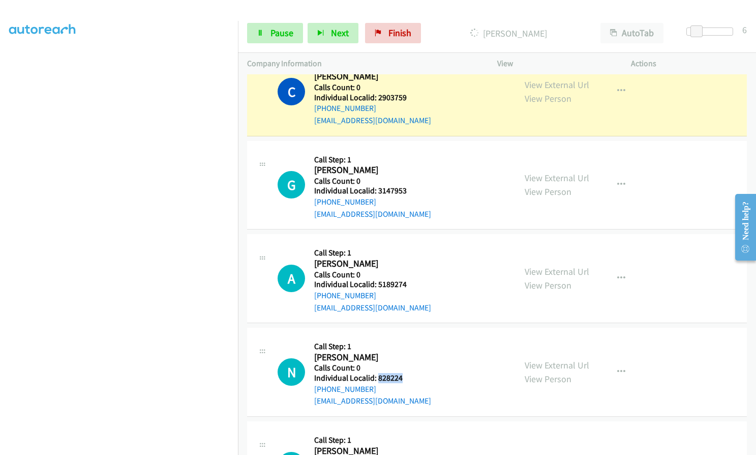
click at [403, 373] on h5 "Individual Localid: 828224" at bounding box center [372, 378] width 117 height 10
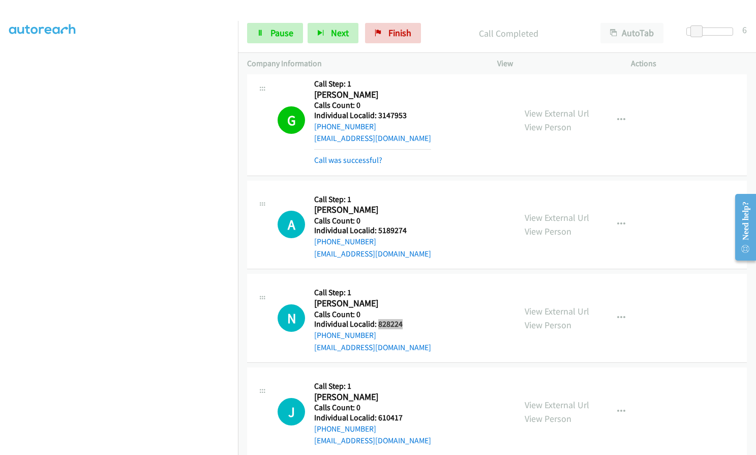
scroll to position [5510, 0]
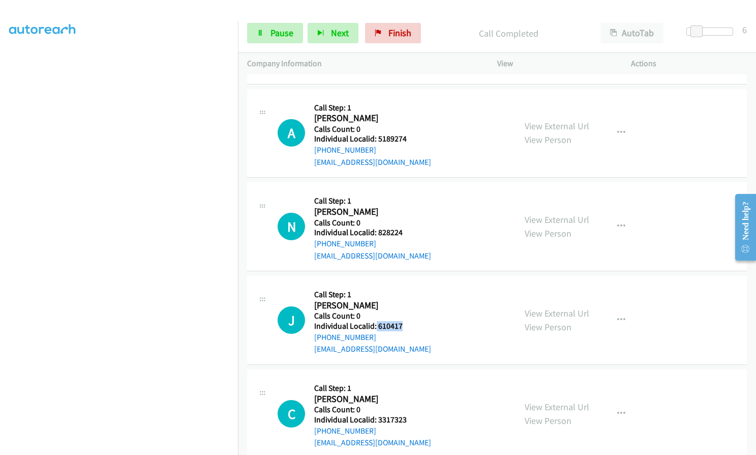
drag, startPoint x: 376, startPoint y: 311, endPoint x: 408, endPoint y: 312, distance: 31.6
click at [408, 312] on div "J Callback Scheduled Call Step: 1 [PERSON_NAME] America/Los_Angeles Calls Count…" at bounding box center [392, 320] width 229 height 70
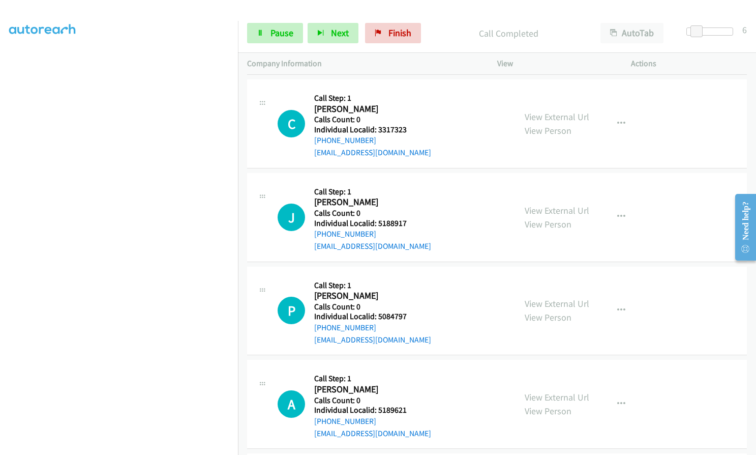
scroll to position [5866, 0]
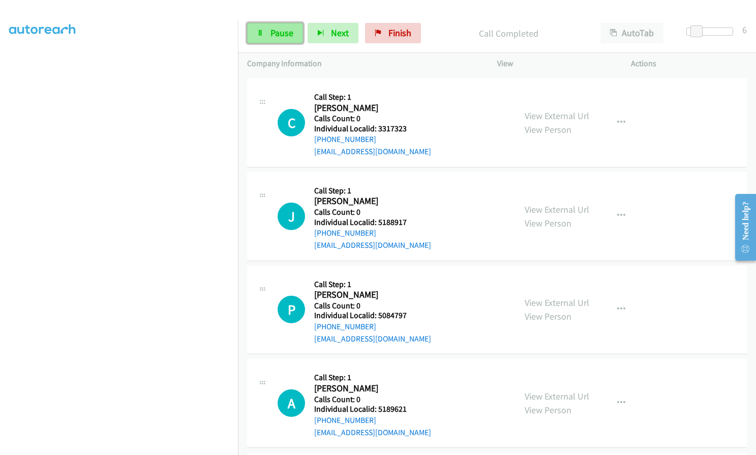
click at [269, 38] on link "Pause" at bounding box center [275, 33] width 56 height 20
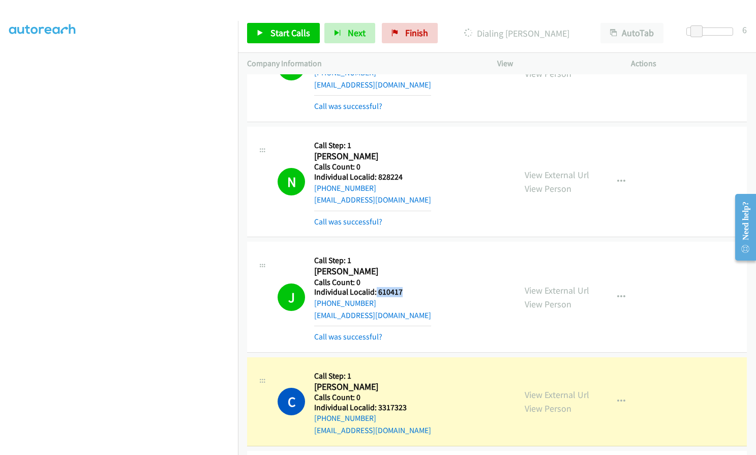
scroll to position [5573, 0]
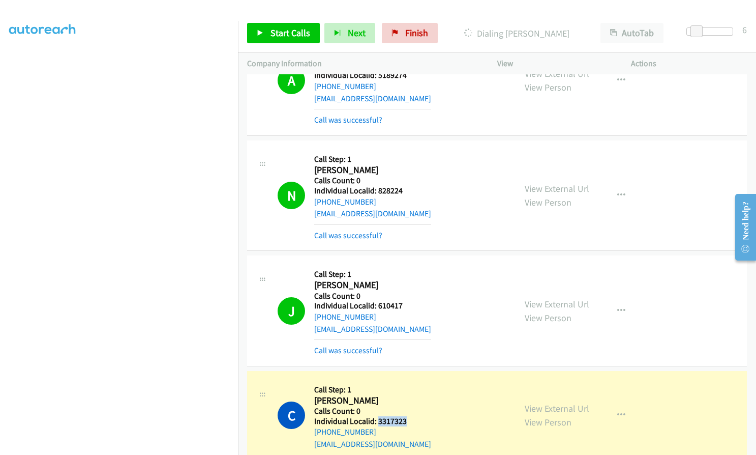
drag, startPoint x: 379, startPoint y: 406, endPoint x: 406, endPoint y: 406, distance: 27.5
click at [406, 406] on div "C Callback Scheduled Call Step: 1 [PERSON_NAME] America/Los_Angeles Calls Count…" at bounding box center [392, 415] width 229 height 70
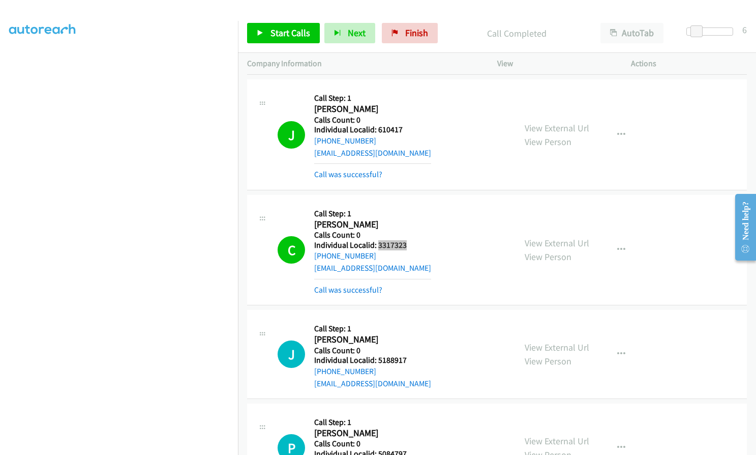
scroll to position [5751, 0]
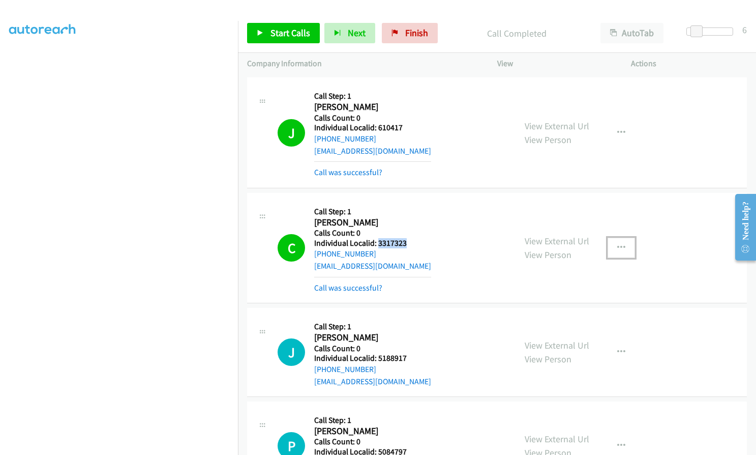
click at [622, 238] on button "button" at bounding box center [621, 248] width 27 height 20
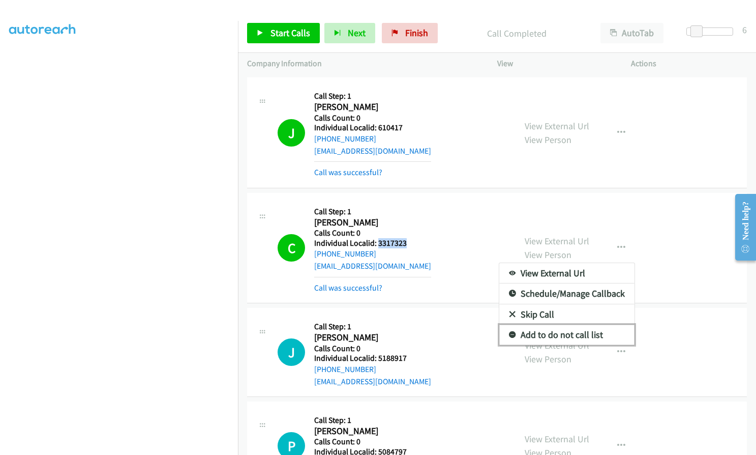
click at [509, 332] on icon at bounding box center [512, 335] width 7 height 7
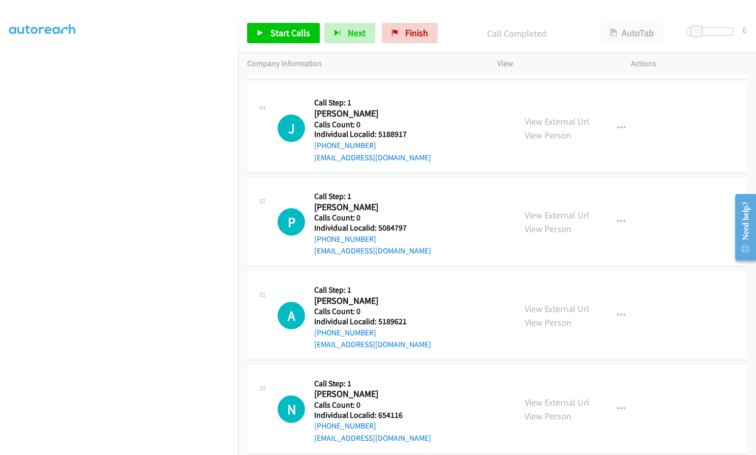
scroll to position [5993, 0]
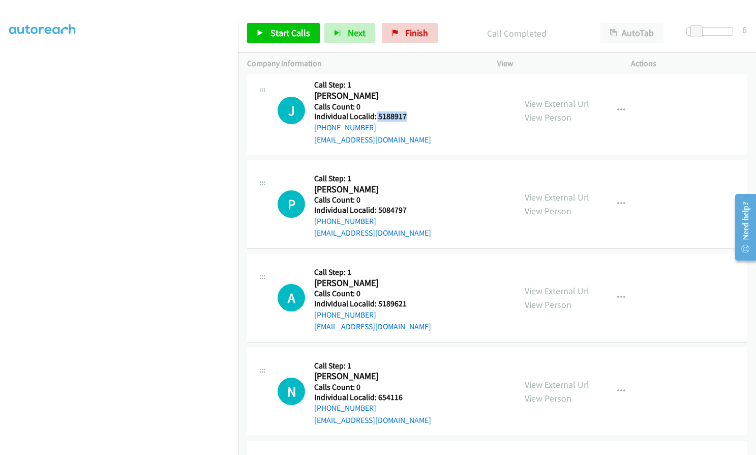
drag, startPoint x: 376, startPoint y: 103, endPoint x: 407, endPoint y: 104, distance: 31.0
click at [407, 104] on div "J Callback Scheduled Call Step: 1 [PERSON_NAME] America/Los_Angeles Calls Count…" at bounding box center [392, 110] width 229 height 70
click at [269, 41] on link "Start Calls" at bounding box center [283, 33] width 73 height 20
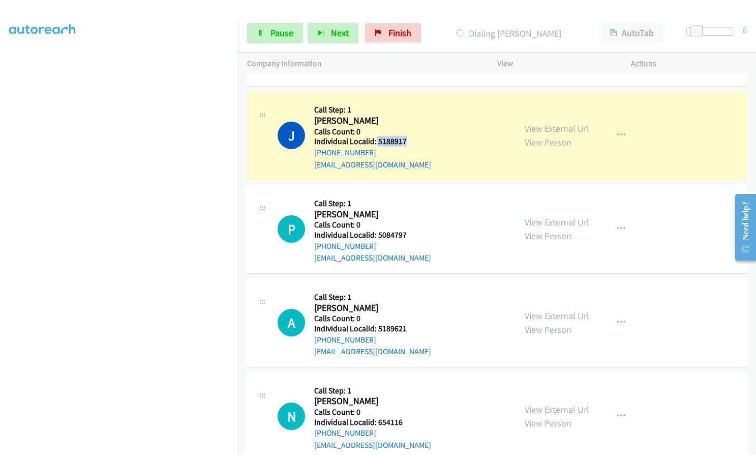
scroll to position [5968, 0]
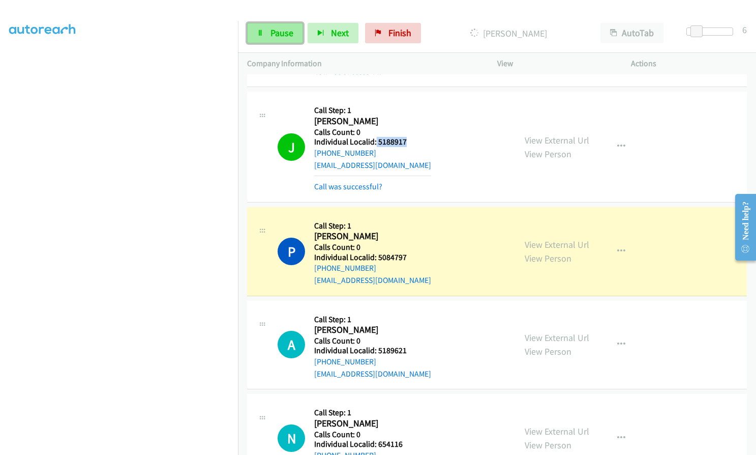
click at [283, 29] on span "Pause" at bounding box center [282, 33] width 23 height 12
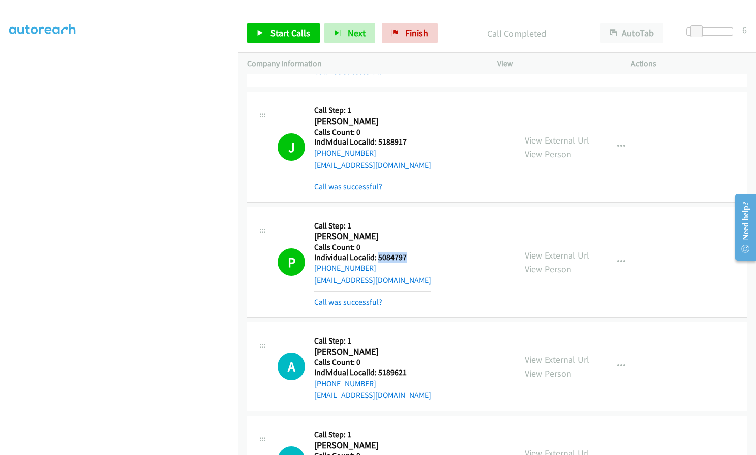
drag, startPoint x: 376, startPoint y: 243, endPoint x: 408, endPoint y: 243, distance: 31.5
click at [408, 252] on h5 "Individual Localid: 5084797" at bounding box center [372, 257] width 117 height 10
click at [444, 246] on div "P Callback Scheduled Call Step: 1 [PERSON_NAME] America/Los_Angeles Calls Count…" at bounding box center [392, 262] width 229 height 92
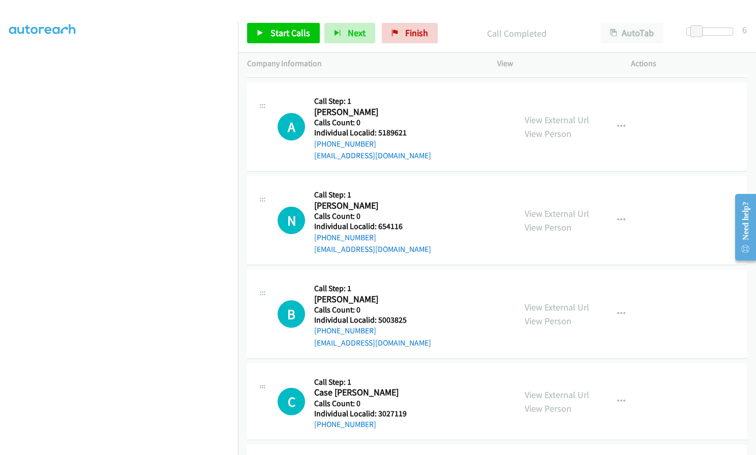
scroll to position [6209, 0]
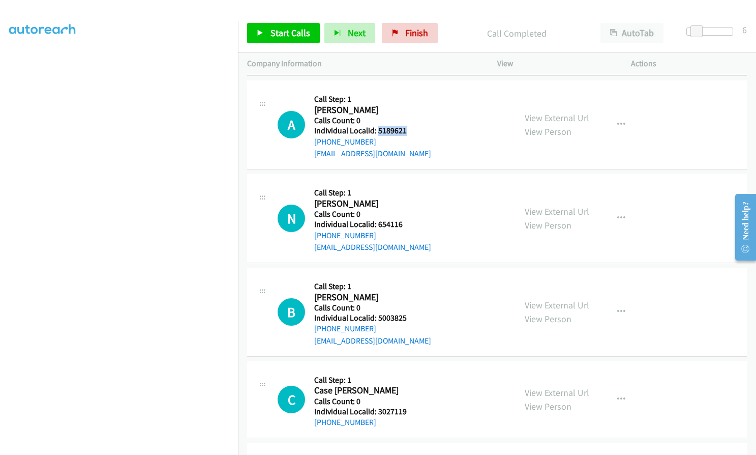
drag, startPoint x: 378, startPoint y: 120, endPoint x: 408, endPoint y: 117, distance: 30.2
click at [408, 117] on div "A Callback Scheduled Call Step: 1 [PERSON_NAME] [GEOGRAPHIC_DATA]/[GEOGRAPHIC_D…" at bounding box center [392, 125] width 229 height 70
drag, startPoint x: 376, startPoint y: 213, endPoint x: 408, endPoint y: 209, distance: 31.2
click at [409, 209] on div "N Callback Scheduled Call Step: 1 [PERSON_NAME] America/Los_Angeles Calls Count…" at bounding box center [392, 218] width 229 height 70
drag, startPoint x: 377, startPoint y: 306, endPoint x: 412, endPoint y: 305, distance: 34.1
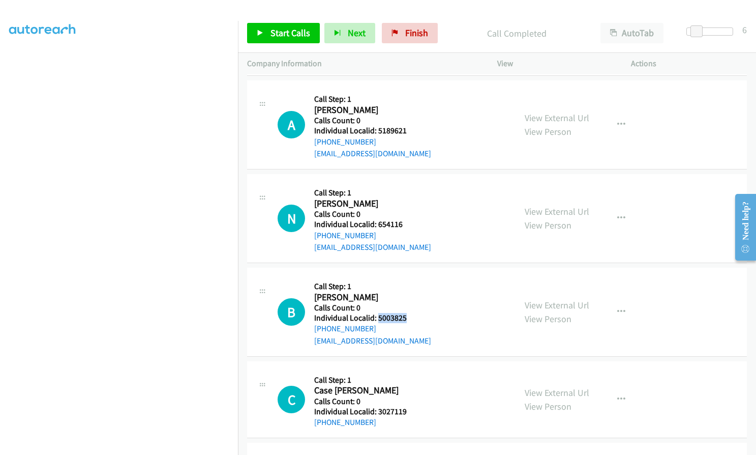
click at [412, 313] on h5 "Individual Localid: 5003825" at bounding box center [372, 318] width 117 height 10
drag, startPoint x: 386, startPoint y: 300, endPoint x: 434, endPoint y: 324, distance: 53.9
click at [434, 324] on div "B Callback Scheduled Call Step: 1 [PERSON_NAME] America/[GEOGRAPHIC_DATA] Calls…" at bounding box center [392, 312] width 229 height 70
drag, startPoint x: 378, startPoint y: 305, endPoint x: 409, endPoint y: 305, distance: 30.5
click at [409, 313] on h5 "Individual Localid: 5003825" at bounding box center [372, 318] width 117 height 10
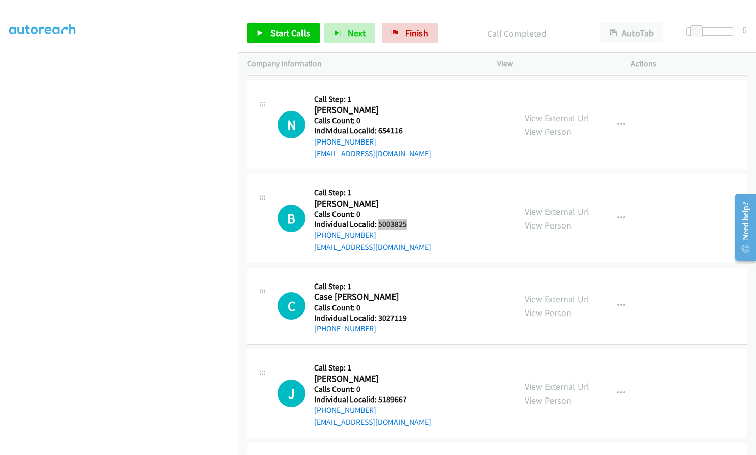
scroll to position [6311, 0]
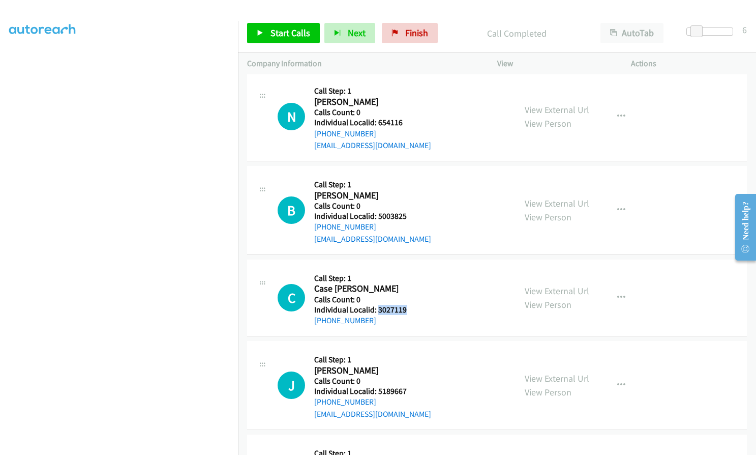
drag, startPoint x: 377, startPoint y: 296, endPoint x: 409, endPoint y: 296, distance: 32.1
click at [409, 296] on div "C Callback Scheduled Call Step: 1 Case [PERSON_NAME] America/Los_Angeles Calls …" at bounding box center [392, 298] width 229 height 58
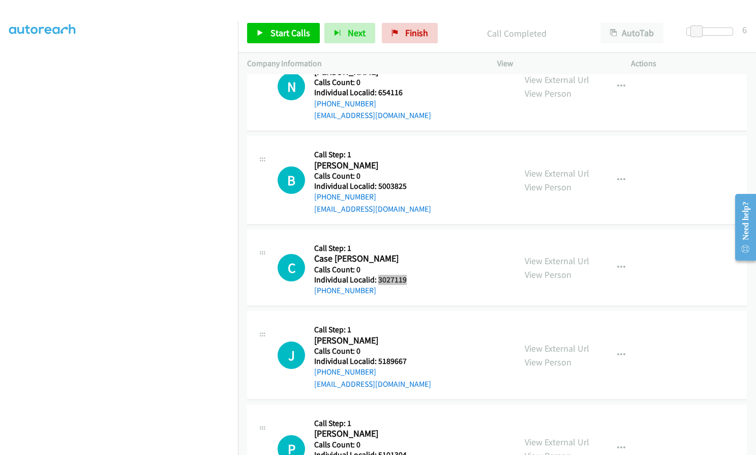
scroll to position [6413, 0]
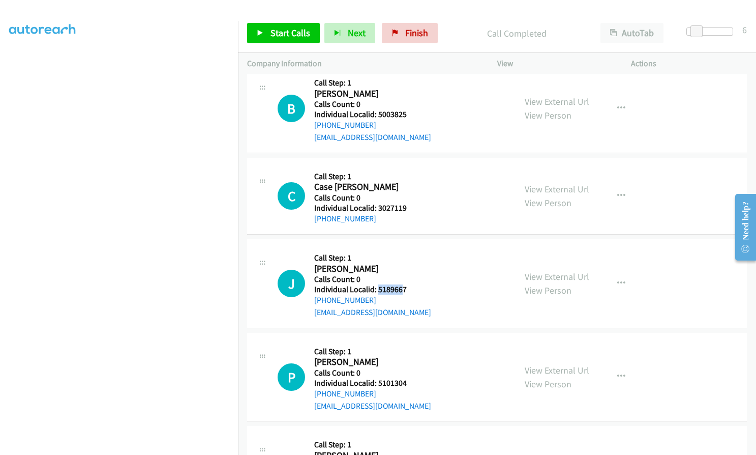
drag, startPoint x: 377, startPoint y: 275, endPoint x: 403, endPoint y: 276, distance: 26.0
click at [403, 284] on h5 "Individual Localid: 5189667" at bounding box center [372, 289] width 117 height 10
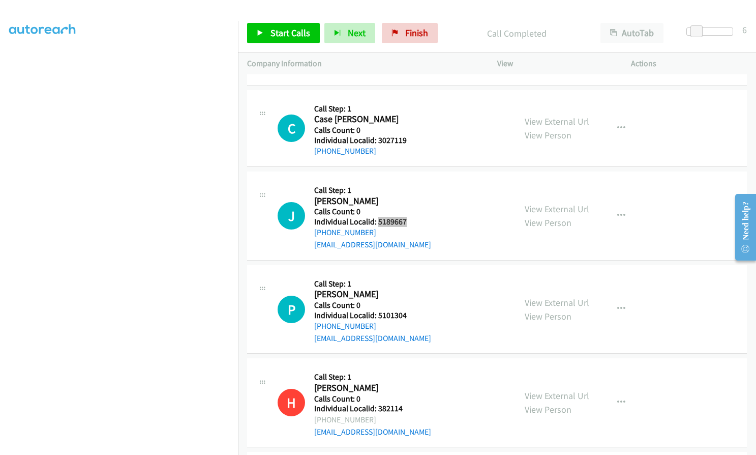
scroll to position [6502, 0]
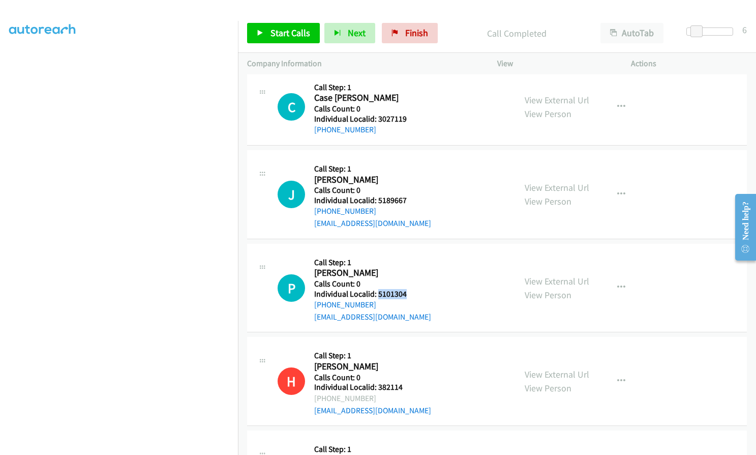
drag, startPoint x: 377, startPoint y: 279, endPoint x: 408, endPoint y: 279, distance: 30.0
click at [408, 279] on div "P Callback Scheduled Call Step: 1 [PERSON_NAME] America/Los_Angeles Calls Count…" at bounding box center [392, 288] width 229 height 70
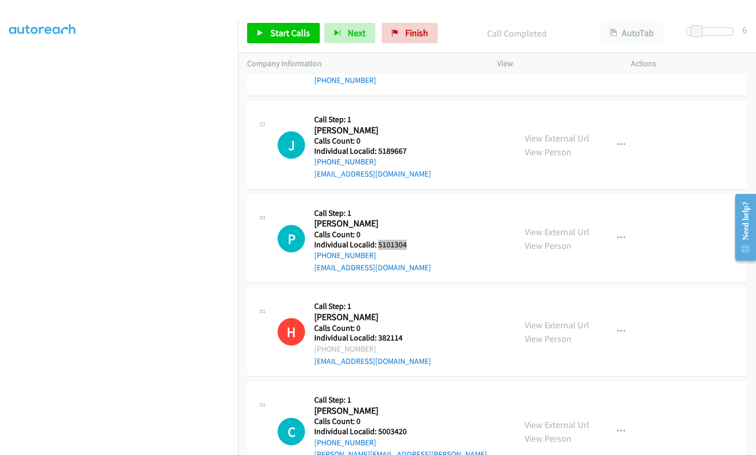
scroll to position [6692, 0]
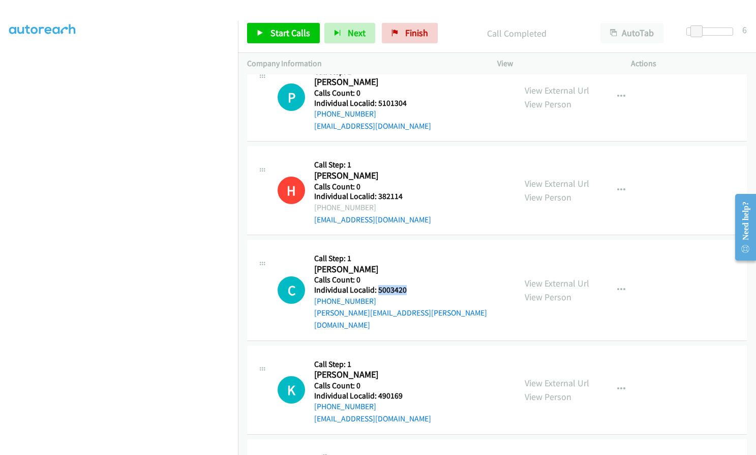
drag, startPoint x: 376, startPoint y: 277, endPoint x: 408, endPoint y: 278, distance: 31.6
click at [408, 278] on div "C Callback Scheduled Call Step: 1 [PERSON_NAME] America/Los_Angeles Calls Count…" at bounding box center [392, 290] width 229 height 82
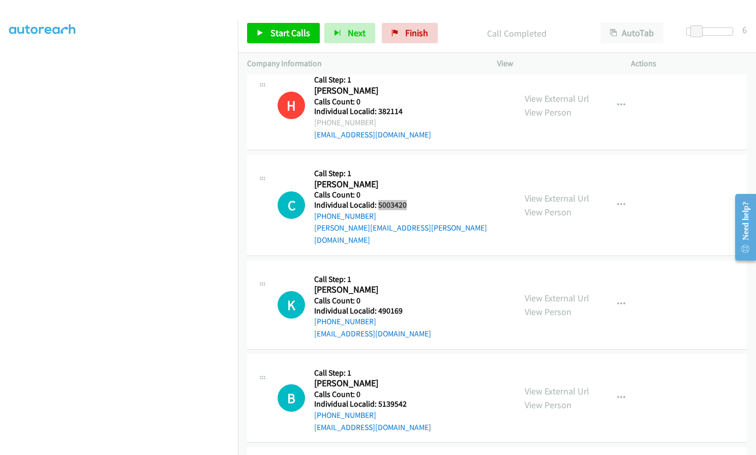
scroll to position [6782, 0]
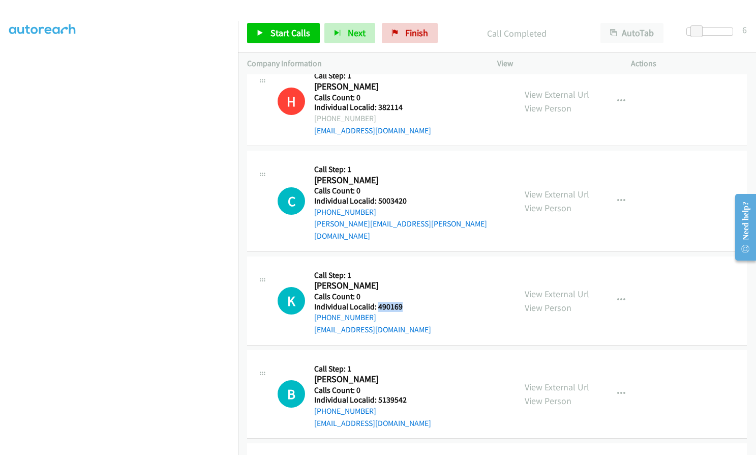
drag, startPoint x: 384, startPoint y: 283, endPoint x: 402, endPoint y: 282, distance: 18.9
click at [402, 282] on div "K Callback Scheduled Call Step: 1 [PERSON_NAME] America/Los_Angeles Calls Count…" at bounding box center [392, 301] width 229 height 70
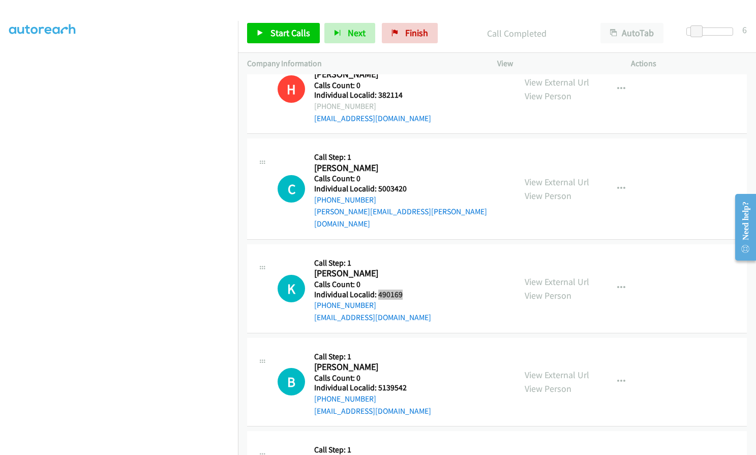
scroll to position [6807, 0]
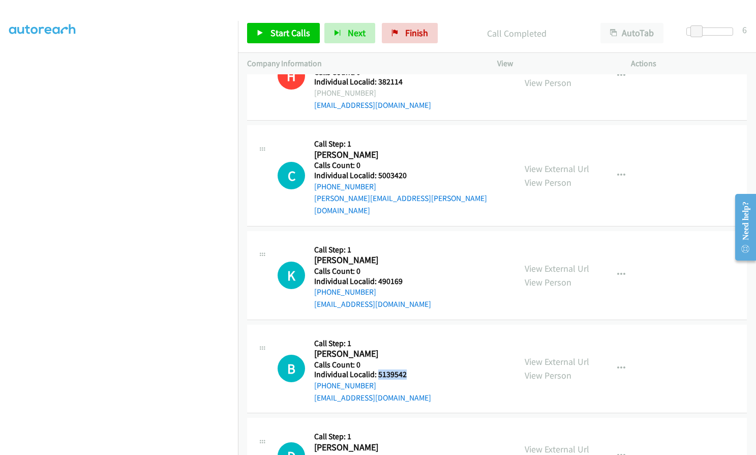
drag, startPoint x: 379, startPoint y: 352, endPoint x: 413, endPoint y: 352, distance: 34.1
click at [413, 352] on div "B Callback Scheduled Call Step: 1 [PERSON_NAME] America/Los_Angeles Calls Count…" at bounding box center [392, 369] width 229 height 70
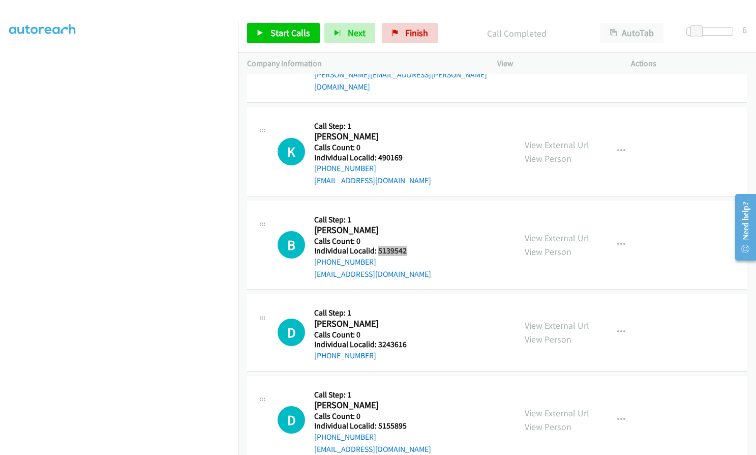
scroll to position [6934, 0]
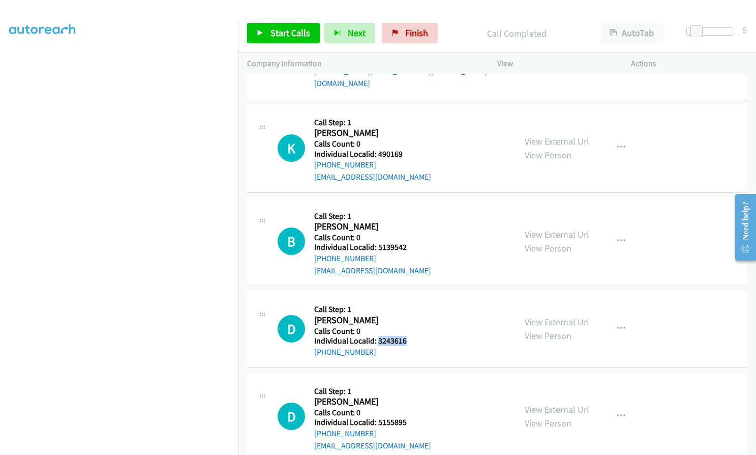
drag, startPoint x: 378, startPoint y: 318, endPoint x: 406, endPoint y: 318, distance: 28.0
click at [407, 318] on div "D Callback Scheduled Call Step: 1 [PERSON_NAME] America/Los_Angeles Calls Count…" at bounding box center [392, 329] width 229 height 58
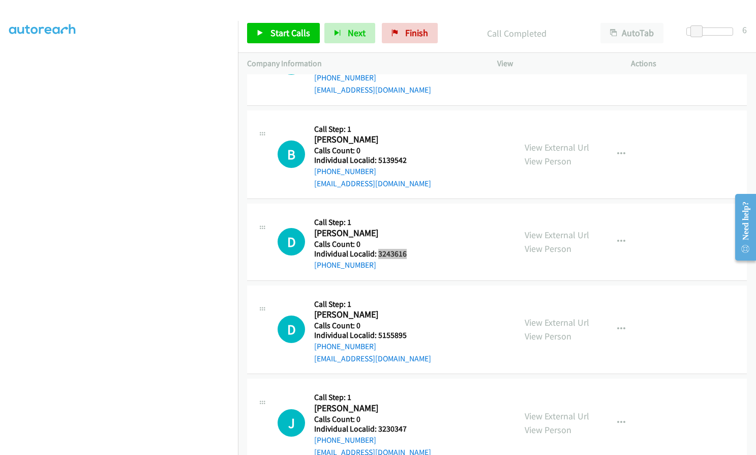
scroll to position [7036, 0]
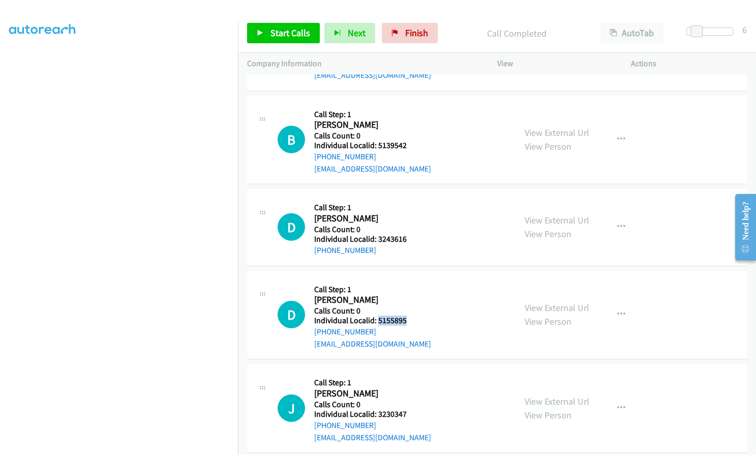
drag, startPoint x: 377, startPoint y: 296, endPoint x: 407, endPoint y: 295, distance: 29.5
click at [407, 295] on div "D Callback Scheduled Call Step: 1 [PERSON_NAME] America/Los_Angeles Calls Count…" at bounding box center [392, 315] width 229 height 70
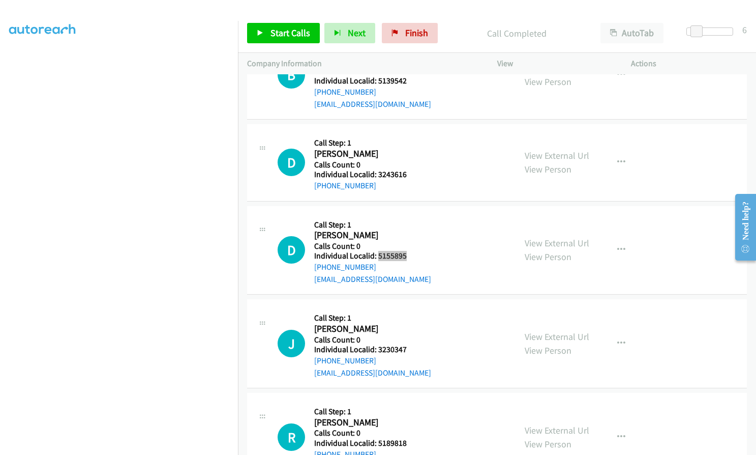
scroll to position [7112, 0]
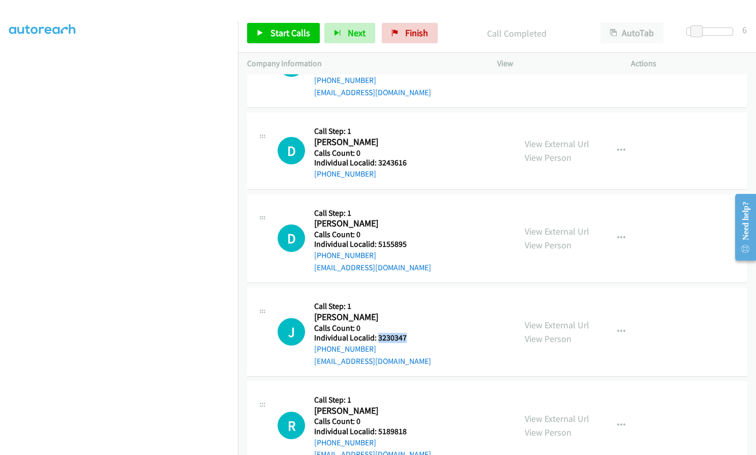
drag, startPoint x: 381, startPoint y: 312, endPoint x: 406, endPoint y: 312, distance: 25.4
click at [406, 312] on div "J Callback Scheduled Call Step: 1 [PERSON_NAME] America/Los_Angeles Calls Count…" at bounding box center [392, 332] width 229 height 70
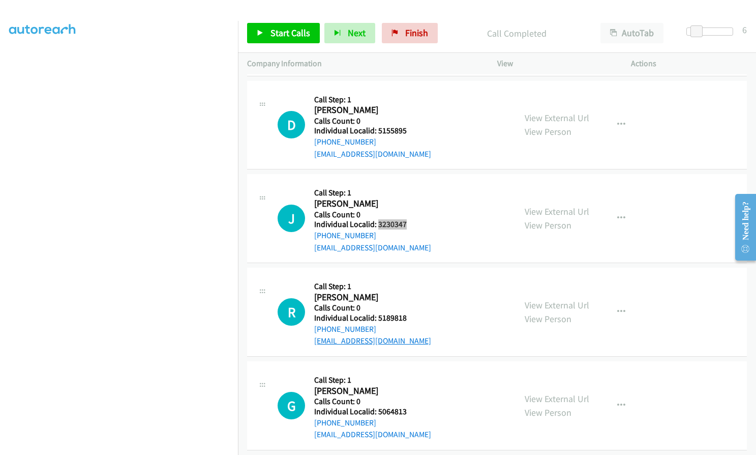
scroll to position [7227, 0]
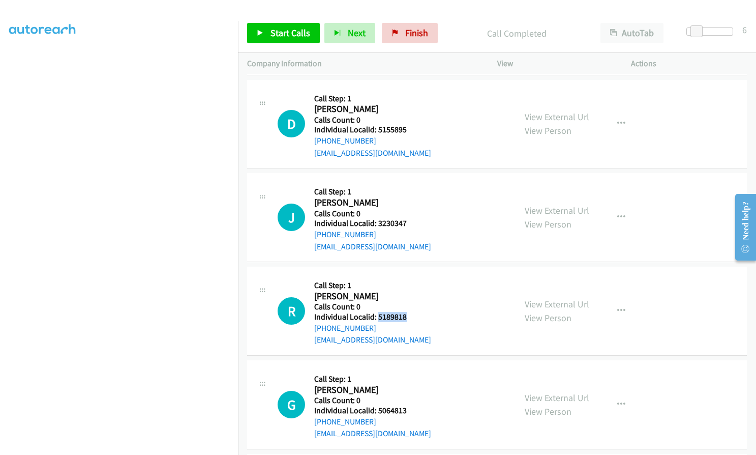
drag, startPoint x: 379, startPoint y: 292, endPoint x: 411, endPoint y: 291, distance: 32.6
click at [411, 312] on h5 "Individual Localid: 5189818" at bounding box center [372, 317] width 117 height 10
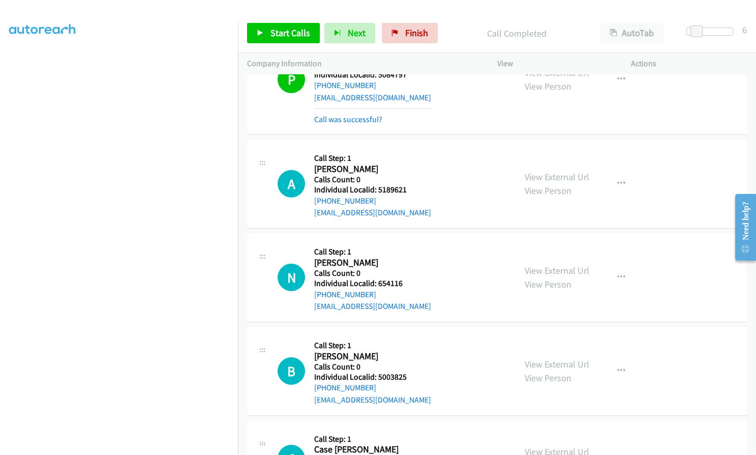
scroll to position [6184, 0]
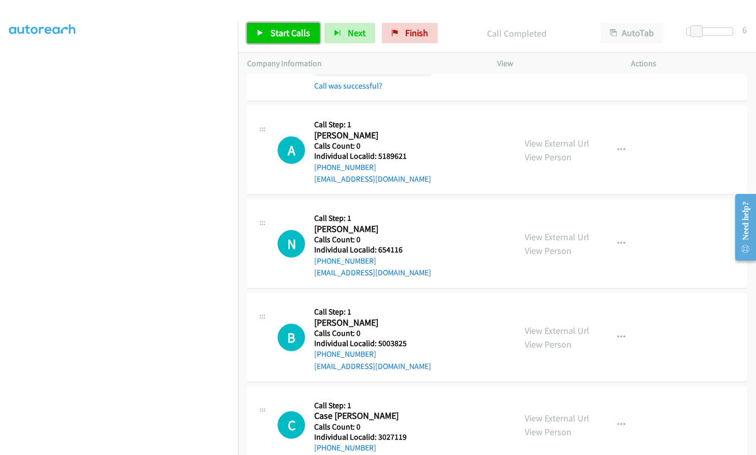
click at [286, 34] on span "Start Calls" at bounding box center [291, 33] width 40 height 12
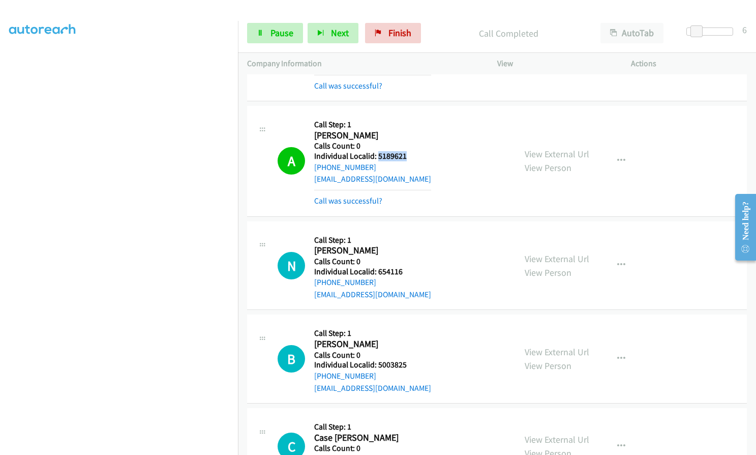
drag, startPoint x: 380, startPoint y: 143, endPoint x: 408, endPoint y: 143, distance: 28.0
click at [408, 143] on div "A Callback Scheduled Call Step: 1 [PERSON_NAME] [GEOGRAPHIC_DATA]/[GEOGRAPHIC_D…" at bounding box center [392, 161] width 229 height 92
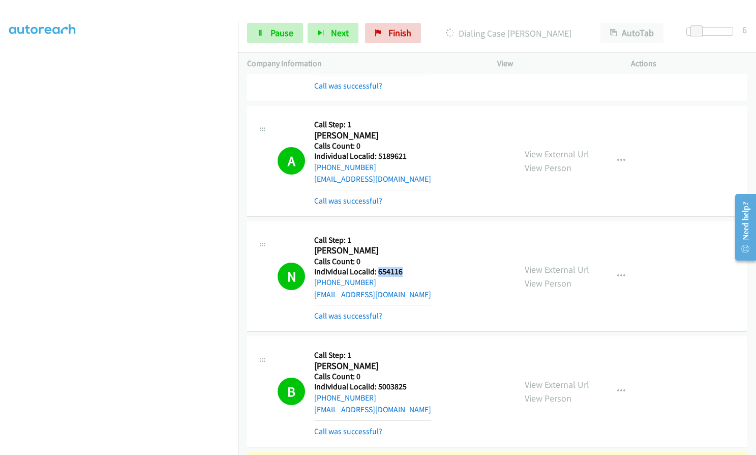
drag, startPoint x: 379, startPoint y: 258, endPoint x: 406, endPoint y: 257, distance: 27.5
click at [406, 257] on div "N Callback Scheduled Call Step: 1 [PERSON_NAME] America/Los_Angeles Calls Count…" at bounding box center [392, 276] width 229 height 92
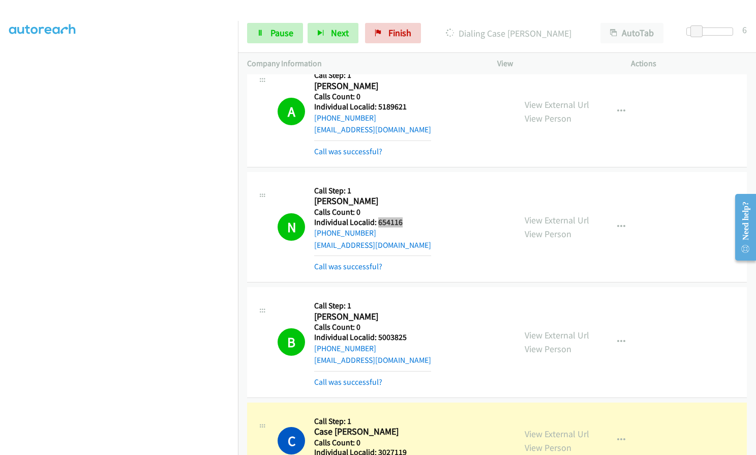
scroll to position [6235, 0]
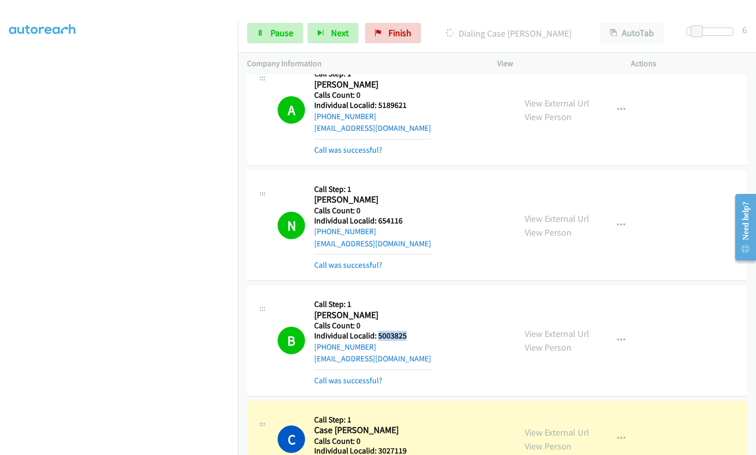
drag, startPoint x: 377, startPoint y: 322, endPoint x: 408, endPoint y: 321, distance: 30.5
click at [412, 331] on h5 "Individual Localid: 5003825" at bounding box center [372, 336] width 117 height 10
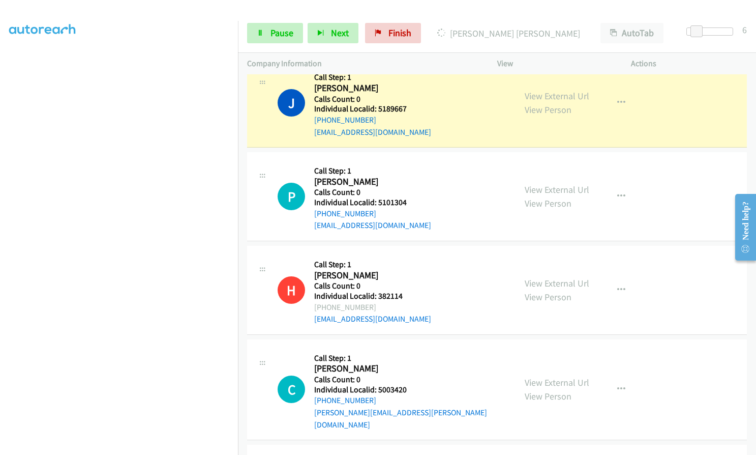
scroll to position [6654, 0]
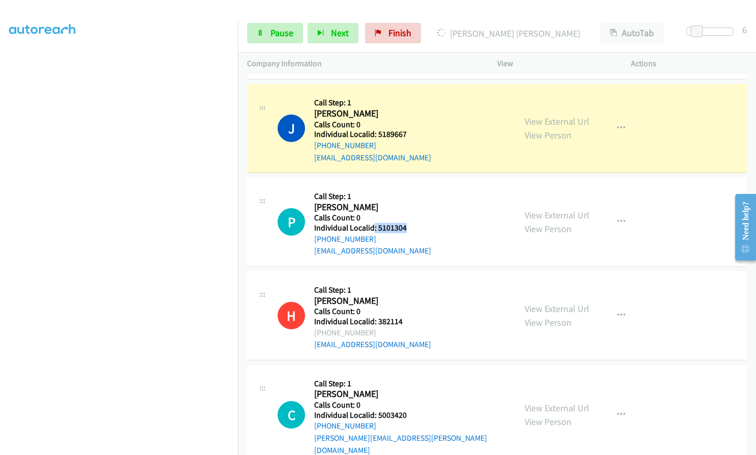
drag, startPoint x: 374, startPoint y: 213, endPoint x: 407, endPoint y: 217, distance: 32.8
click at [407, 217] on div "P Callback Scheduled Call Step: 1 [PERSON_NAME] America/Los_Angeles Calls Count…" at bounding box center [392, 222] width 229 height 70
click at [398, 233] on div "[PHONE_NUMBER]" at bounding box center [372, 239] width 117 height 12
drag, startPoint x: 377, startPoint y: 217, endPoint x: 406, endPoint y: 215, distance: 29.0
click at [406, 215] on div "P Callback Scheduled Call Step: 1 [PERSON_NAME] America/Los_Angeles Calls Count…" at bounding box center [392, 222] width 229 height 70
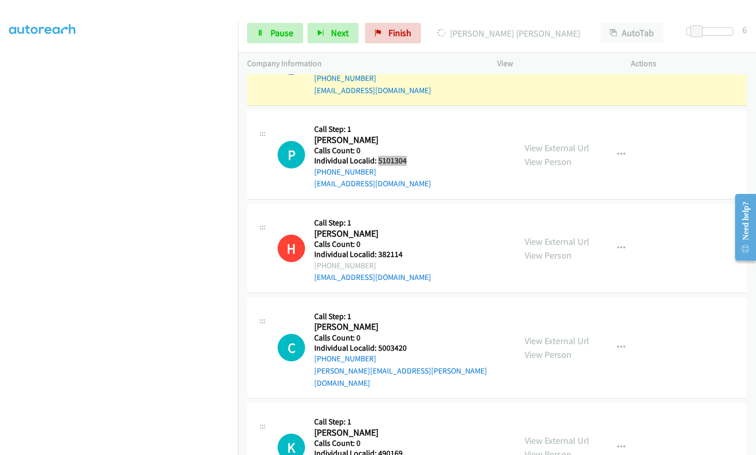
scroll to position [6743, 0]
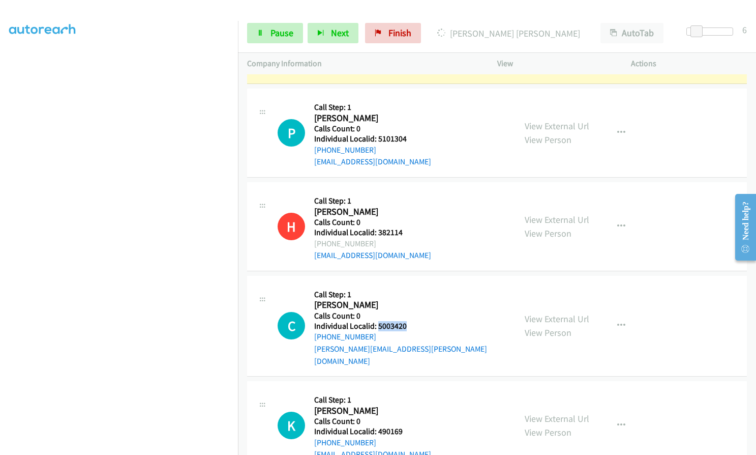
drag, startPoint x: 381, startPoint y: 312, endPoint x: 420, endPoint y: 314, distance: 38.7
click at [420, 314] on div "C Callback Scheduled Call Step: 1 [PERSON_NAME] America/Los_Angeles Calls Count…" at bounding box center [392, 326] width 229 height 82
drag, startPoint x: 379, startPoint y: 406, endPoint x: 401, endPoint y: 405, distance: 22.4
click at [401, 405] on div "K Callback Scheduled Call Step: 1 [PERSON_NAME] America/Los_Angeles Calls Count…" at bounding box center [392, 425] width 229 height 70
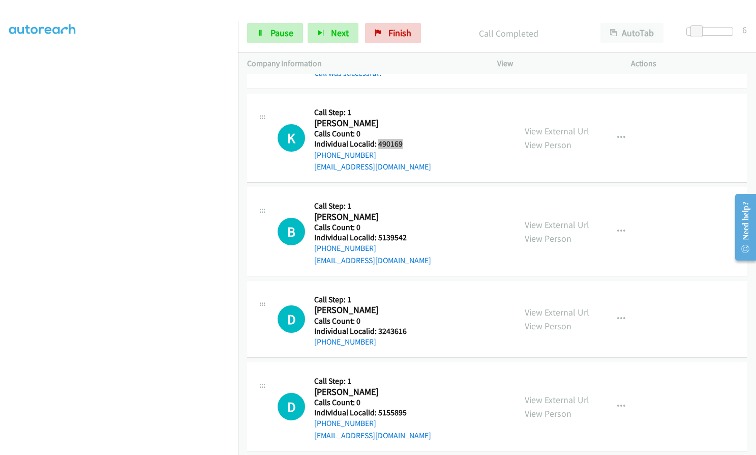
scroll to position [7109, 0]
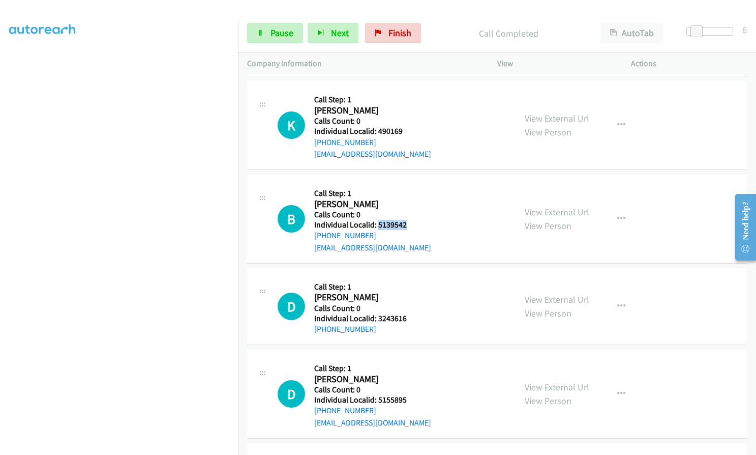
drag, startPoint x: 376, startPoint y: 198, endPoint x: 410, endPoint y: 199, distance: 33.6
click at [410, 199] on div "B Callback Scheduled Call Step: 1 [PERSON_NAME] America/Los_Angeles Calls Count…" at bounding box center [392, 219] width 229 height 70
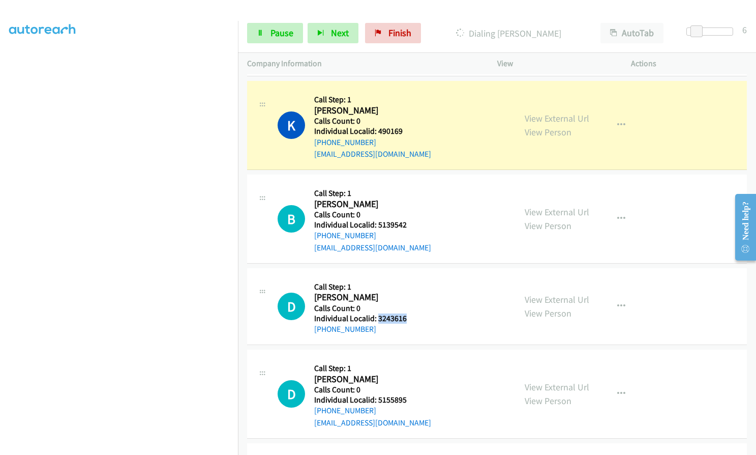
drag, startPoint x: 376, startPoint y: 293, endPoint x: 411, endPoint y: 294, distance: 34.1
click at [411, 294] on div "D Callback Scheduled Call Step: 1 [PERSON_NAME] America/Los_Angeles Calls Count…" at bounding box center [392, 306] width 229 height 58
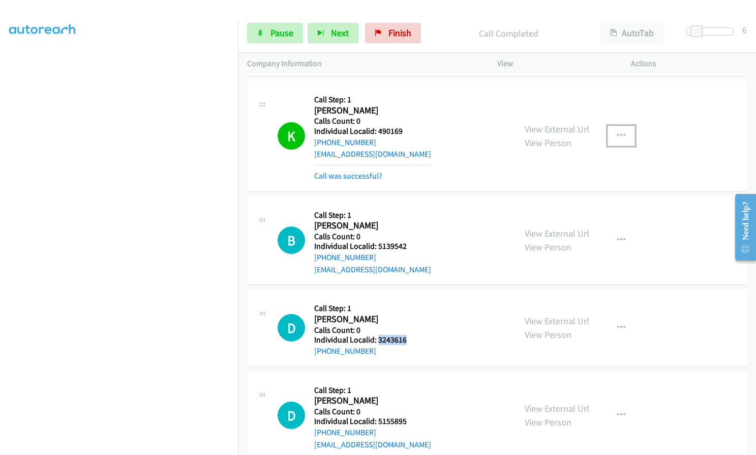
click at [618, 132] on icon "button" at bounding box center [622, 136] width 8 height 8
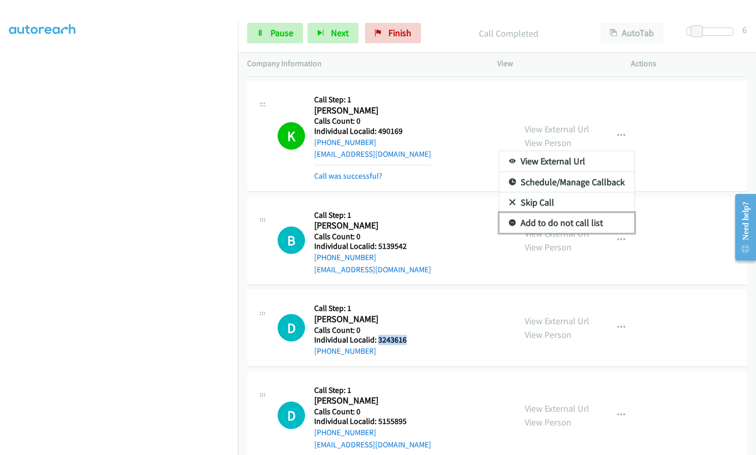
click at [510, 220] on icon at bounding box center [512, 223] width 7 height 7
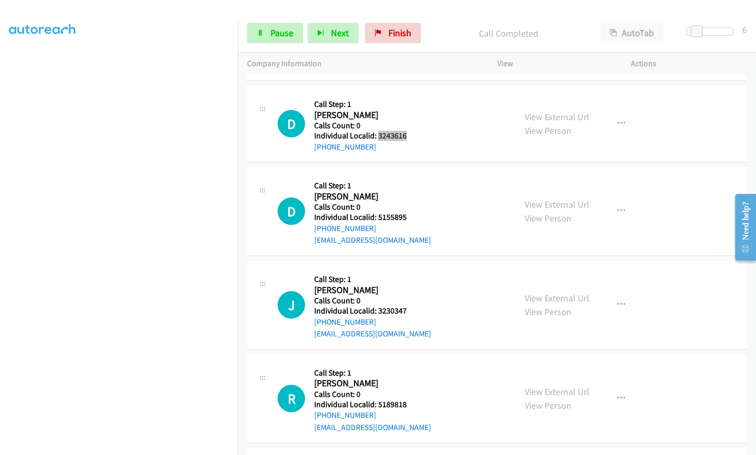
scroll to position [7338, 0]
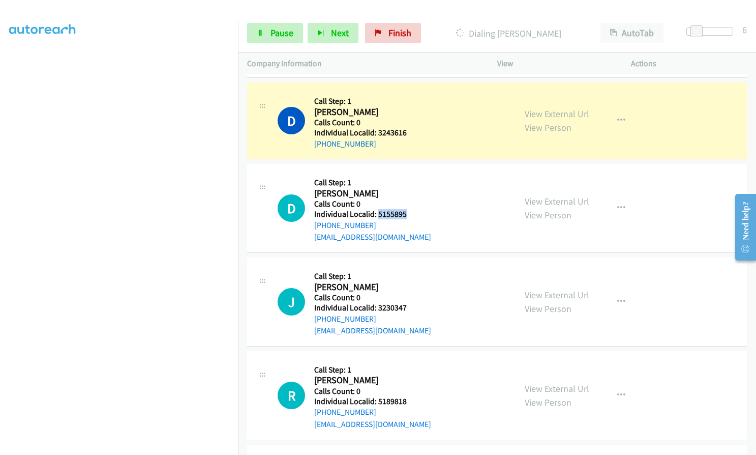
drag, startPoint x: 378, startPoint y: 189, endPoint x: 400, endPoint y: 189, distance: 21.9
click at [410, 188] on div "D Callback Scheduled Call Step: 1 [PERSON_NAME] America/Los_Angeles Calls Count…" at bounding box center [392, 208] width 229 height 70
drag, startPoint x: 379, startPoint y: 284, endPoint x: 404, endPoint y: 283, distance: 26.0
click at [404, 303] on h5 "Individual Localid: 3230347" at bounding box center [372, 308] width 117 height 10
drag, startPoint x: 376, startPoint y: 376, endPoint x: 410, endPoint y: 375, distance: 33.6
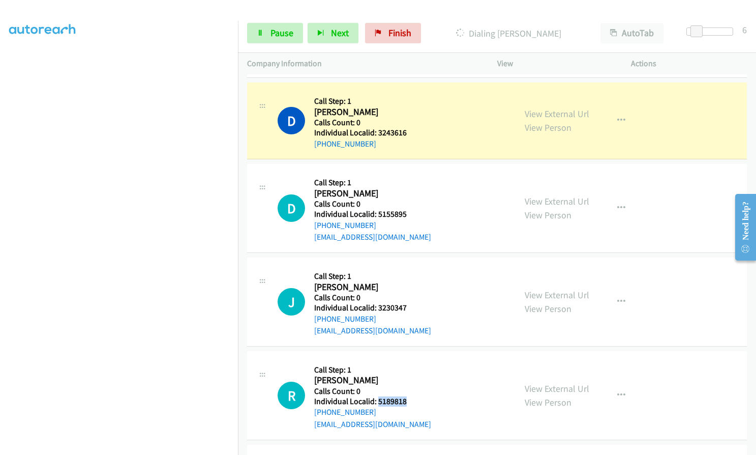
click at [410, 396] on h5 "Individual Localid: 5189818" at bounding box center [372, 401] width 117 height 10
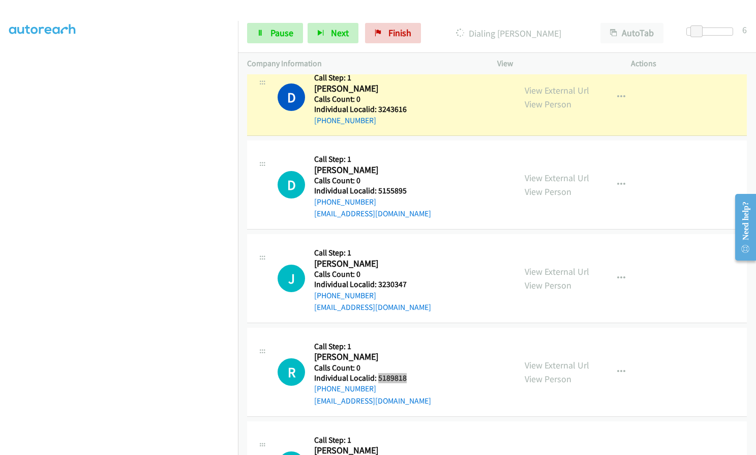
scroll to position [7439, 0]
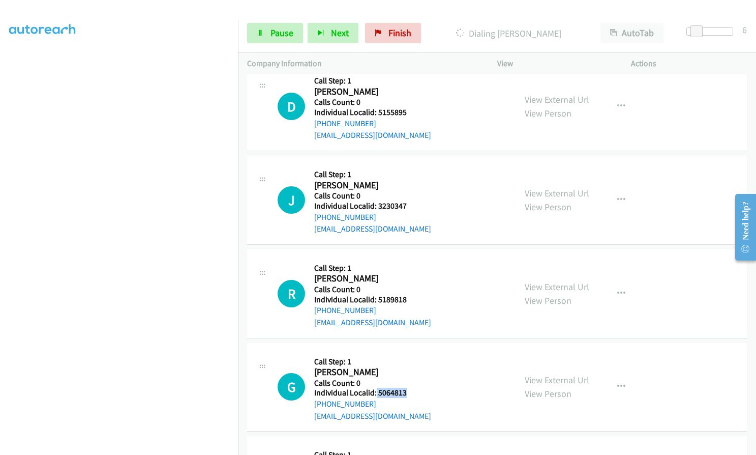
drag, startPoint x: 376, startPoint y: 367, endPoint x: 405, endPoint y: 368, distance: 28.5
click at [408, 367] on div "G Callback Scheduled Call Step: 1 [PERSON_NAME] America/Los_Angeles Calls Count…" at bounding box center [392, 387] width 229 height 70
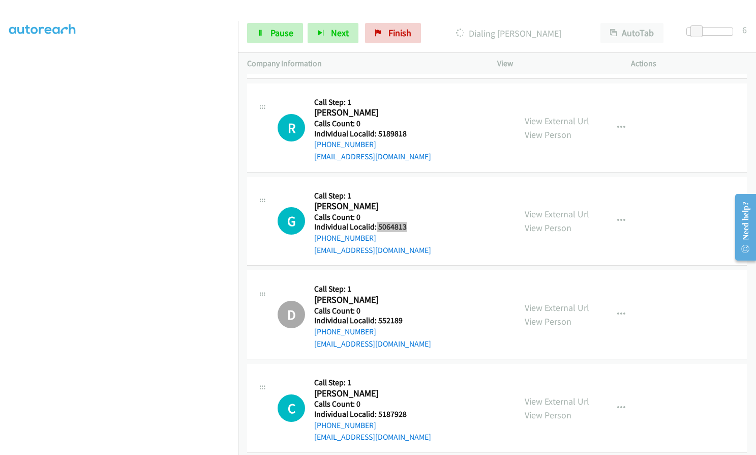
scroll to position [7617, 0]
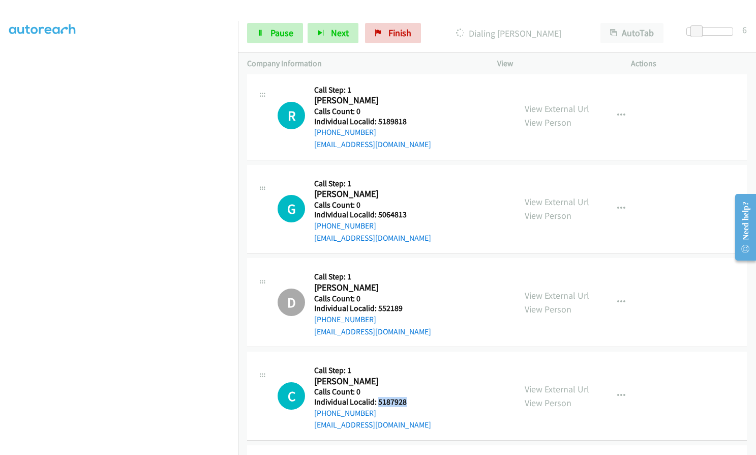
drag, startPoint x: 378, startPoint y: 377, endPoint x: 404, endPoint y: 376, distance: 26.0
click at [409, 376] on div "C Callback Scheduled Call Step: 1 [PERSON_NAME] America/Los_Angeles Calls Count…" at bounding box center [392, 396] width 229 height 70
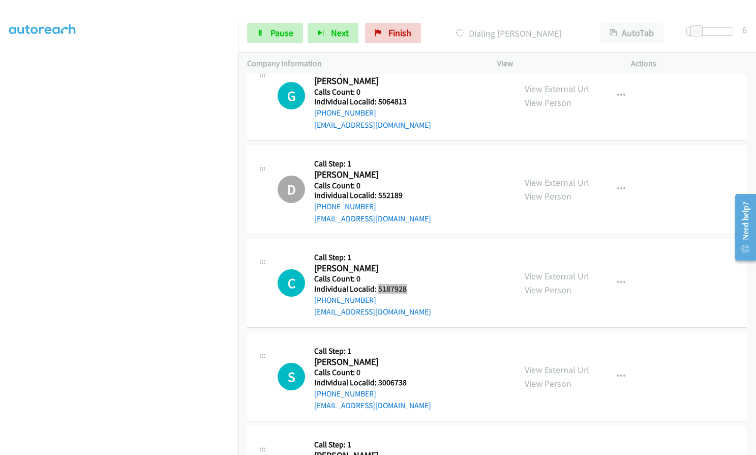
scroll to position [7783, 0]
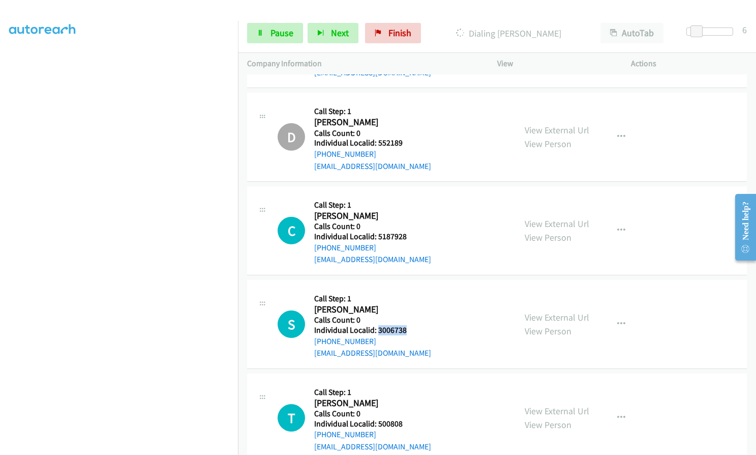
drag, startPoint x: 377, startPoint y: 304, endPoint x: 397, endPoint y: 304, distance: 19.8
click at [406, 304] on div "S Callback Scheduled Call Step: 1 [PERSON_NAME] America/Los_Angeles Calls Count…" at bounding box center [392, 324] width 229 height 70
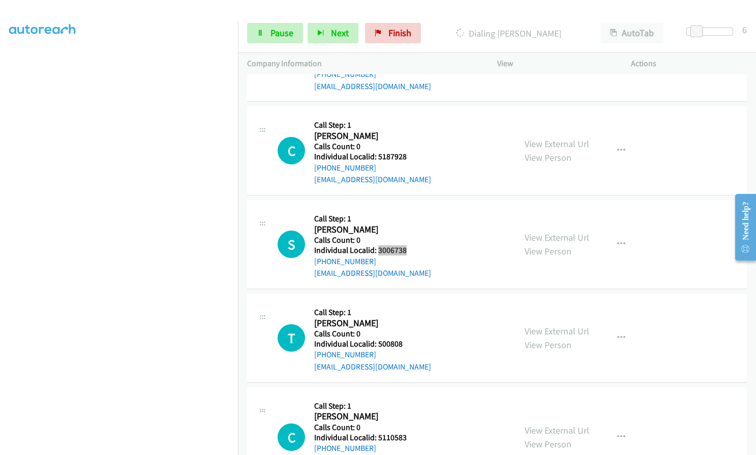
scroll to position [7884, 0]
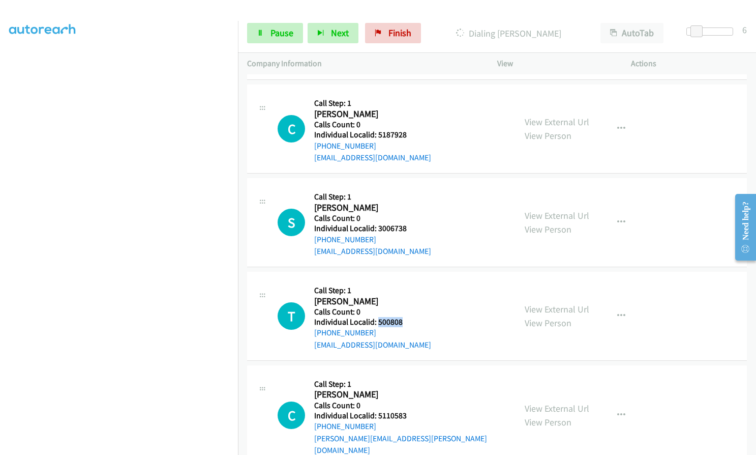
drag, startPoint x: 378, startPoint y: 296, endPoint x: 401, endPoint y: 297, distance: 22.9
click at [407, 297] on div "T Callback Scheduled Call Step: 1 [PERSON_NAME] America/Los_Angeles Calls Count…" at bounding box center [392, 316] width 229 height 70
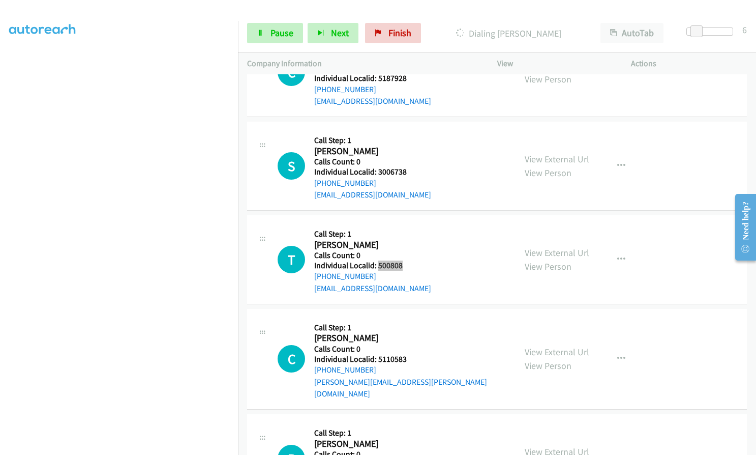
scroll to position [7948, 0]
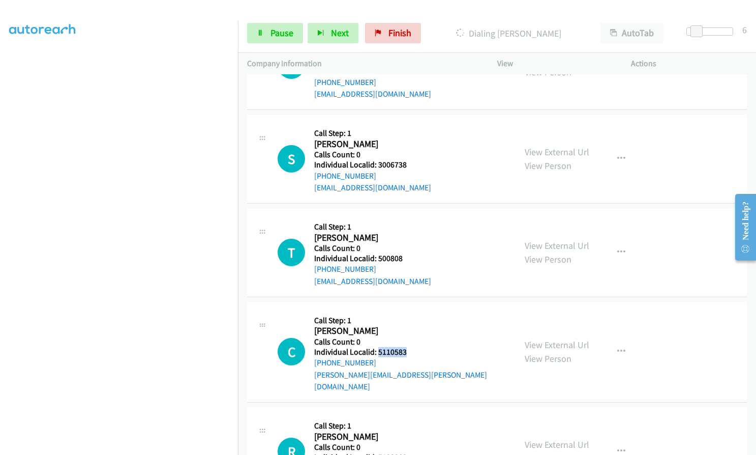
drag, startPoint x: 377, startPoint y: 326, endPoint x: 409, endPoint y: 327, distance: 32.1
click at [409, 347] on h5 "Individual Localid: 5110583" at bounding box center [410, 352] width 192 height 10
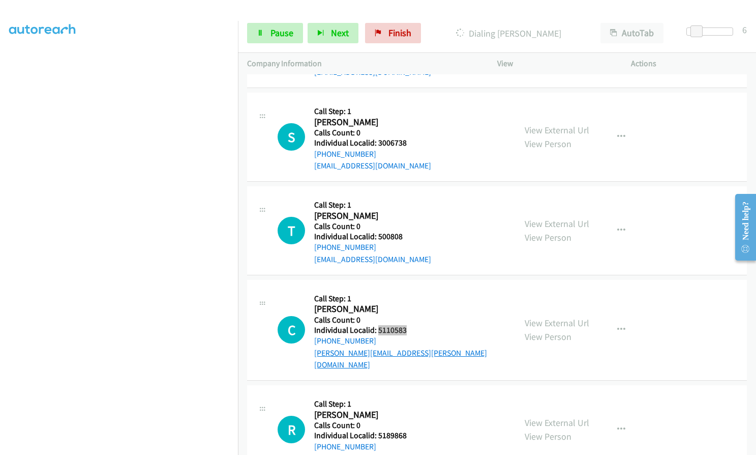
scroll to position [8024, 0]
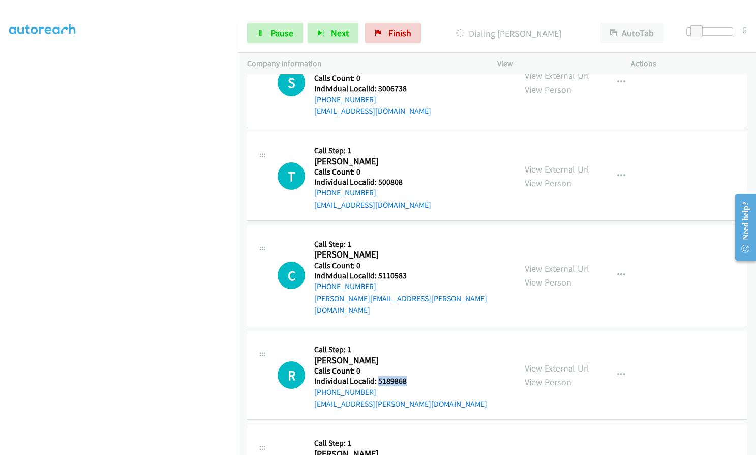
drag, startPoint x: 376, startPoint y: 342, endPoint x: 410, endPoint y: 345, distance: 33.2
click at [410, 345] on div "R Callback Scheduled Call Step: 1 [PERSON_NAME] America/[GEOGRAPHIC_DATA] Calls…" at bounding box center [392, 375] width 229 height 70
click at [274, 32] on span "Pause" at bounding box center [282, 33] width 23 height 12
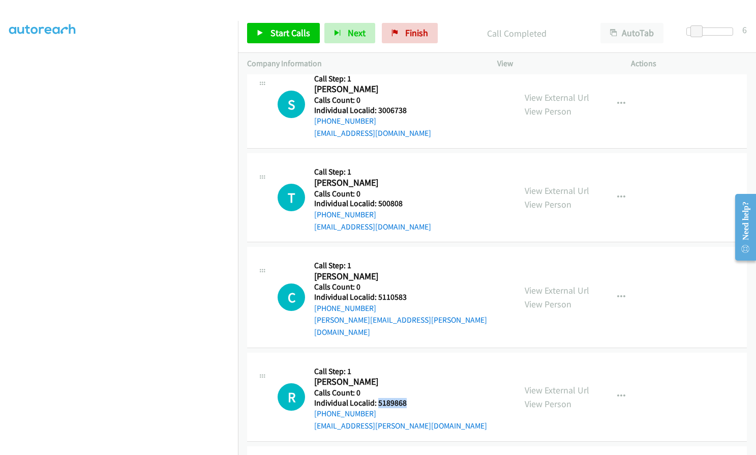
scroll to position [8046, 0]
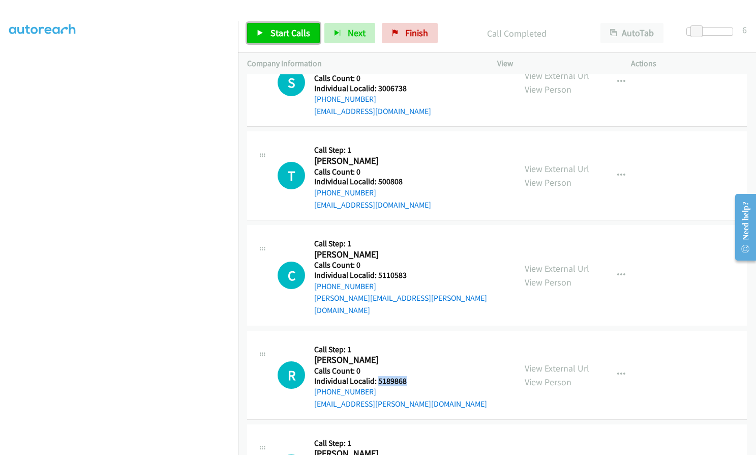
click at [289, 31] on span "Start Calls" at bounding box center [291, 33] width 40 height 12
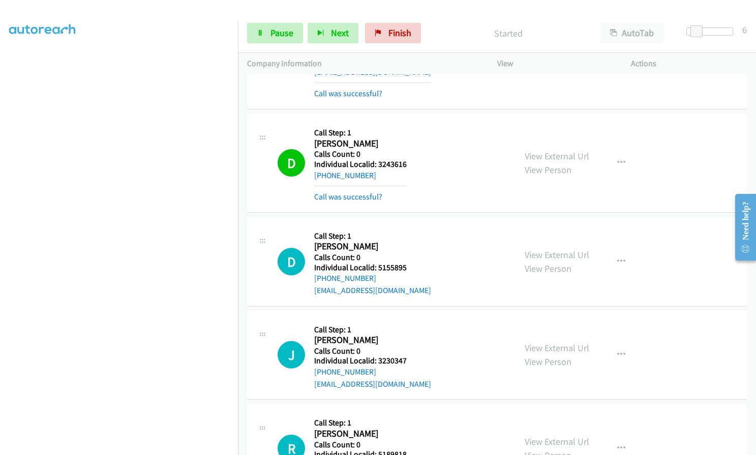
scroll to position [7309, 0]
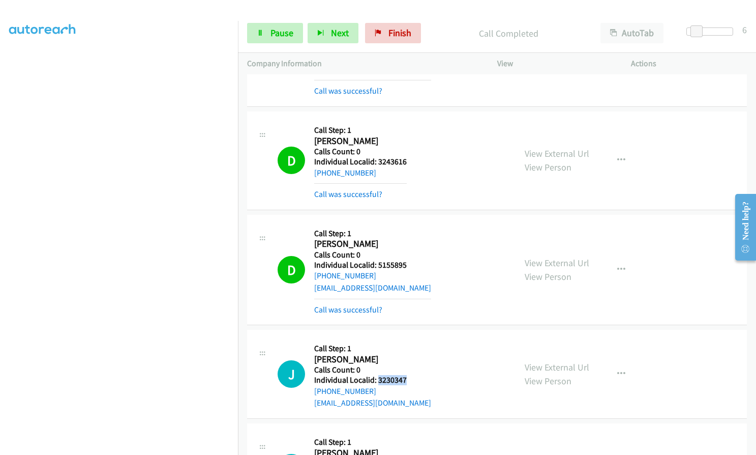
drag, startPoint x: 377, startPoint y: 356, endPoint x: 409, endPoint y: 355, distance: 31.5
click at [409, 355] on div "J Callback Scheduled Call Step: 1 [PERSON_NAME] America/Los_Angeles Calls Count…" at bounding box center [392, 374] width 229 height 70
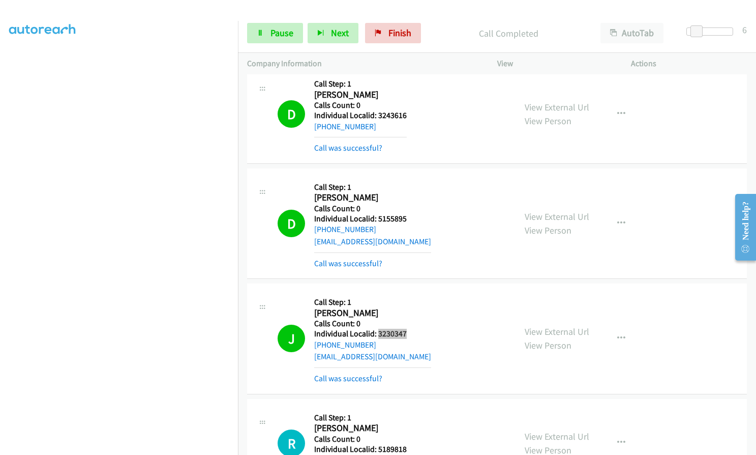
scroll to position [7359, 0]
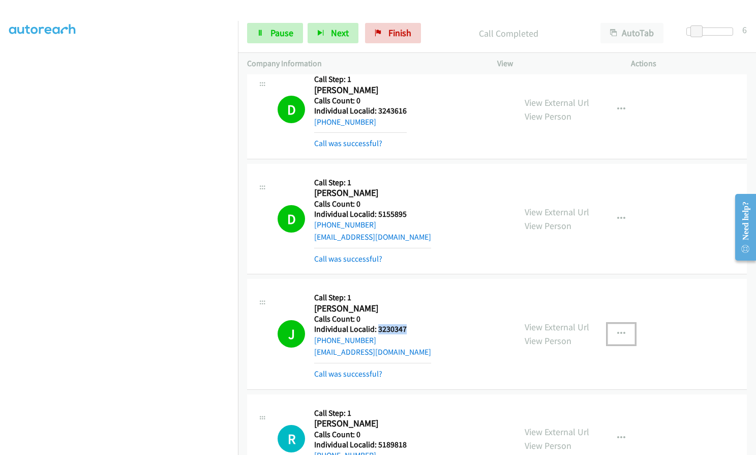
drag, startPoint x: 618, startPoint y: 309, endPoint x: 607, endPoint y: 320, distance: 15.1
click at [618, 330] on icon "button" at bounding box center [622, 334] width 8 height 8
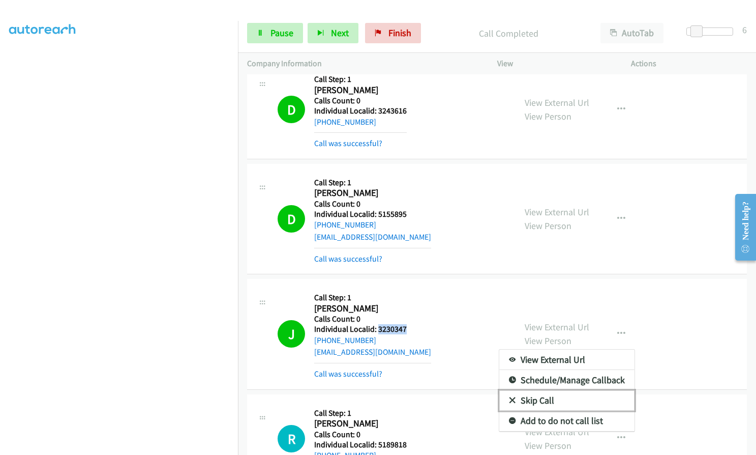
click at [509, 397] on icon at bounding box center [512, 400] width 7 height 7
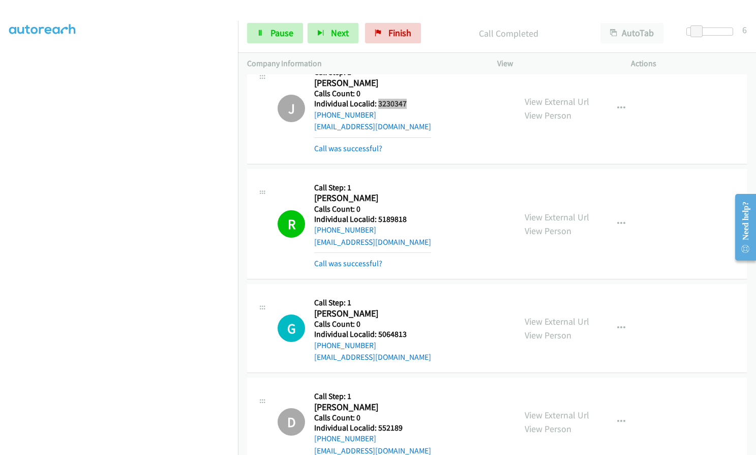
scroll to position [7614, 0]
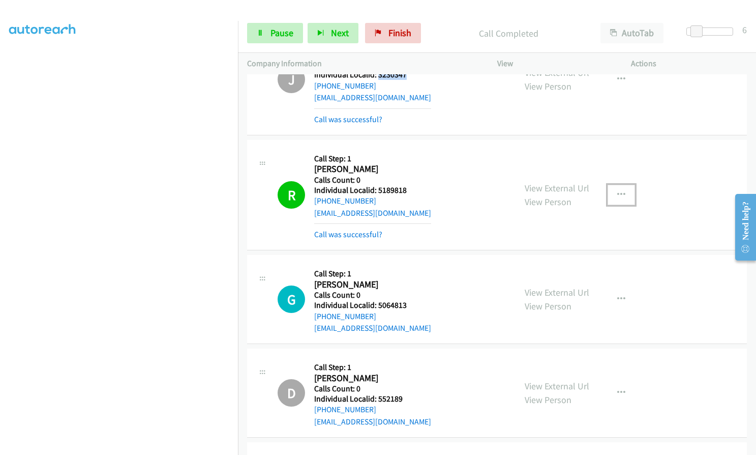
click at [618, 185] on button "button" at bounding box center [621, 195] width 27 height 20
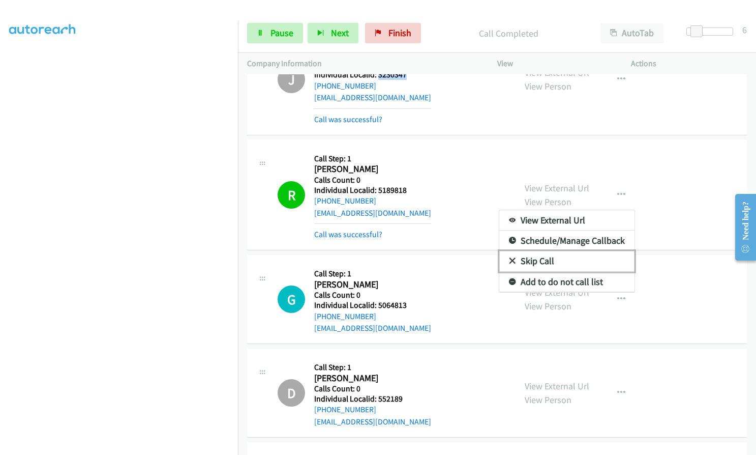
click at [509, 258] on icon at bounding box center [512, 261] width 7 height 7
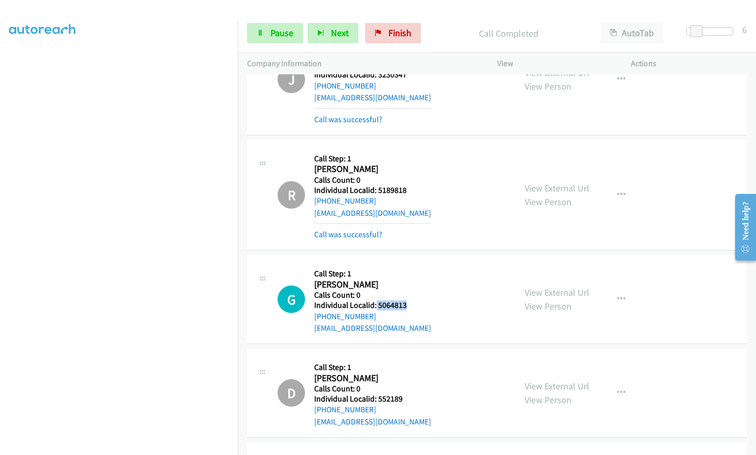
drag, startPoint x: 376, startPoint y: 282, endPoint x: 405, endPoint y: 281, distance: 29.0
click at [405, 300] on h5 "Individual Localid: 5064813" at bounding box center [372, 305] width 117 height 10
click at [284, 31] on span "Pause" at bounding box center [282, 33] width 23 height 12
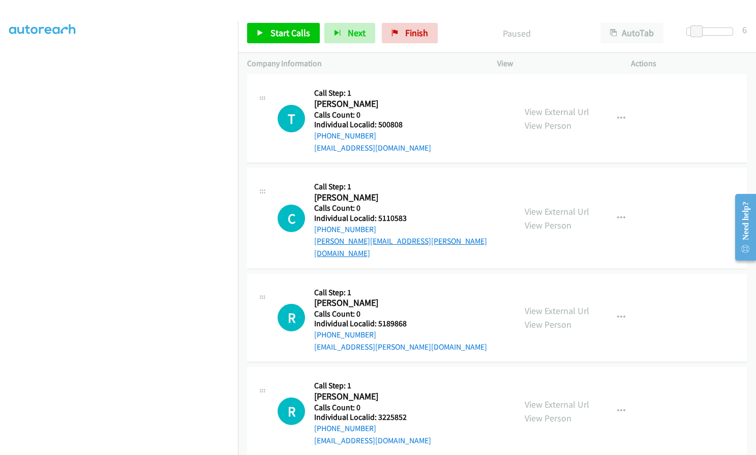
scroll to position [8173, 0]
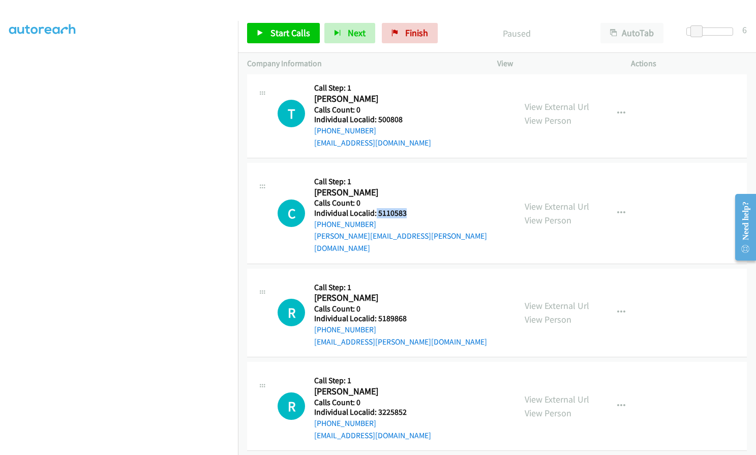
drag, startPoint x: 375, startPoint y: 190, endPoint x: 410, endPoint y: 189, distance: 34.1
click at [410, 208] on h5 "Individual Localid: 5110583" at bounding box center [410, 213] width 192 height 10
drag, startPoint x: 376, startPoint y: 283, endPoint x: 413, endPoint y: 282, distance: 36.1
click at [413, 282] on div "R Callback Scheduled Call Step: 1 [PERSON_NAME] America/[GEOGRAPHIC_DATA] Calls…" at bounding box center [392, 313] width 229 height 70
drag, startPoint x: 376, startPoint y: 376, endPoint x: 406, endPoint y: 375, distance: 29.5
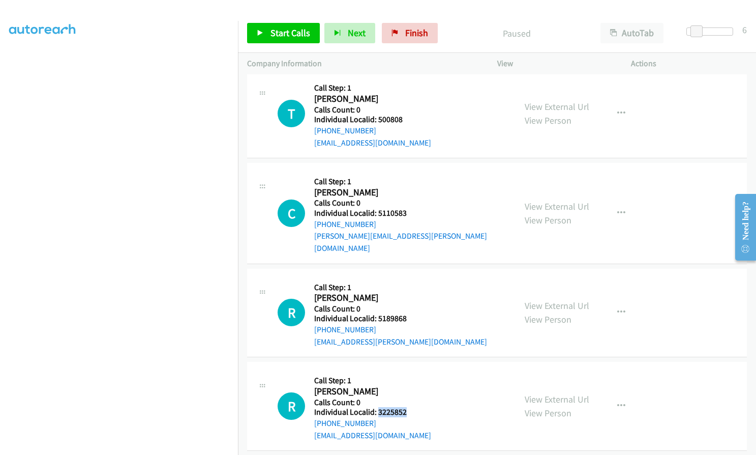
click at [406, 407] on h5 "Individual Localid: 3225852" at bounding box center [372, 412] width 117 height 10
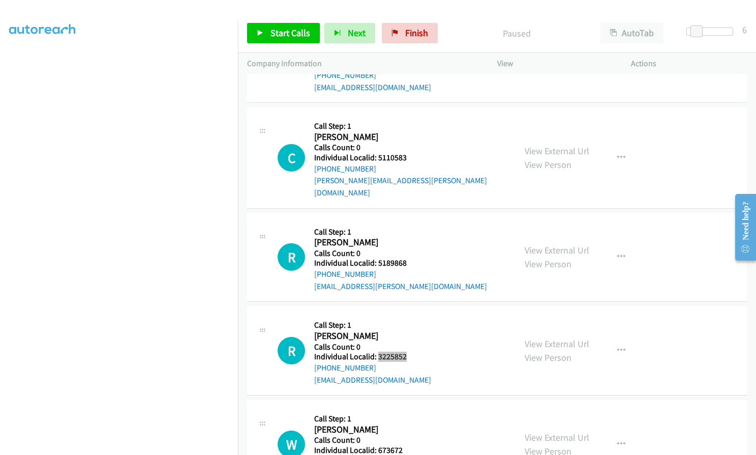
scroll to position [8237, 0]
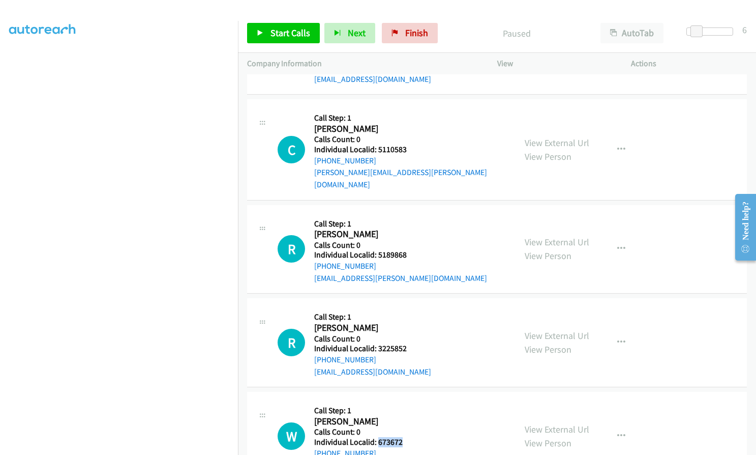
drag, startPoint x: 377, startPoint y: 407, endPoint x: 402, endPoint y: 406, distance: 24.9
click at [402, 406] on div "W Callback Scheduled Call Step: 1 [PERSON_NAME] [GEOGRAPHIC_DATA]/[GEOGRAPHIC_D…" at bounding box center [392, 436] width 229 height 70
